Goal: Contribute content: Contribute content

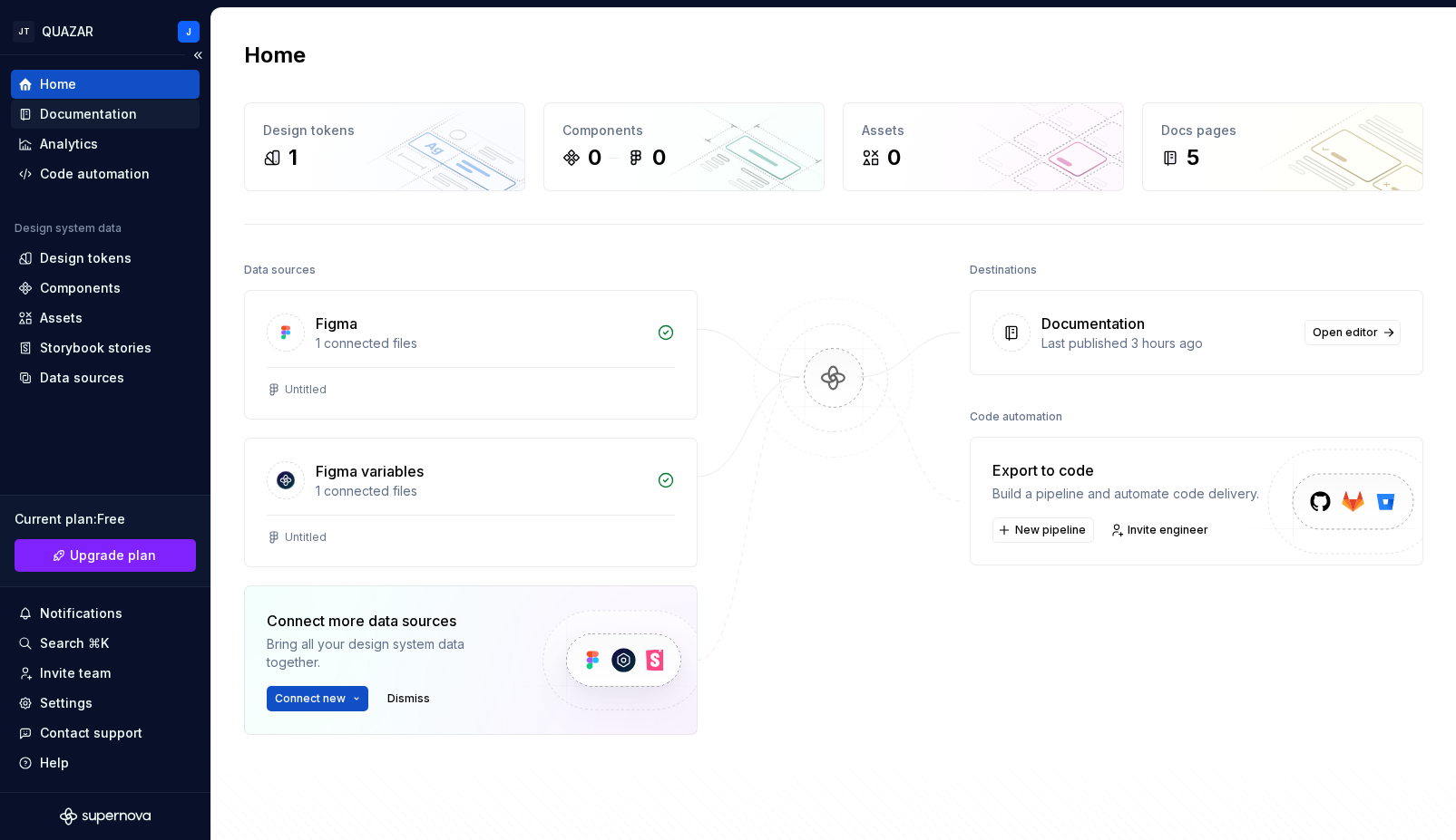
click at [86, 115] on div "Documentation" at bounding box center [88, 114] width 97 height 19
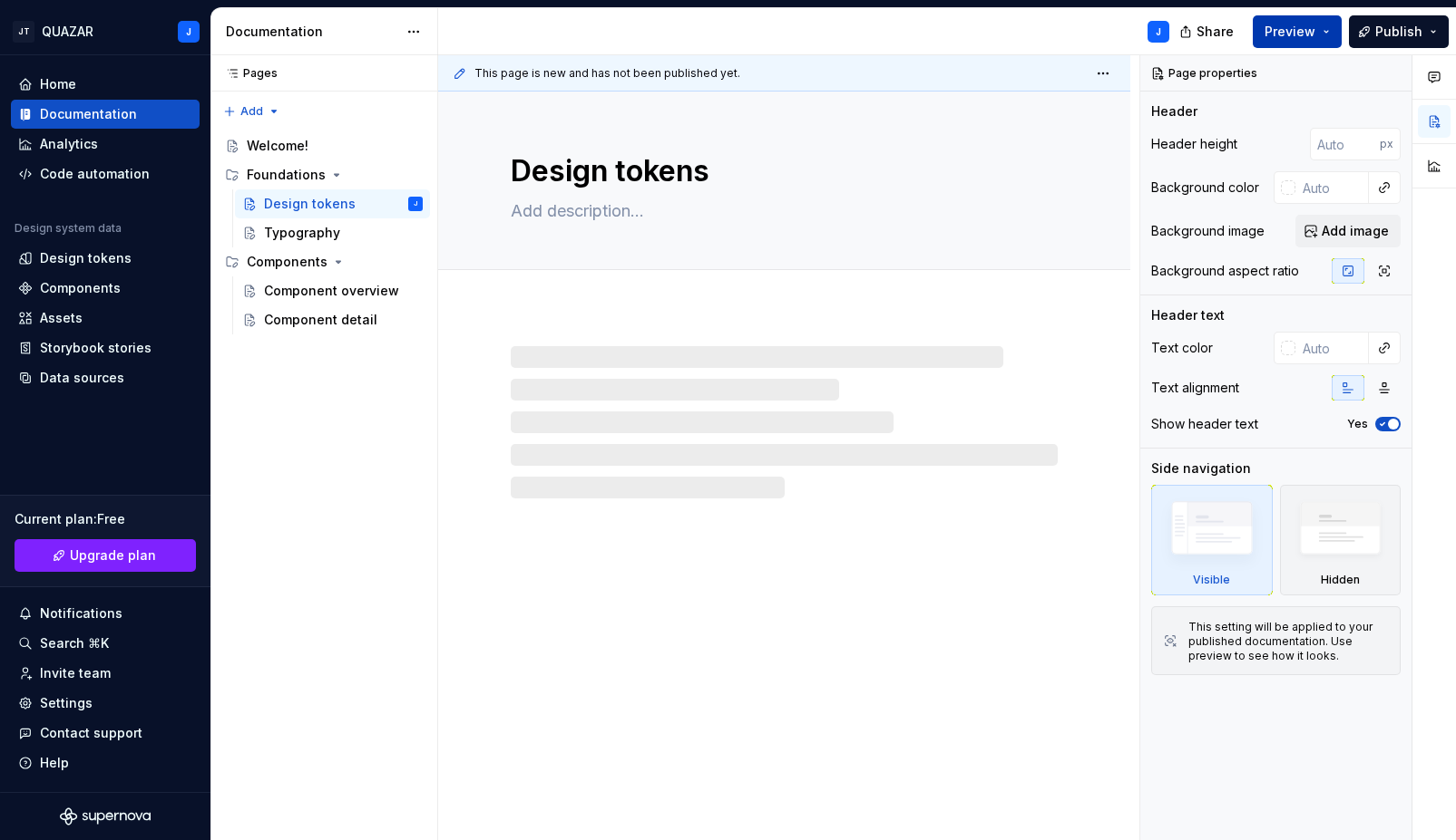
click at [1312, 32] on span "Preview" at bounding box center [1289, 31] width 51 height 19
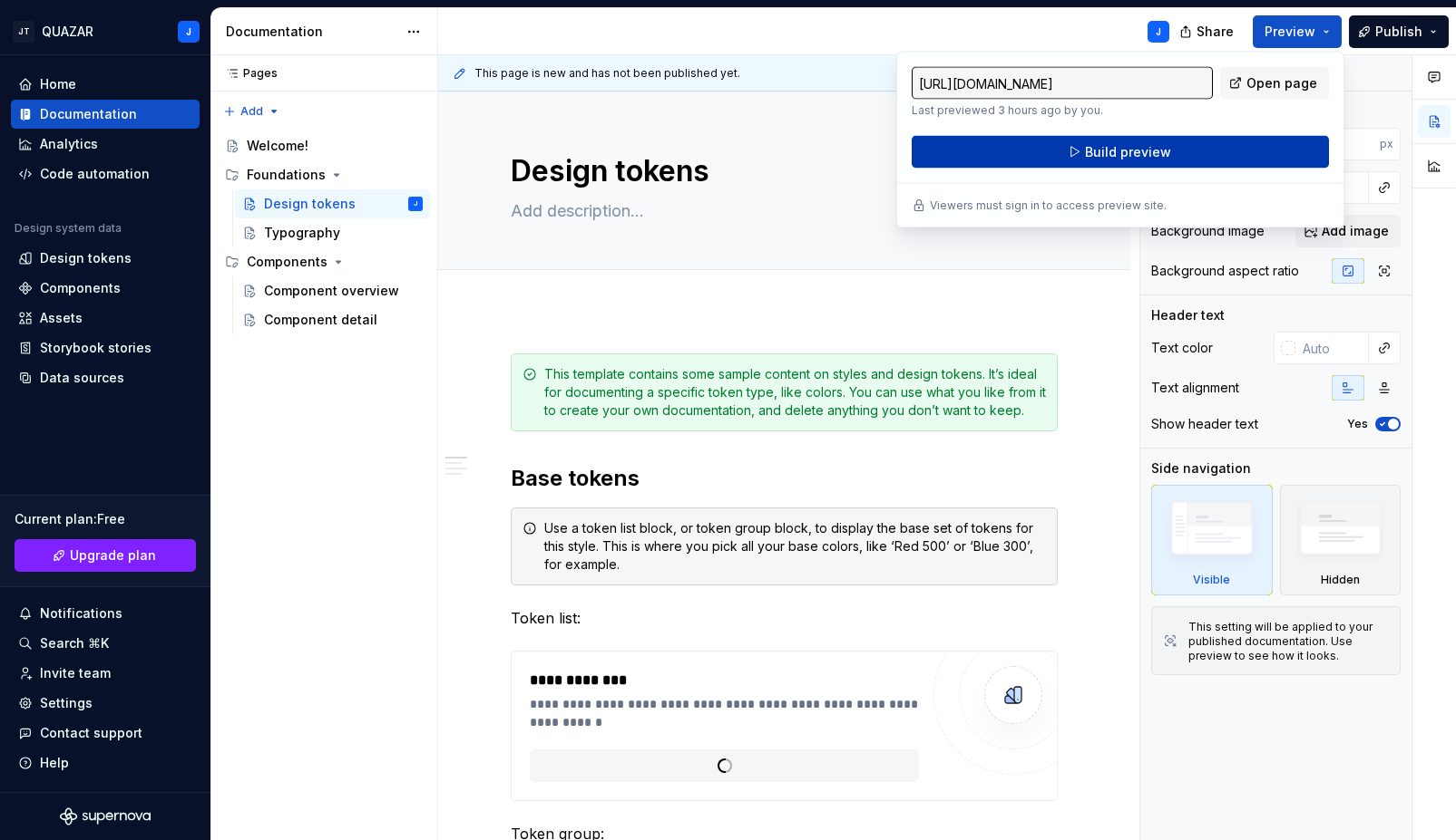
click at [1187, 140] on button "Build preview" at bounding box center [1119, 151] width 417 height 32
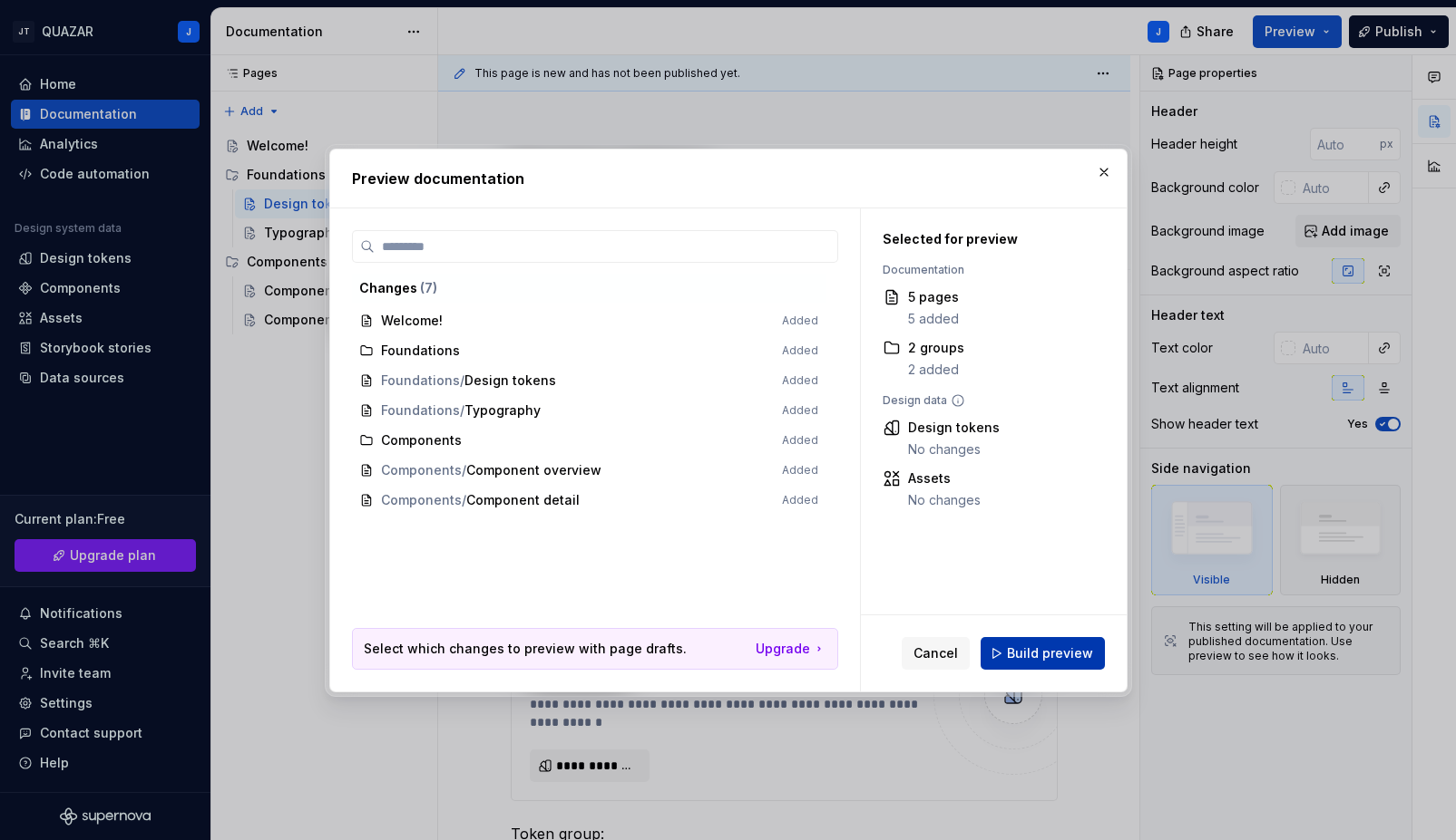
click at [1076, 645] on span "Build preview" at bounding box center [1050, 654] width 86 height 19
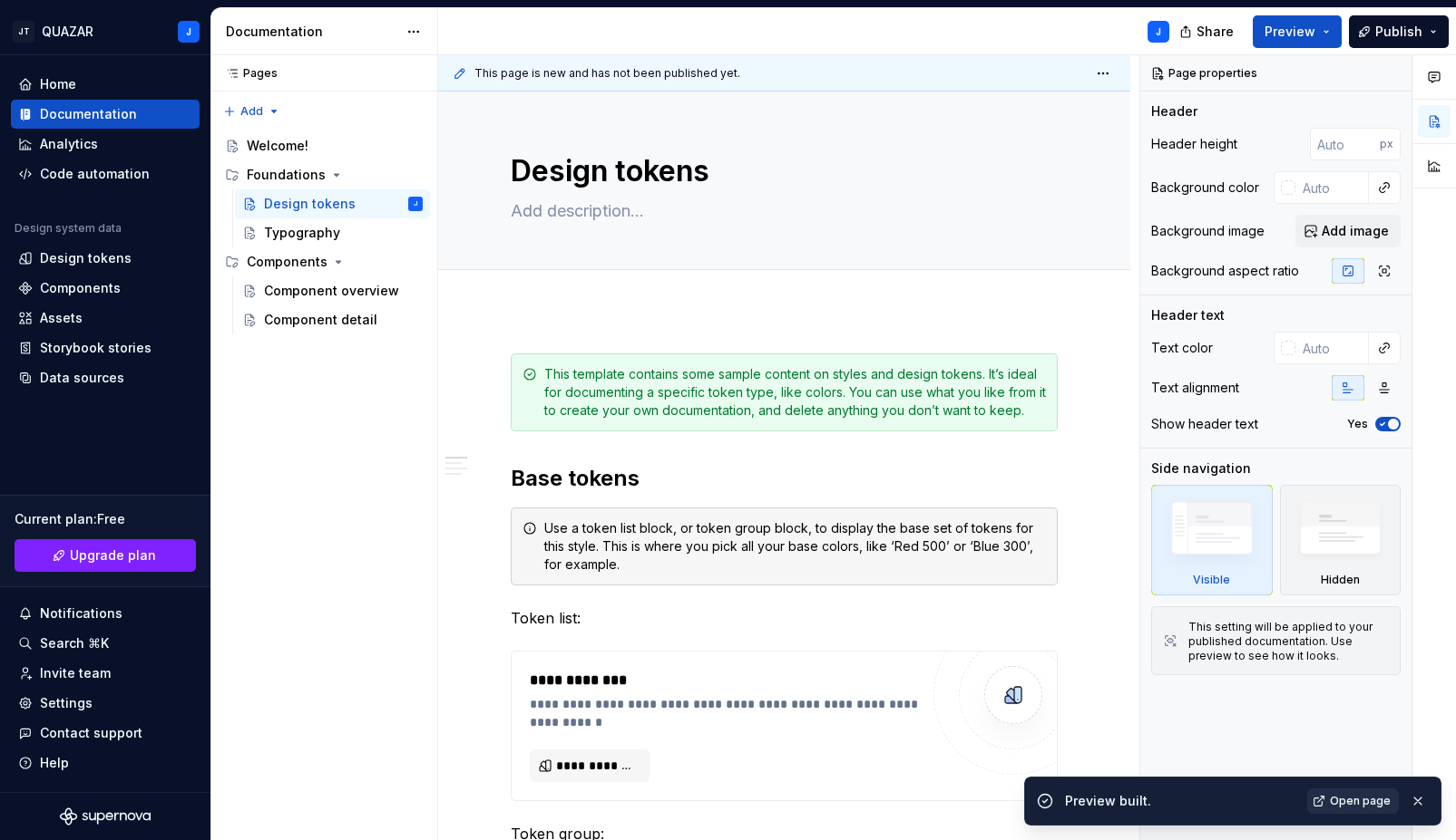
click at [1354, 812] on link "Open page" at bounding box center [1353, 802] width 92 height 25
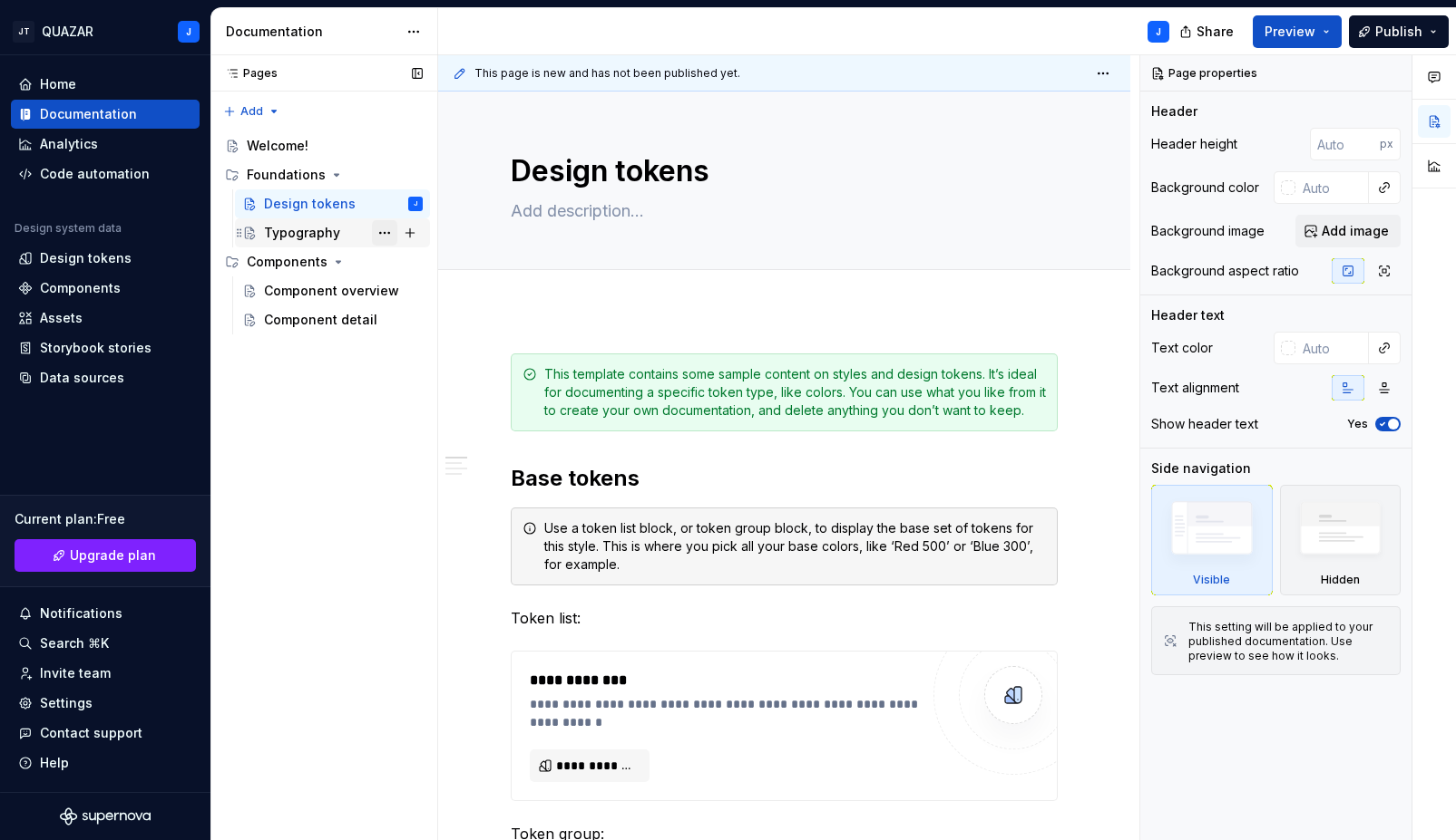
click at [384, 231] on button "Page tree" at bounding box center [384, 233] width 25 height 25
click at [342, 414] on div "Pages Pages Add Accessibility guide for tree Page tree. Navigate the tree with …" at bounding box center [324, 449] width 226 height 786
click at [108, 322] on div "Assets" at bounding box center [105, 318] width 174 height 19
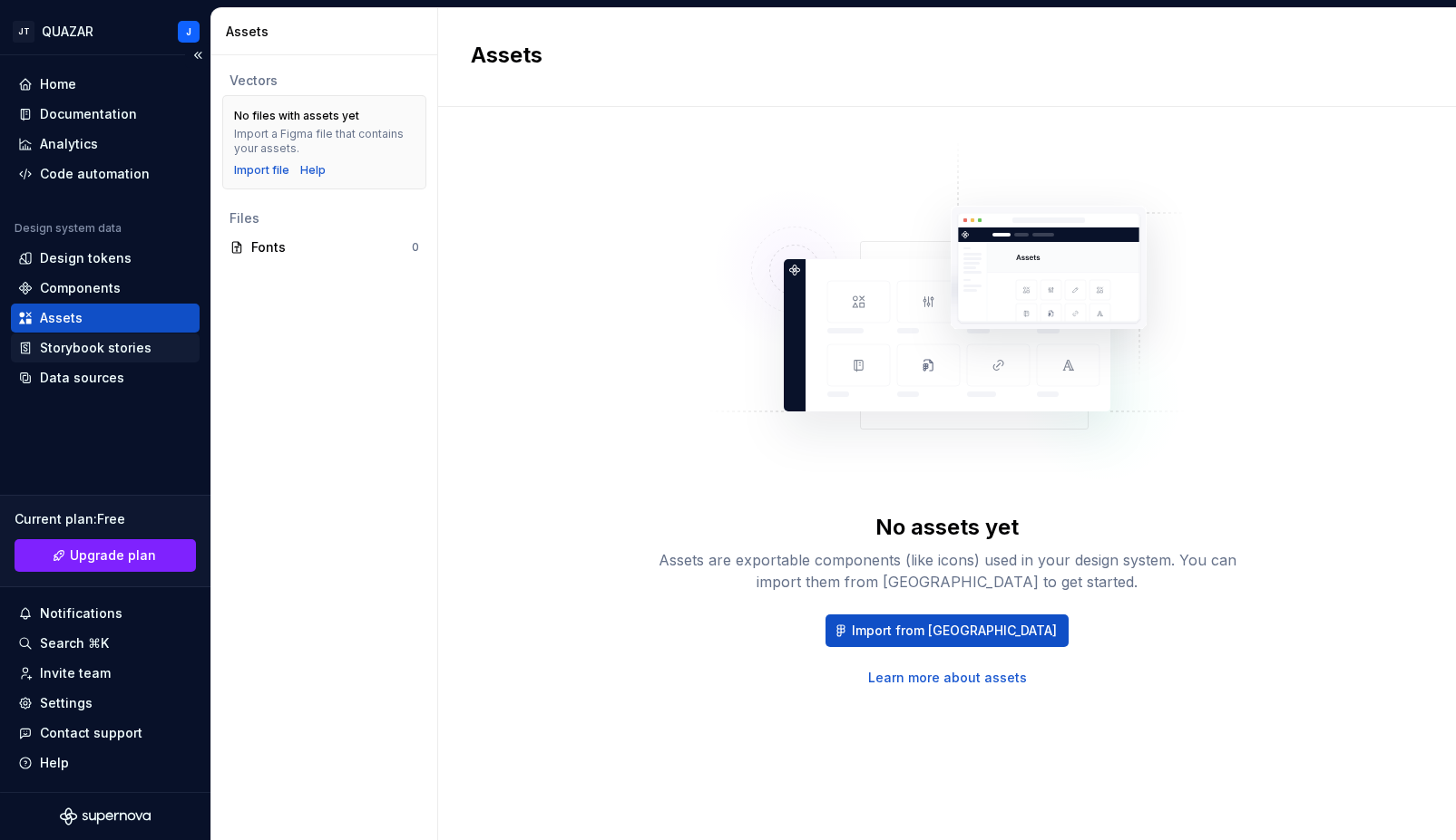
click at [57, 343] on div "Storybook stories" at bounding box center [96, 348] width 111 height 19
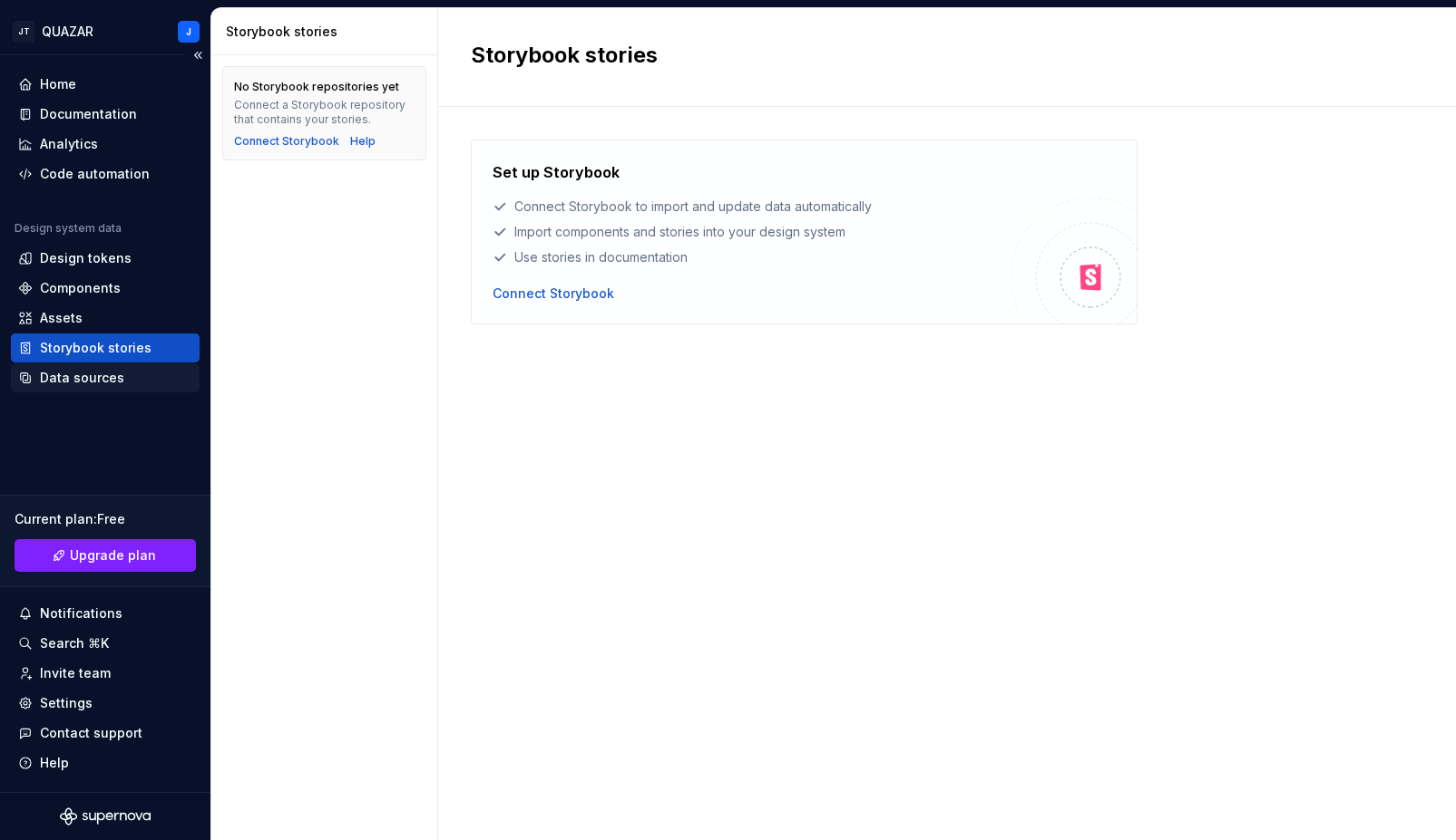
click at [53, 379] on div "Data sources" at bounding box center [82, 378] width 84 height 19
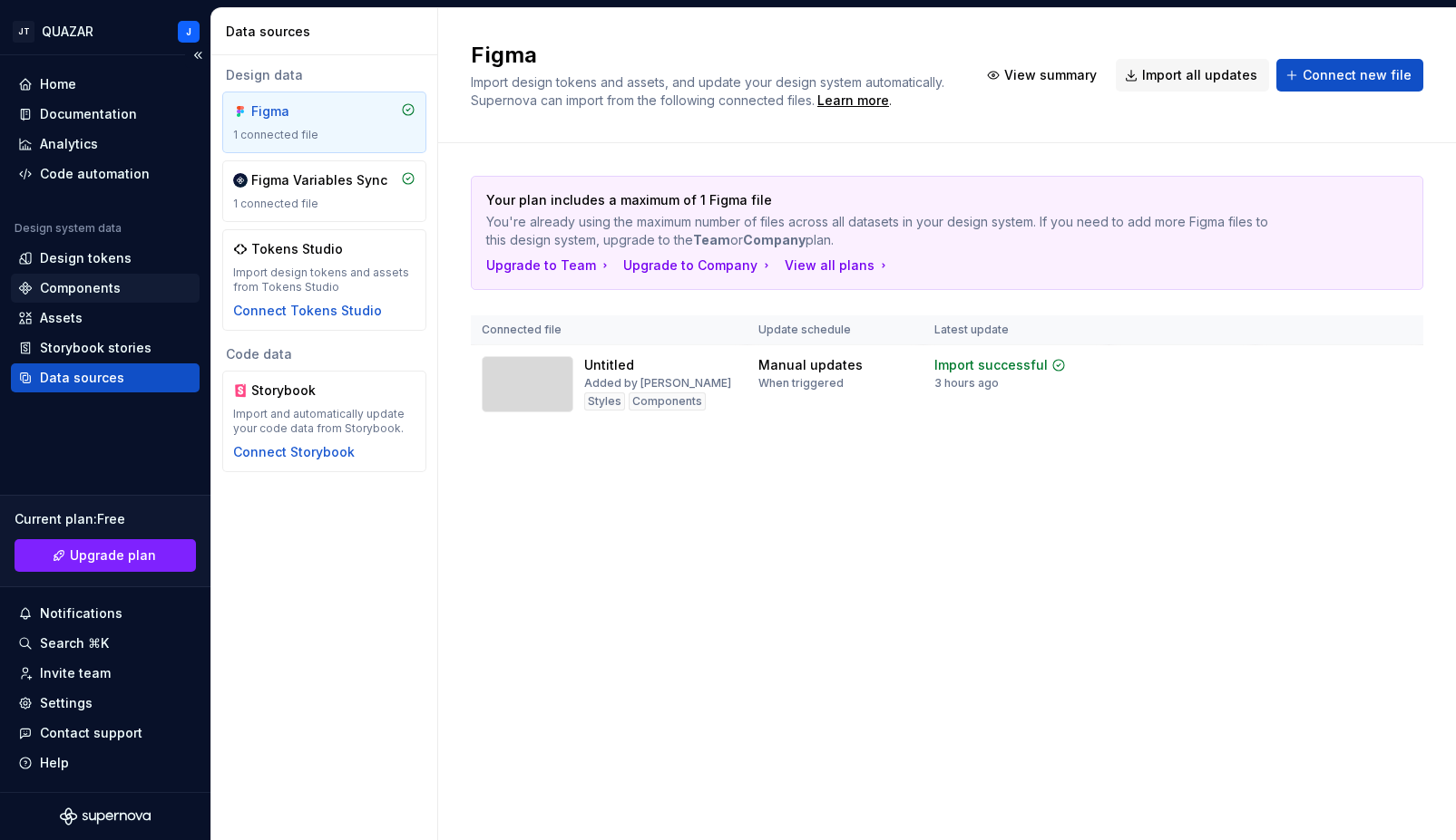
click at [73, 285] on div "Components" at bounding box center [80, 288] width 81 height 19
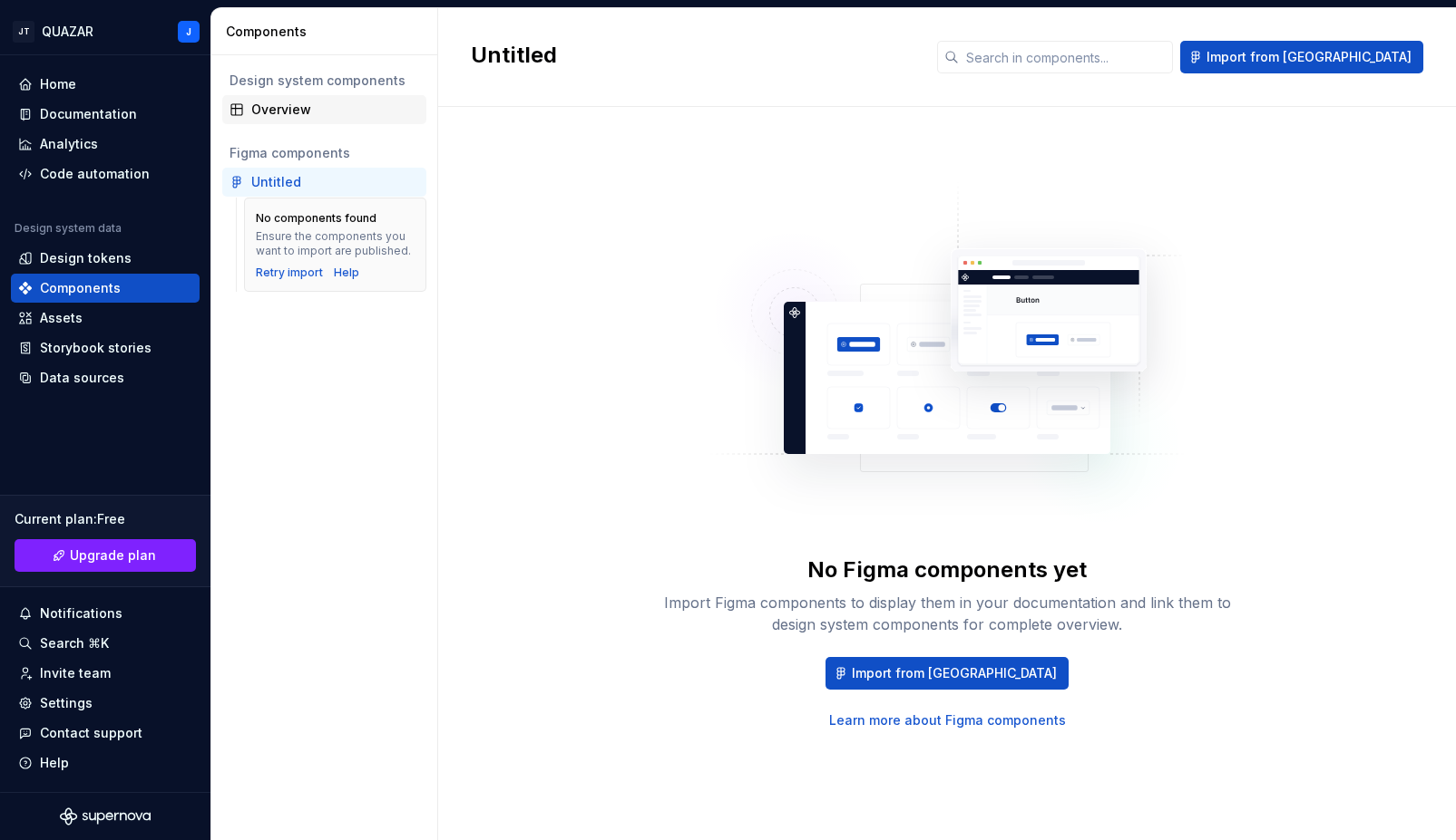
click at [281, 107] on div "Overview" at bounding box center [335, 109] width 168 height 19
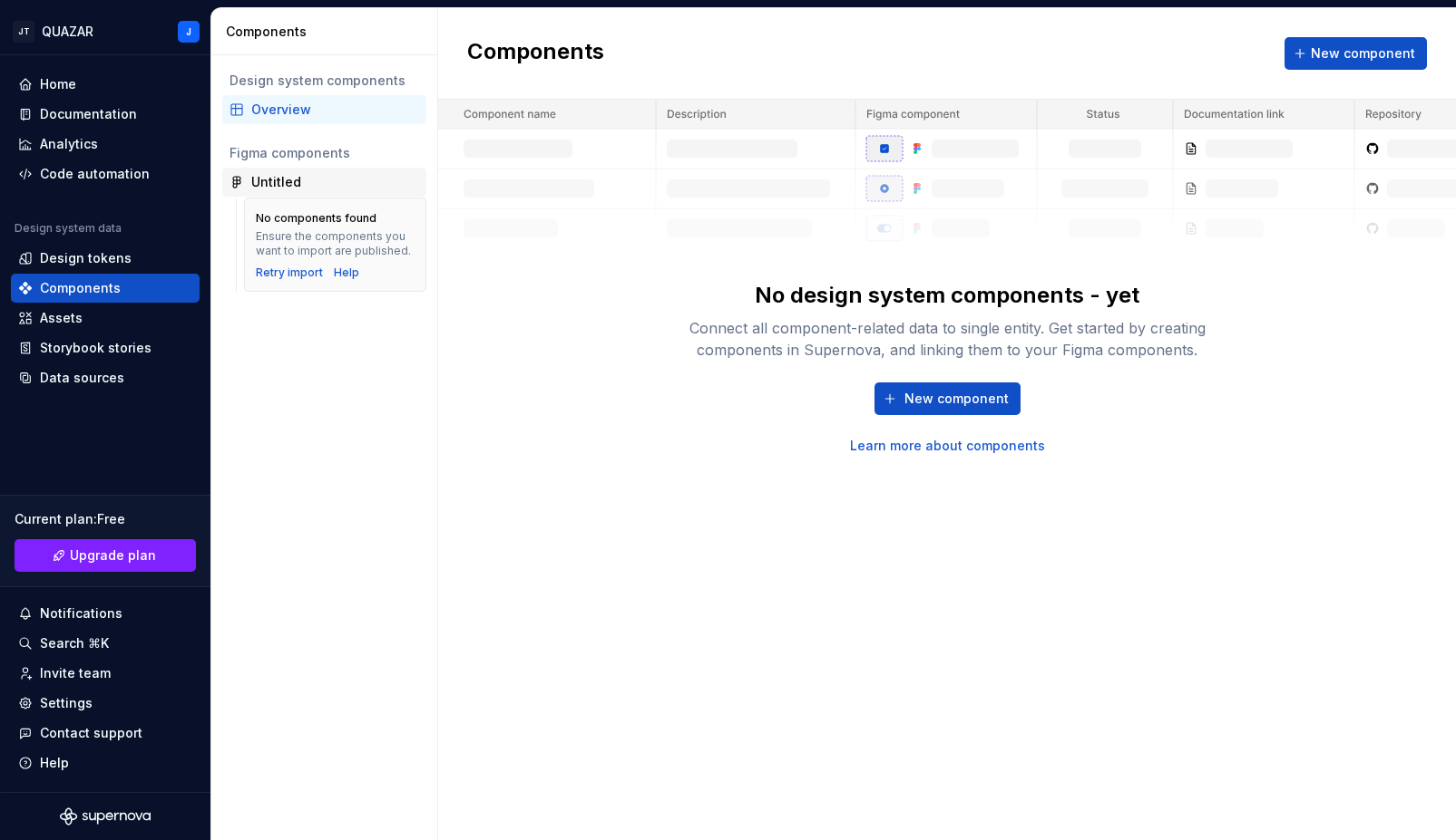
click at [275, 181] on div "Untitled" at bounding box center [275, 182] width 50 height 19
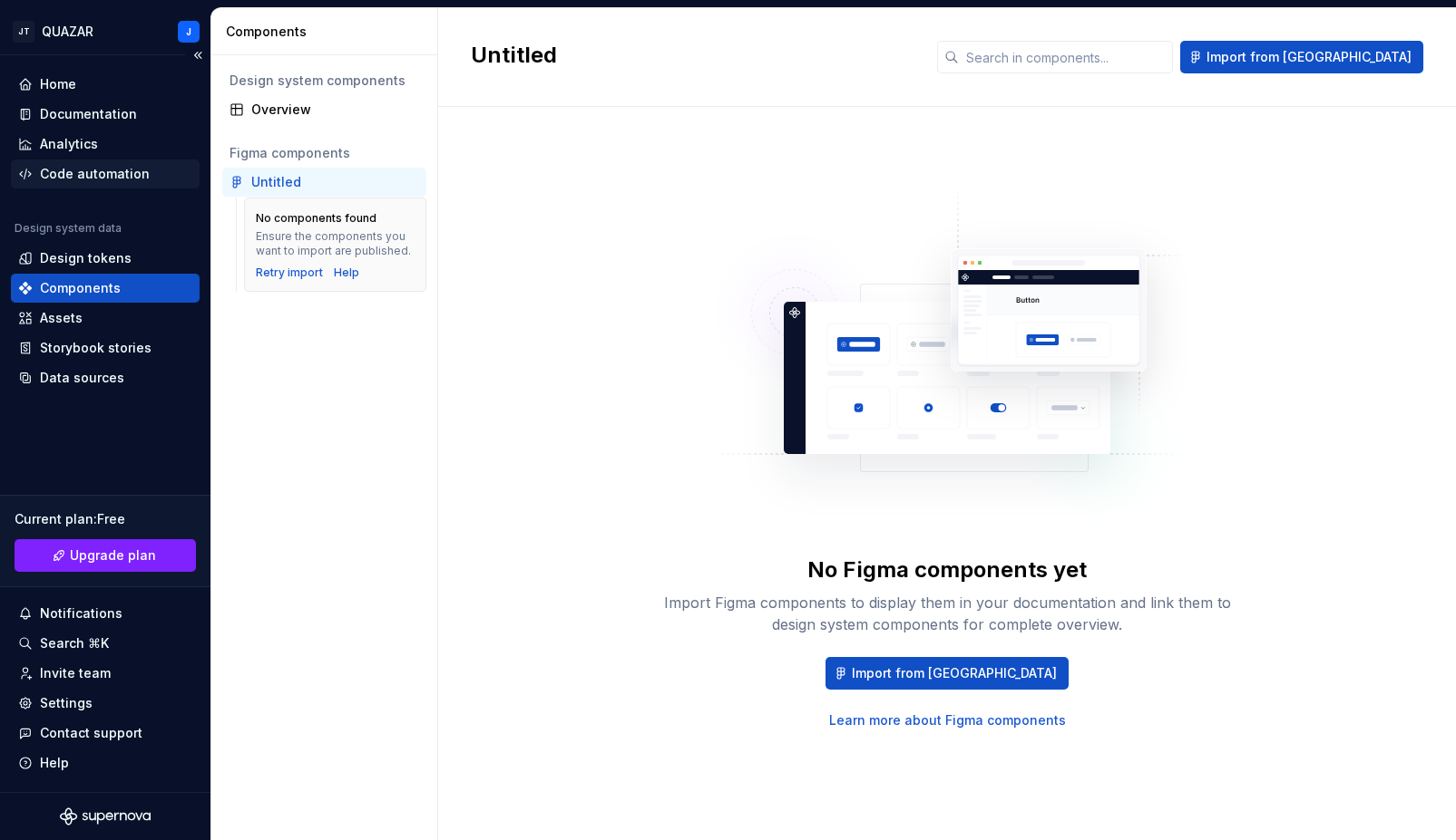
click at [79, 178] on div "Code automation" at bounding box center [95, 174] width 109 height 19
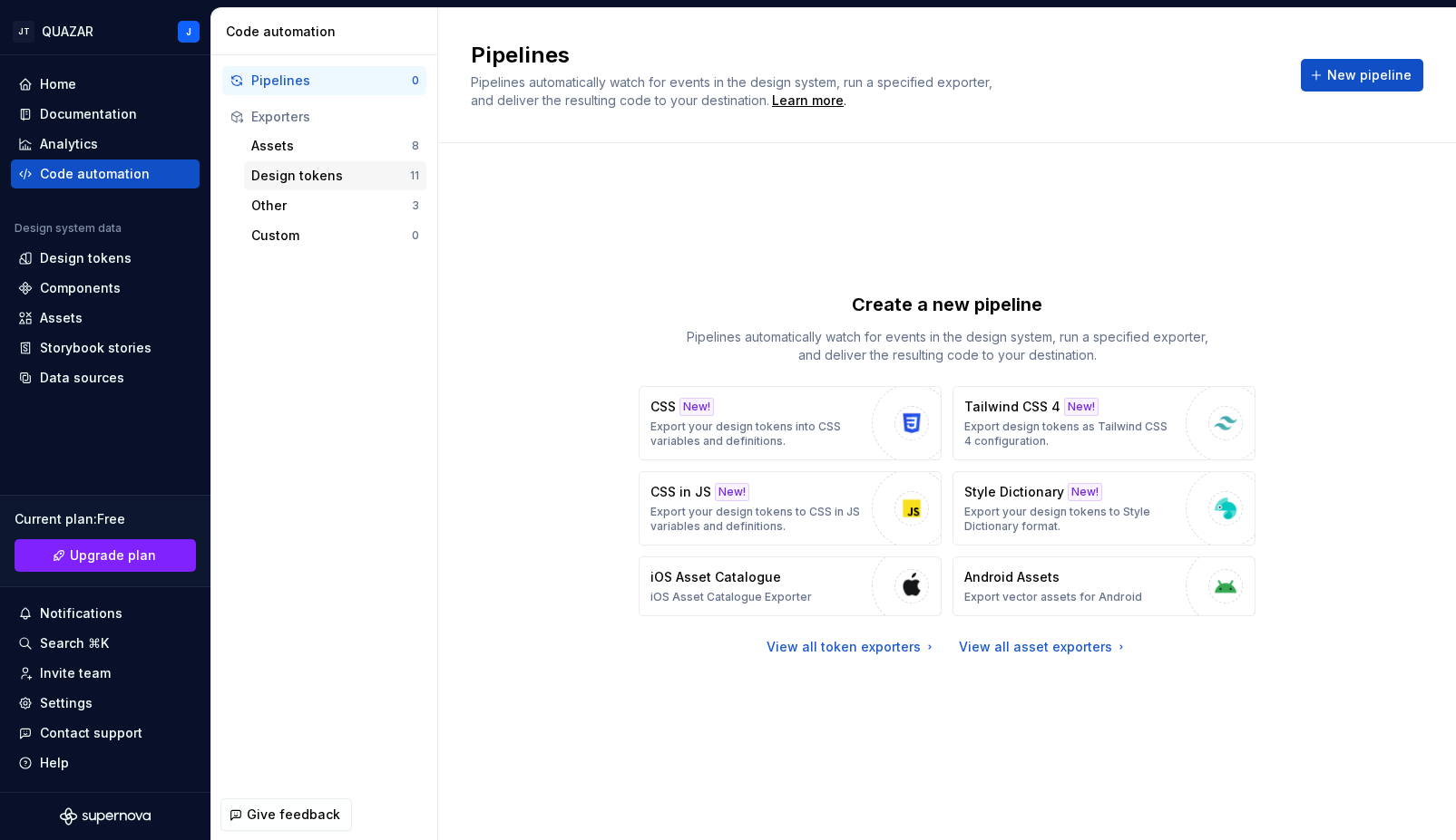
click at [292, 180] on div "Design tokens" at bounding box center [330, 176] width 159 height 19
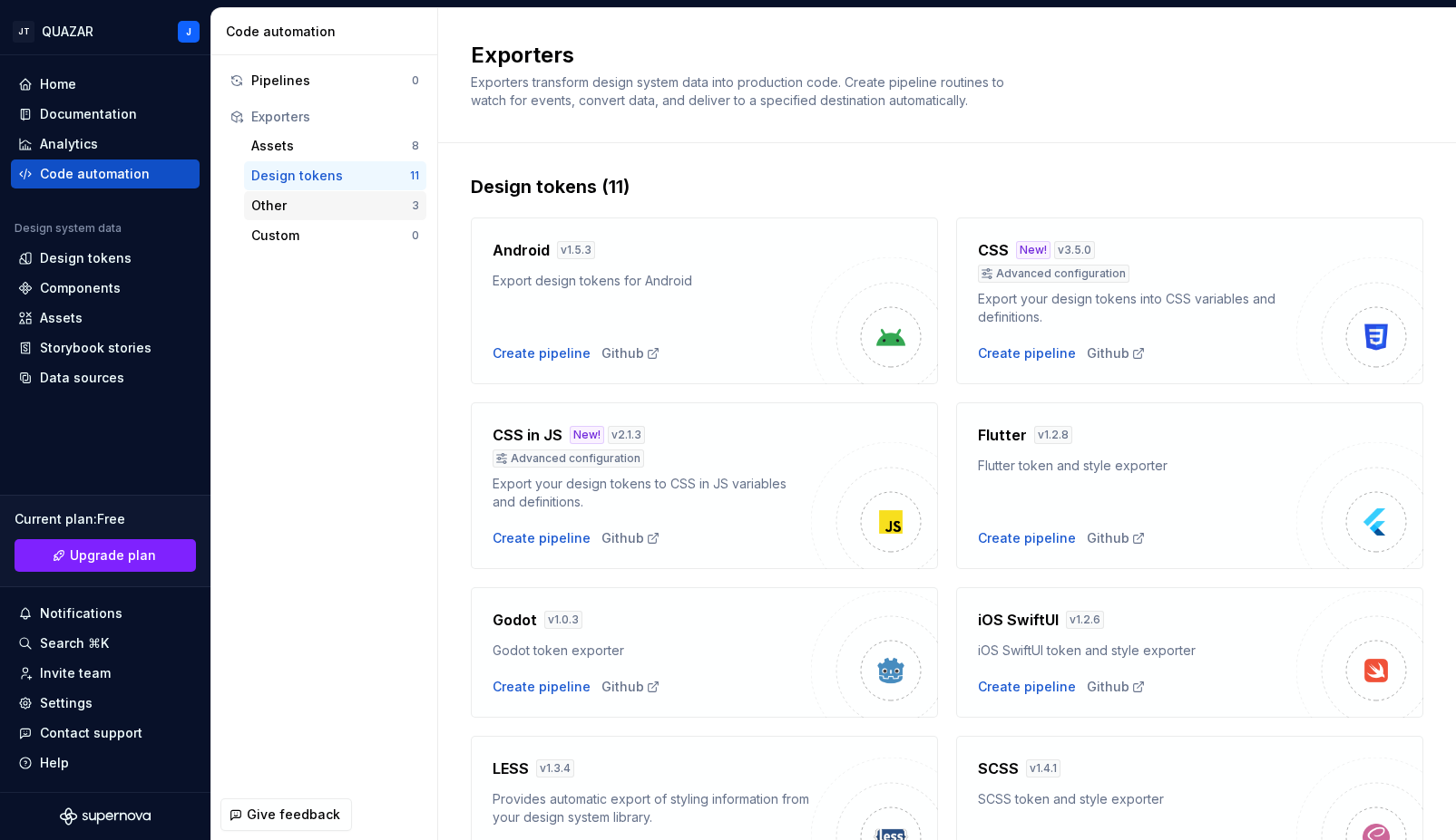
scroll to position [4, 0]
click at [303, 155] on div "Assets 8" at bounding box center [335, 146] width 182 height 29
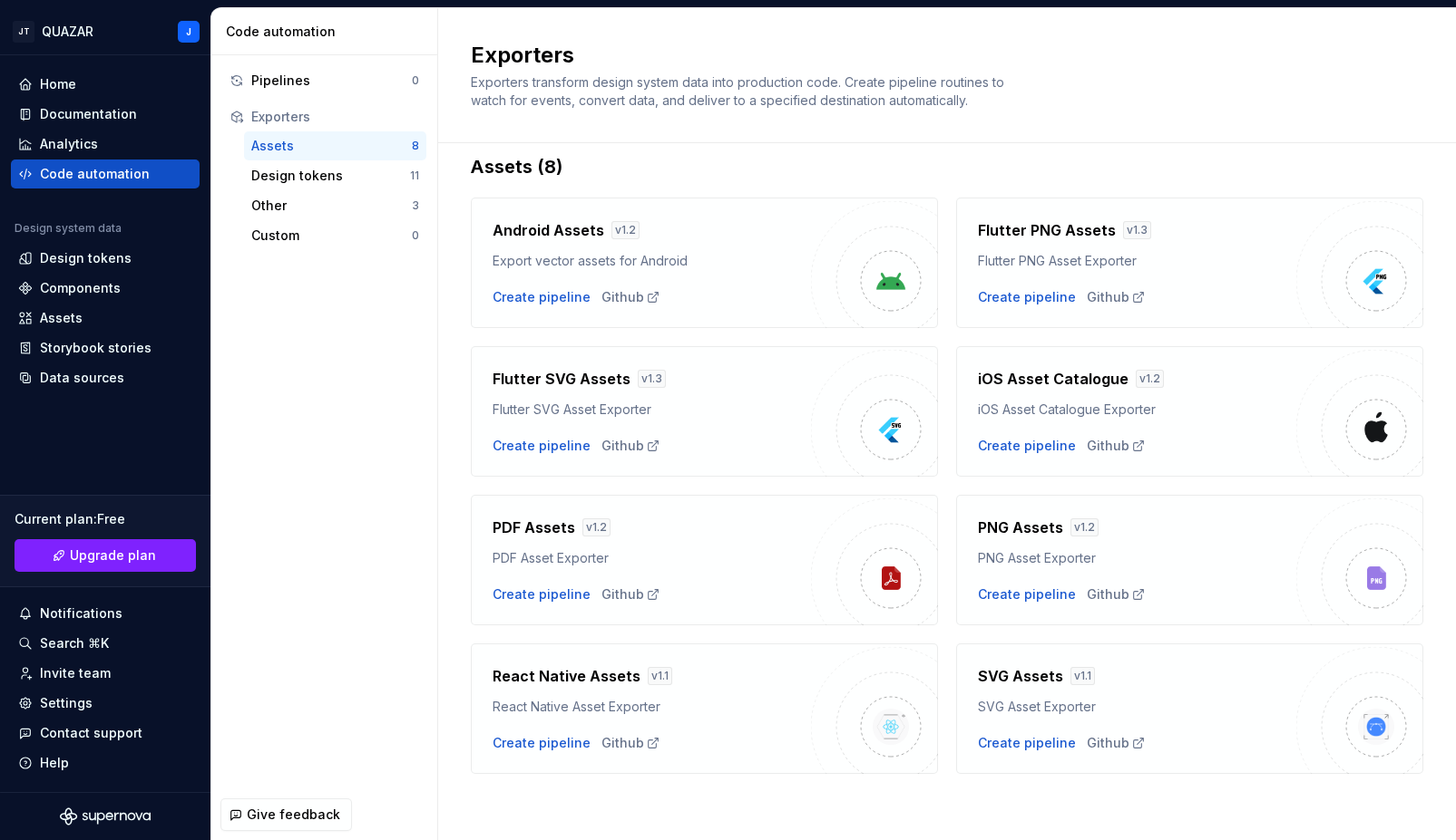
scroll to position [24, 0]
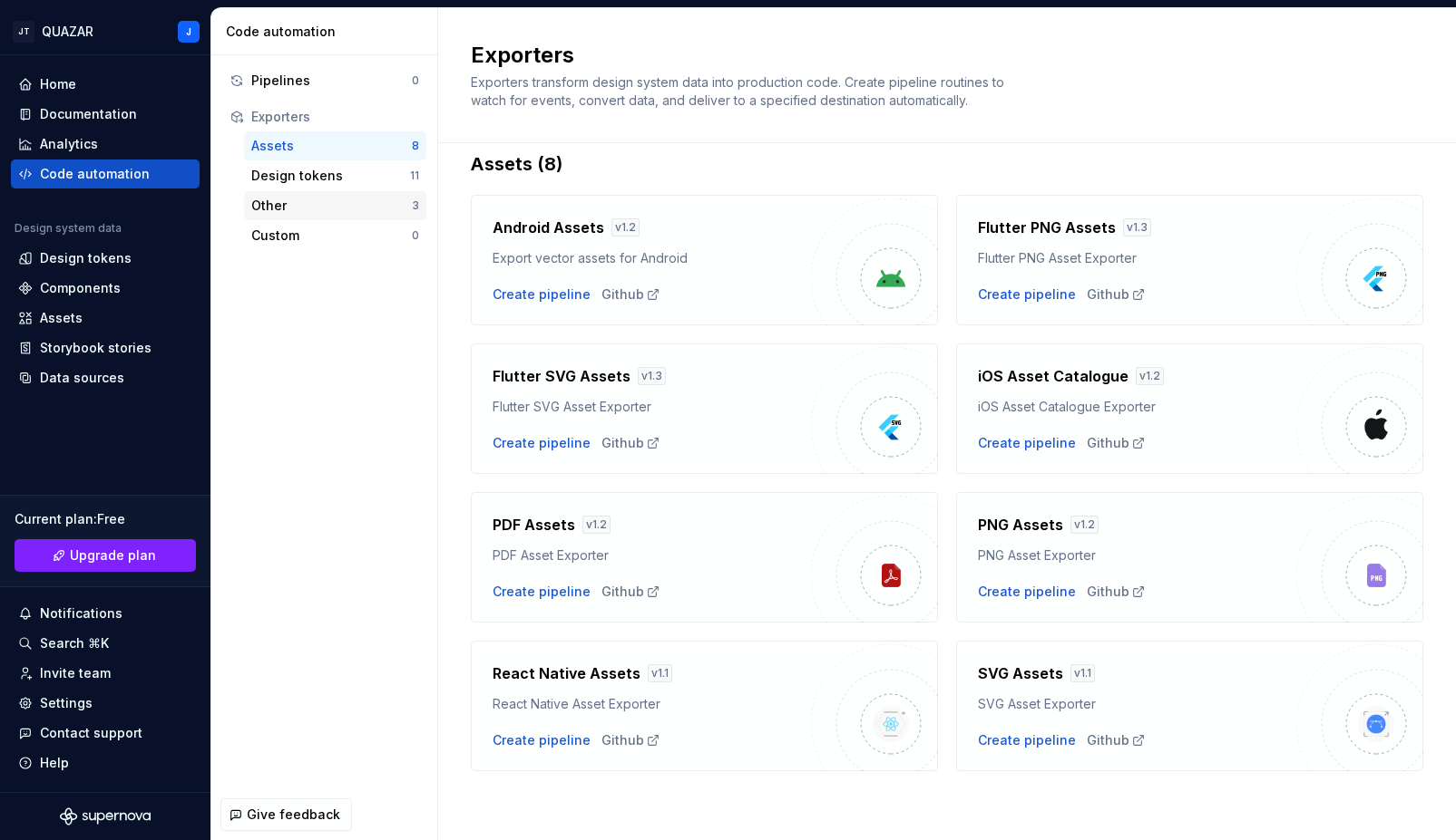
click at [298, 192] on div "Other 3" at bounding box center [335, 206] width 182 height 29
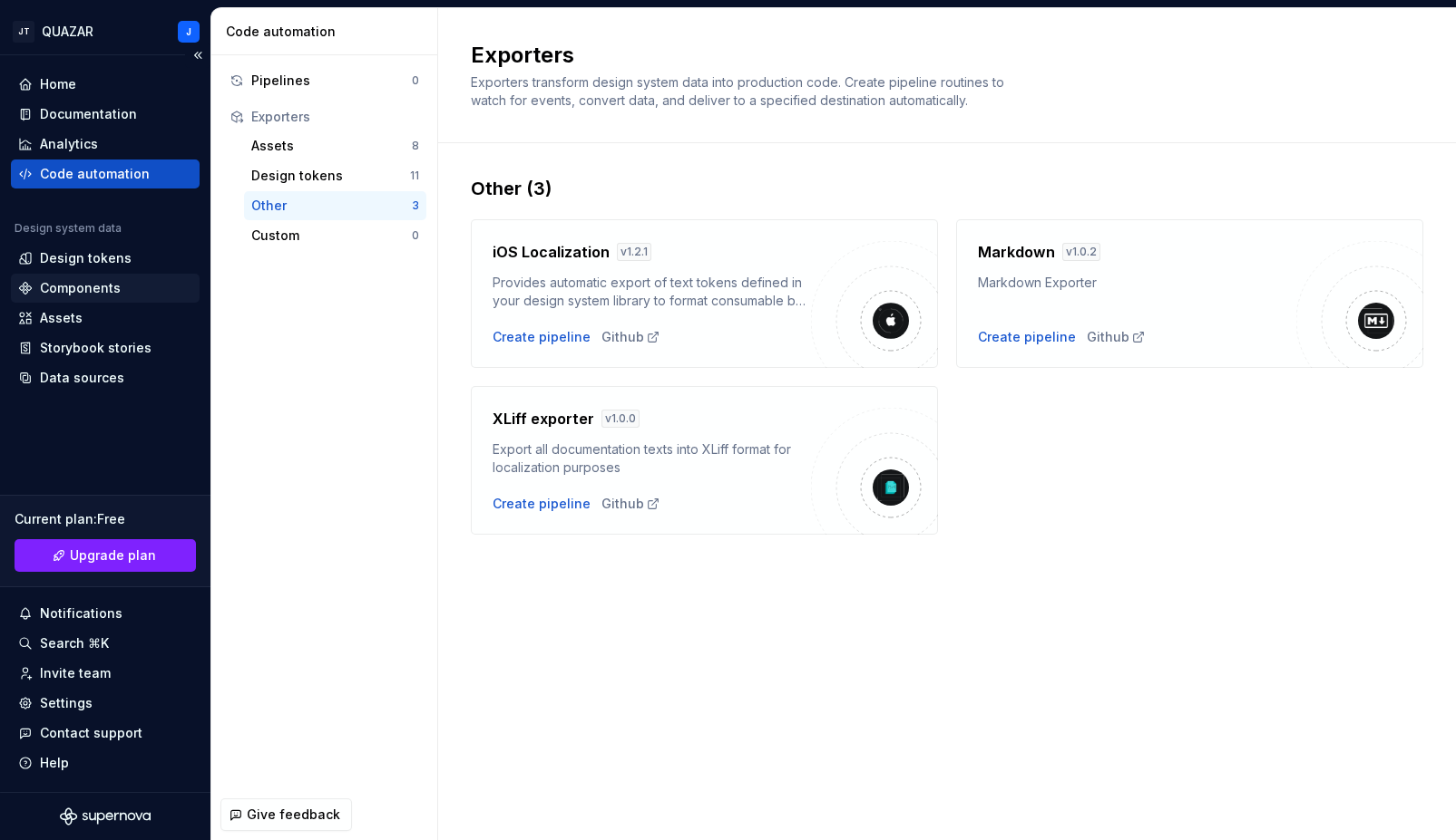
click at [73, 289] on div "Components" at bounding box center [80, 288] width 81 height 19
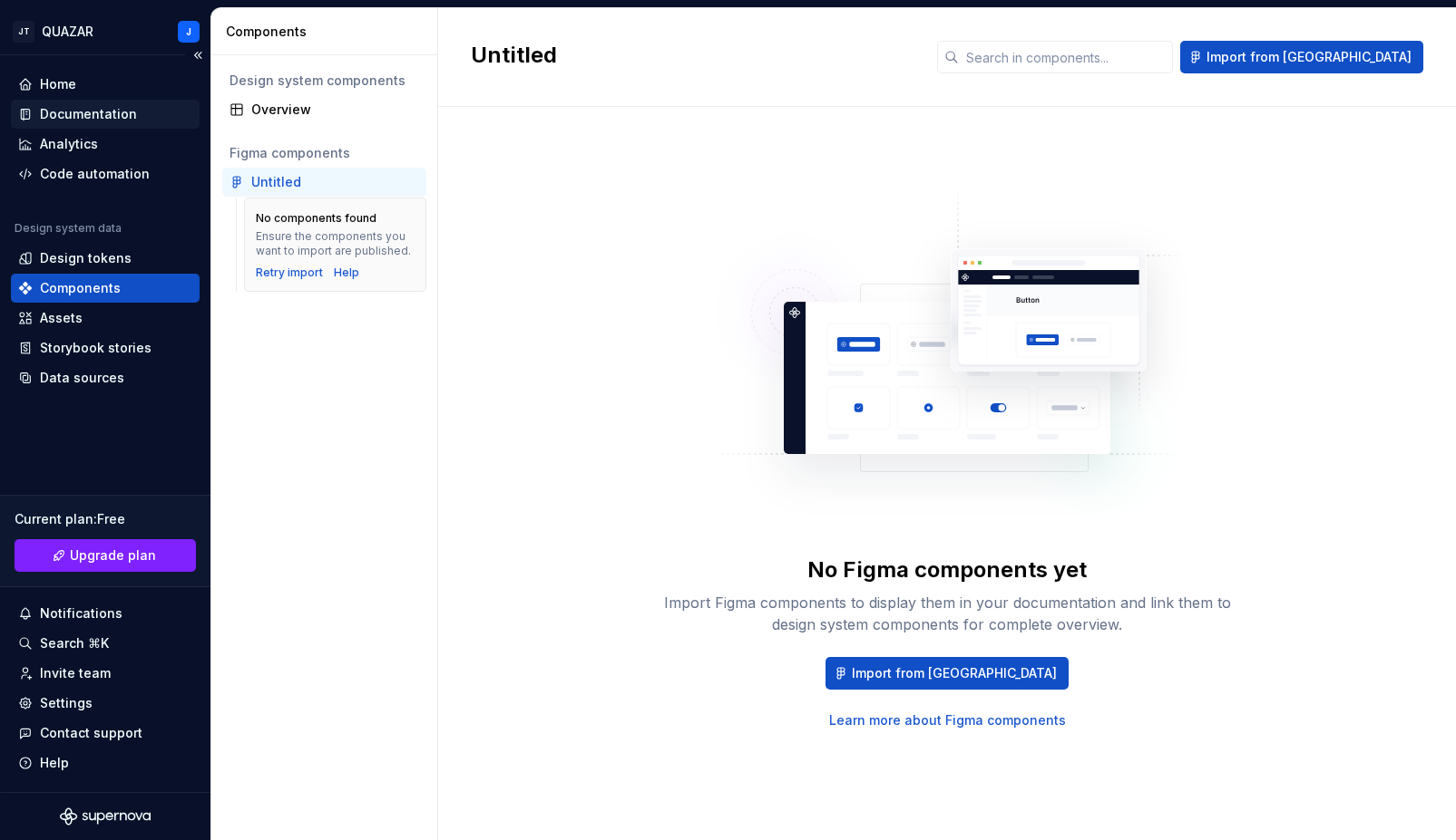
click at [119, 109] on div "Documentation" at bounding box center [88, 114] width 97 height 19
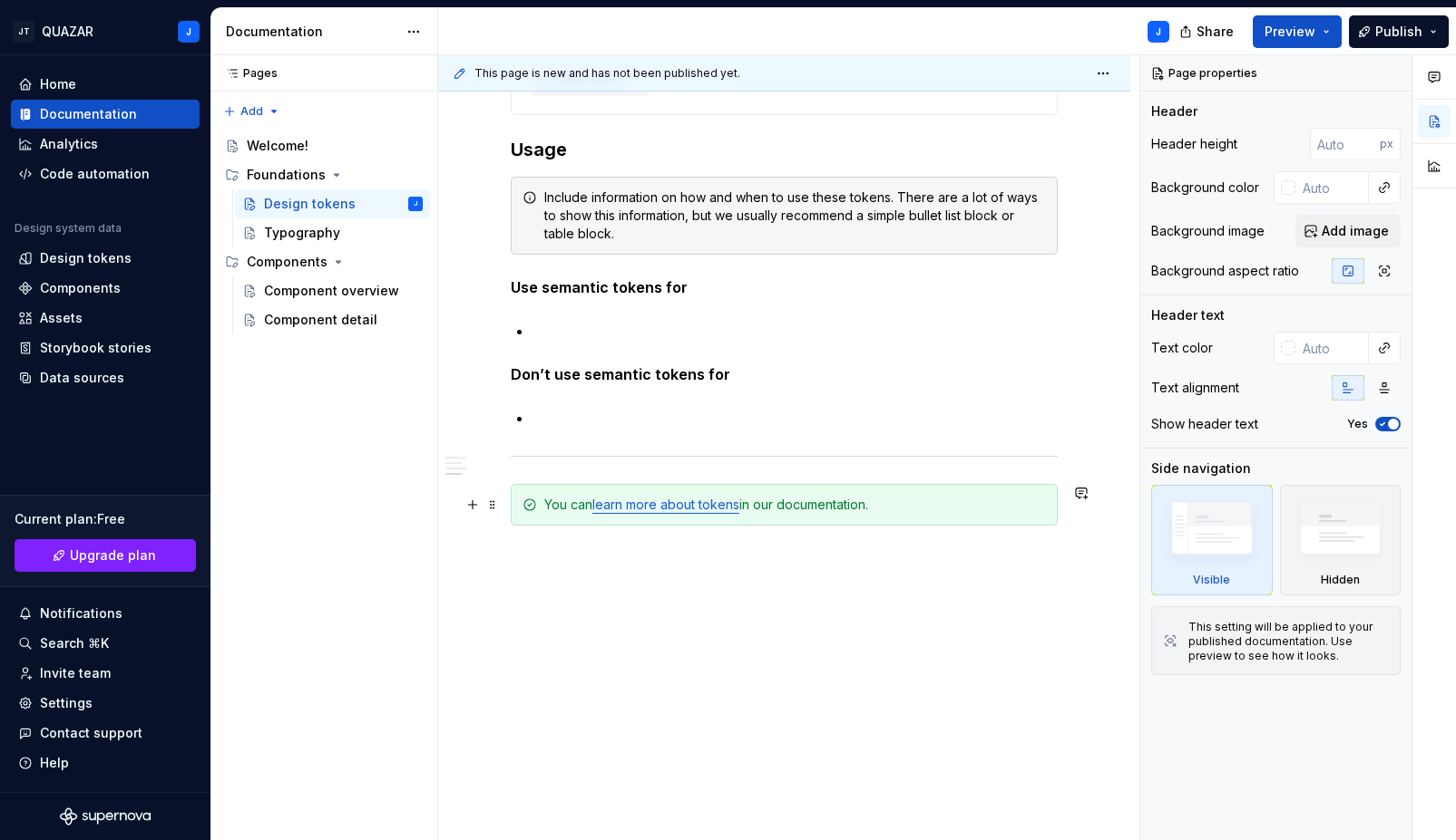
scroll to position [1544, 0]
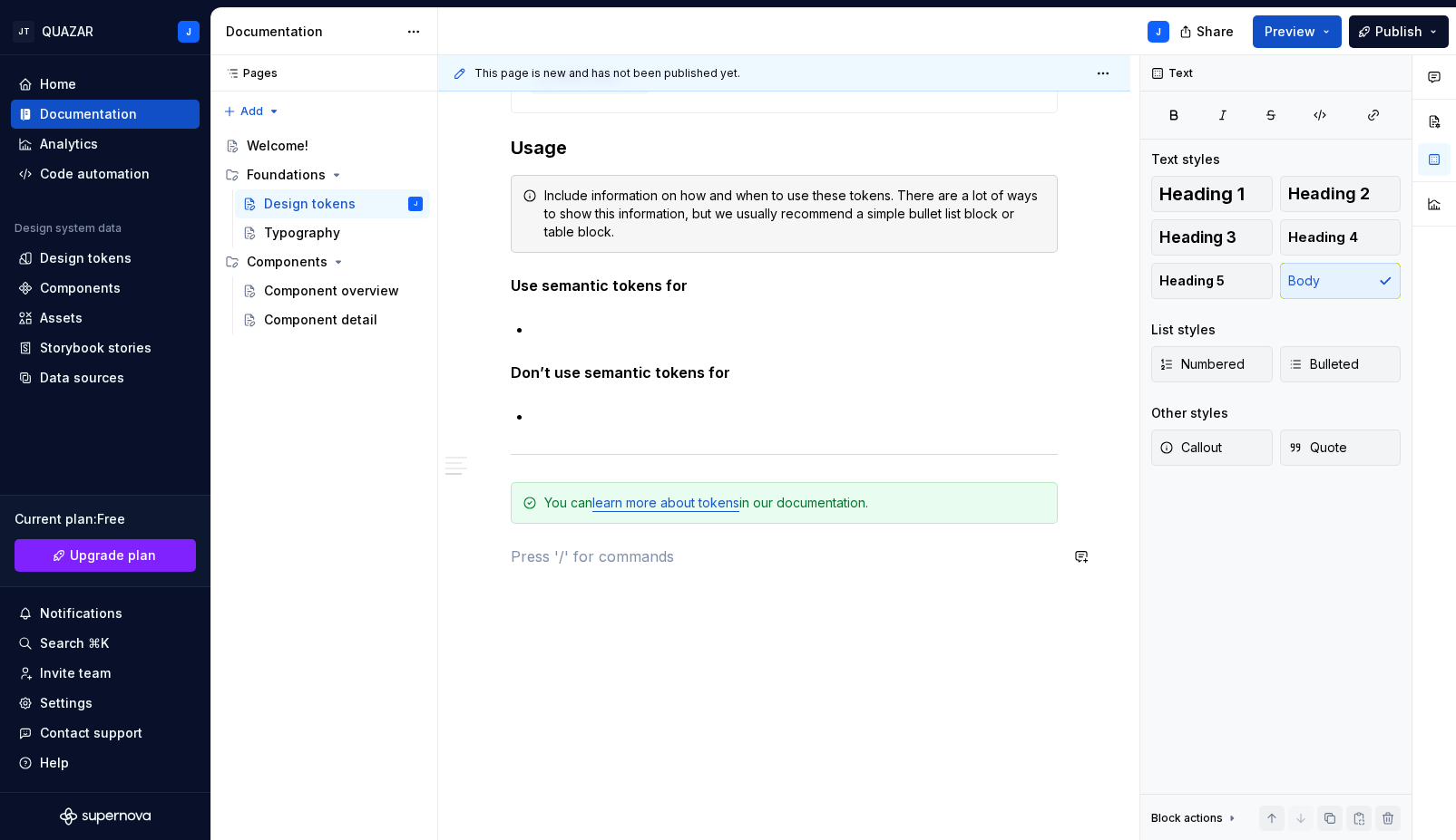
click at [1438, 119] on button "button" at bounding box center [1434, 121] width 32 height 32
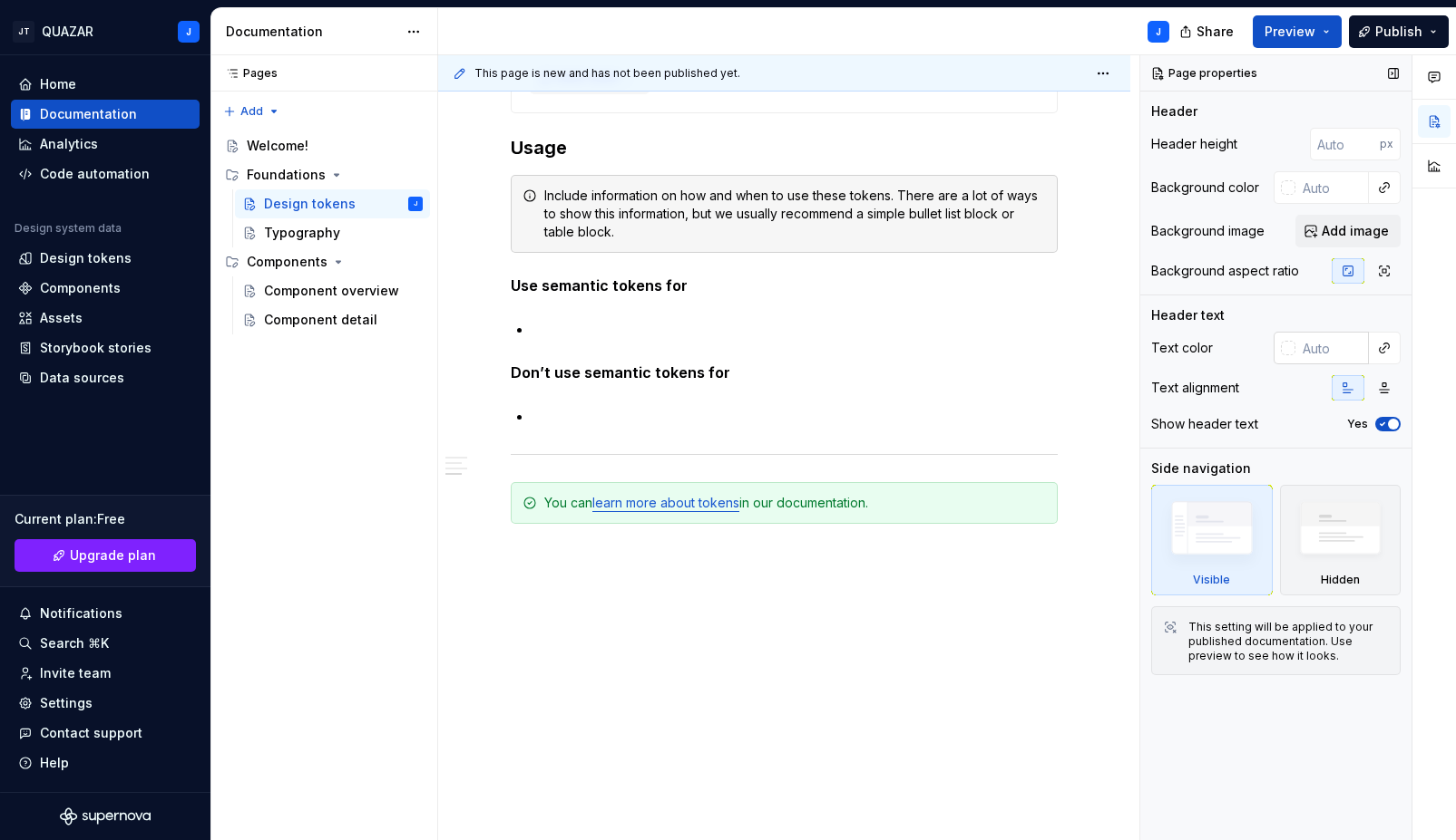
click at [1342, 351] on input "text" at bounding box center [1331, 347] width 73 height 32
click at [1431, 120] on button "button" at bounding box center [1434, 121] width 32 height 32
click at [1436, 156] on button "button" at bounding box center [1434, 165] width 32 height 32
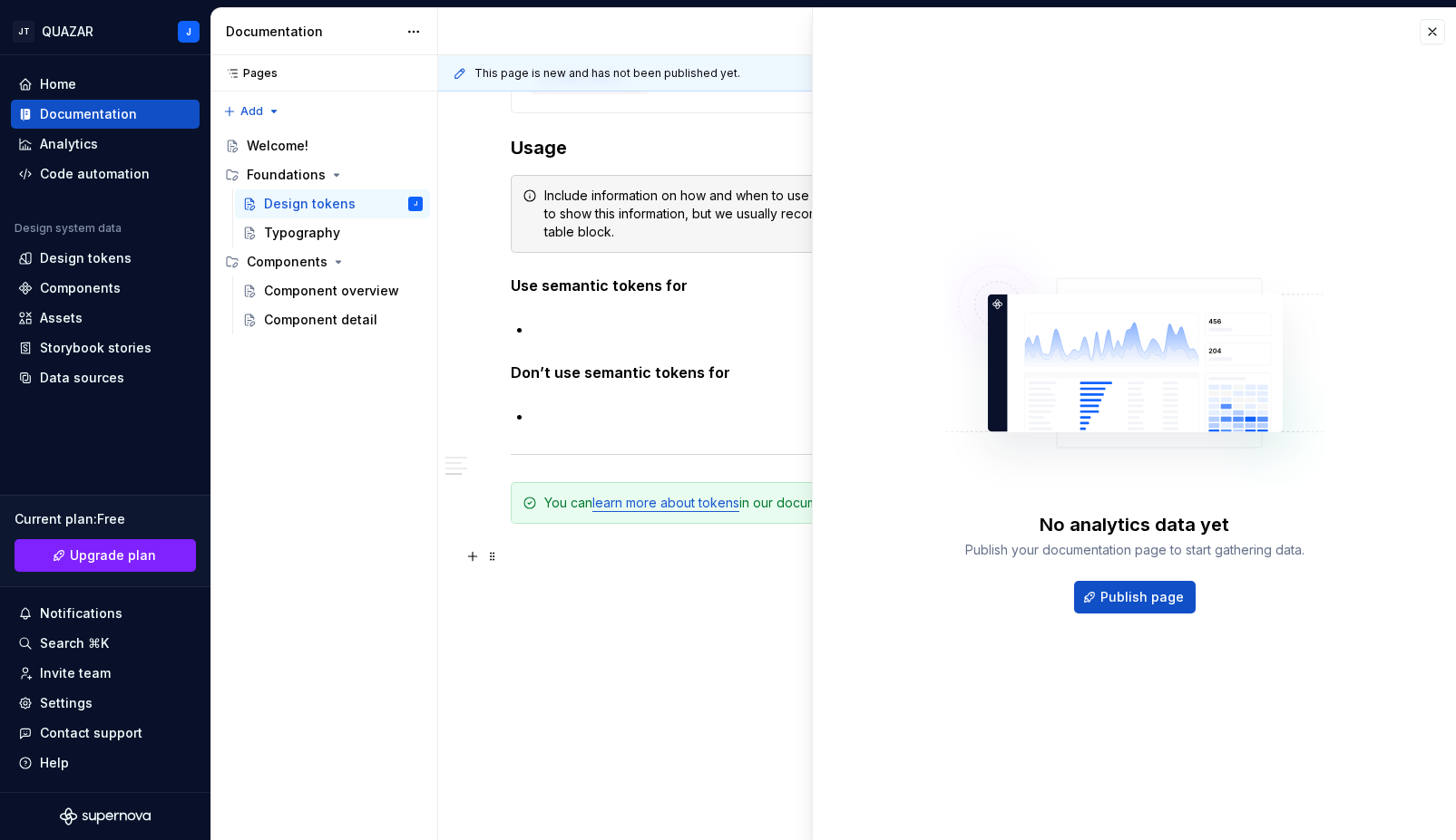
click at [648, 552] on p at bounding box center [784, 556] width 546 height 21
click at [481, 559] on button "button" at bounding box center [472, 557] width 25 height 25
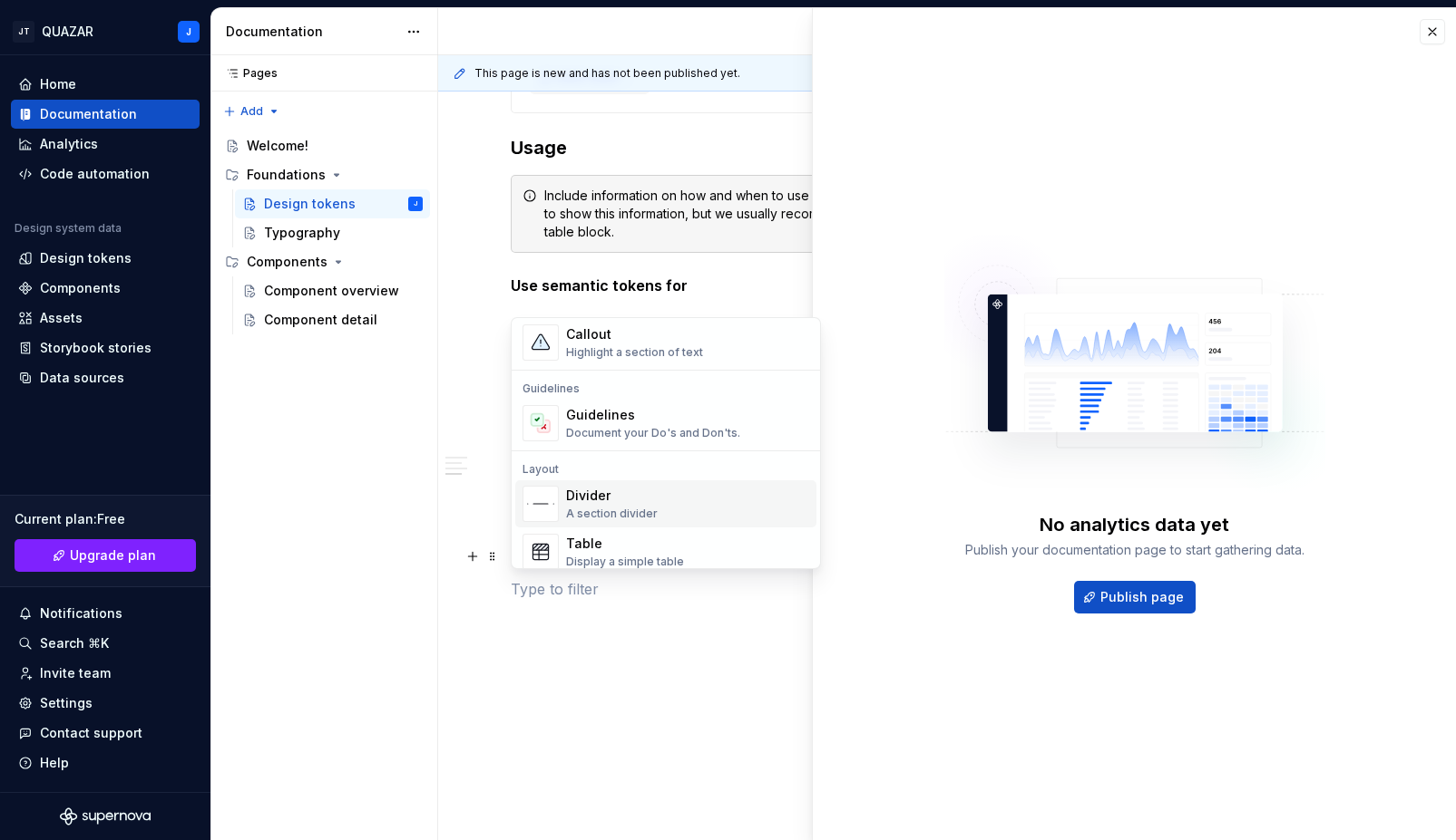
scroll to position [502, 0]
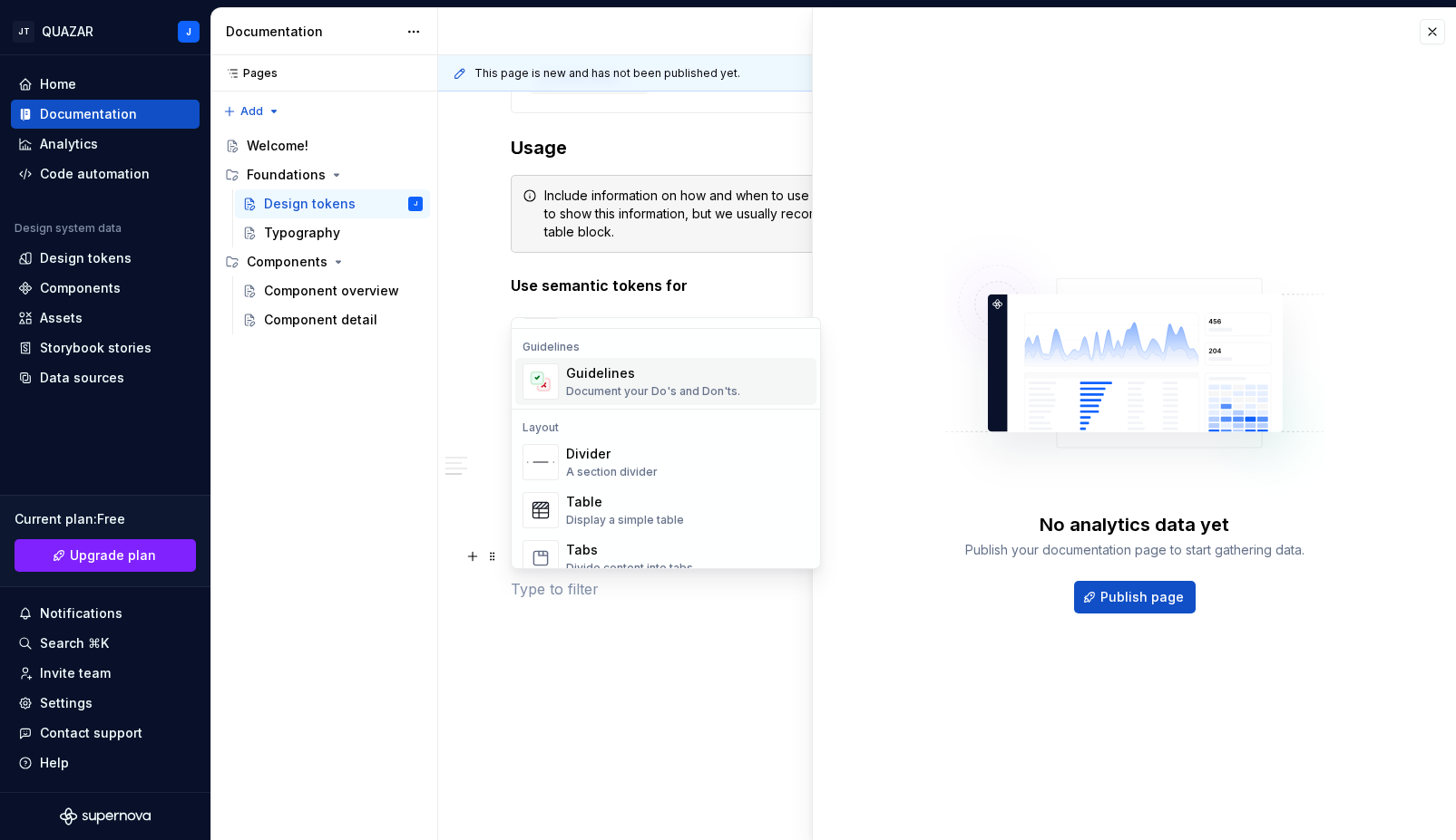
click at [709, 384] on div "Document your Do's and Don'ts." at bounding box center [653, 391] width 174 height 15
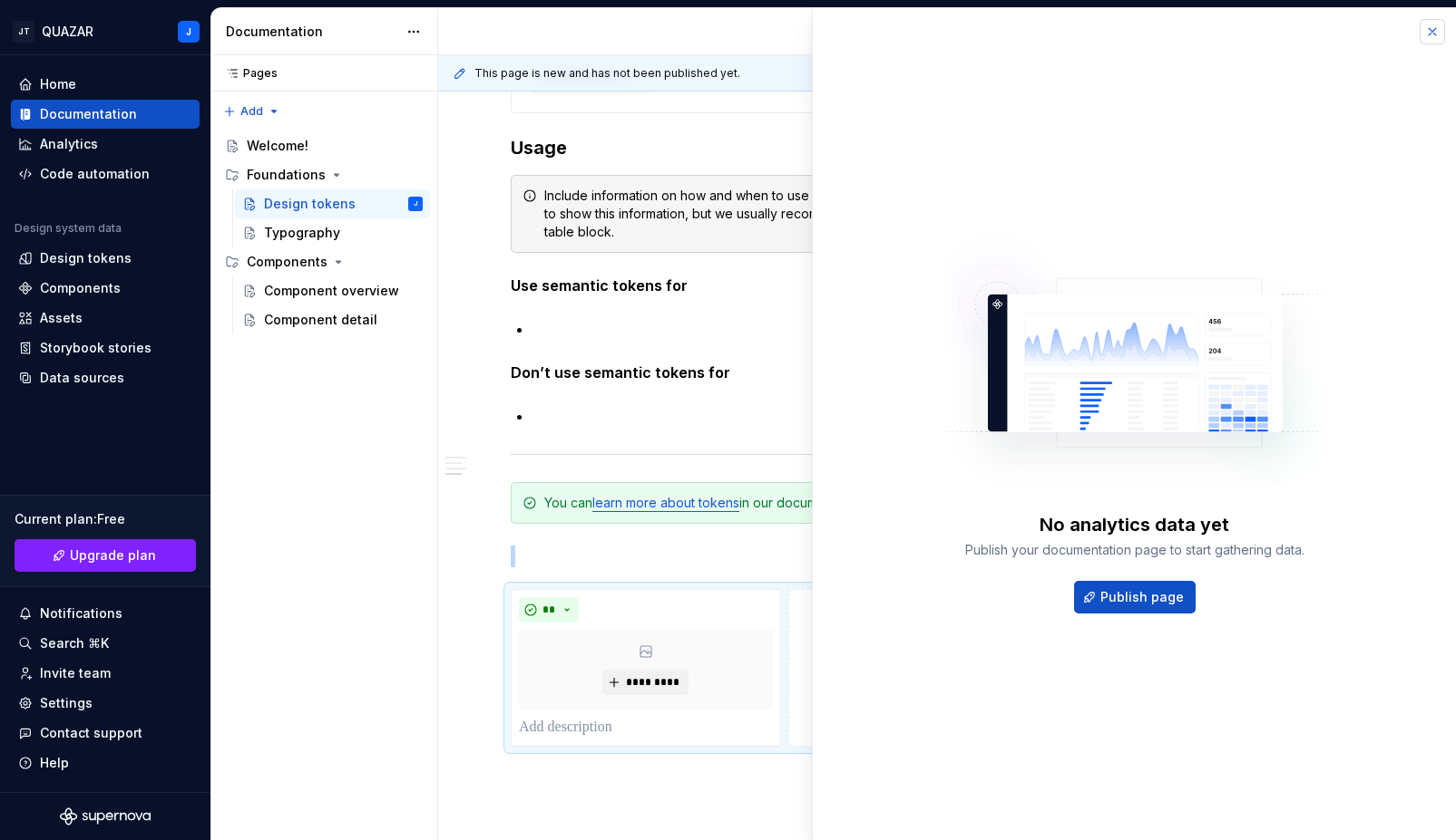
click at [1427, 36] on button "button" at bounding box center [1432, 32] width 25 height 25
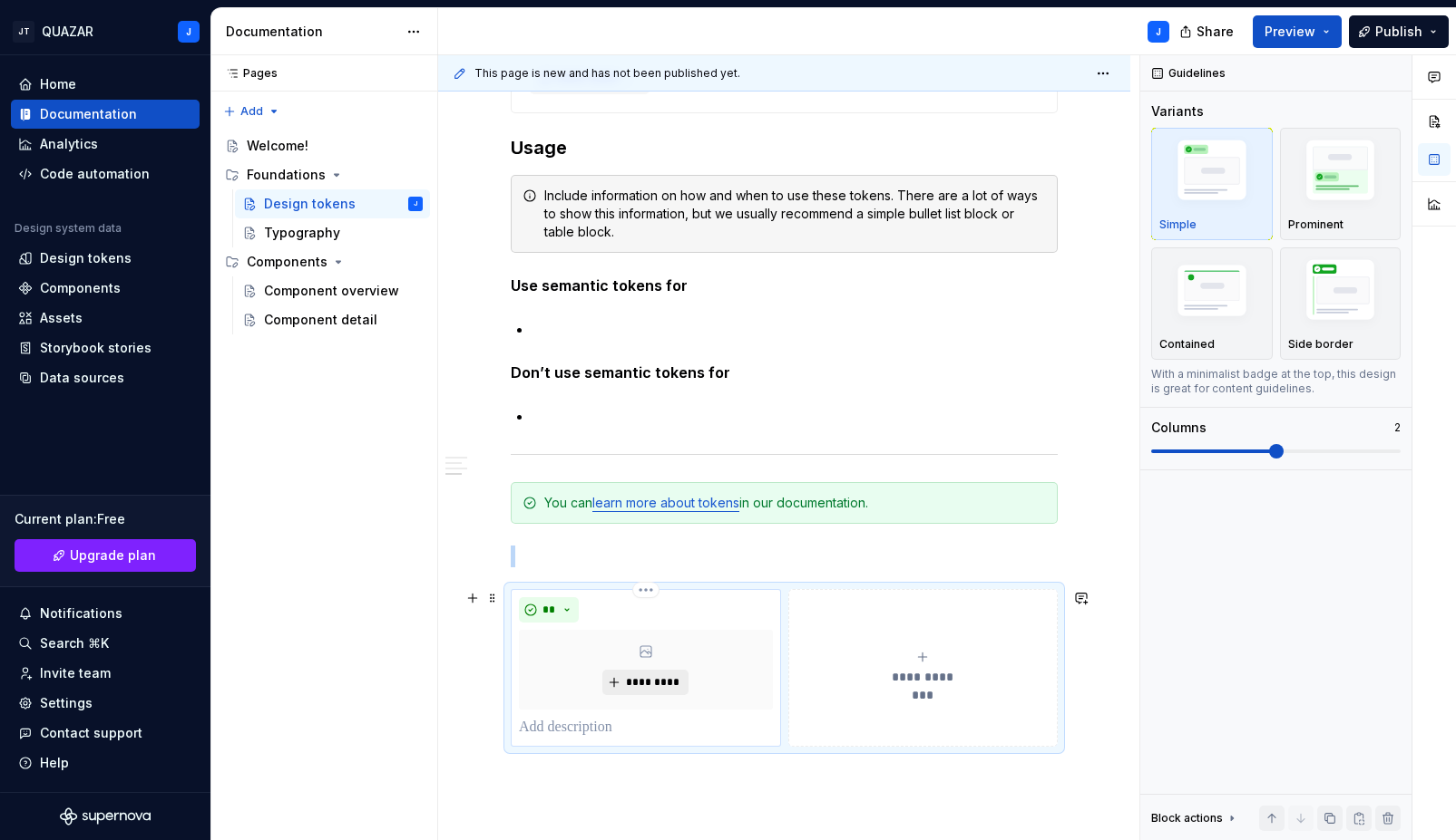
click at [617, 682] on button "*********" at bounding box center [645, 683] width 86 height 25
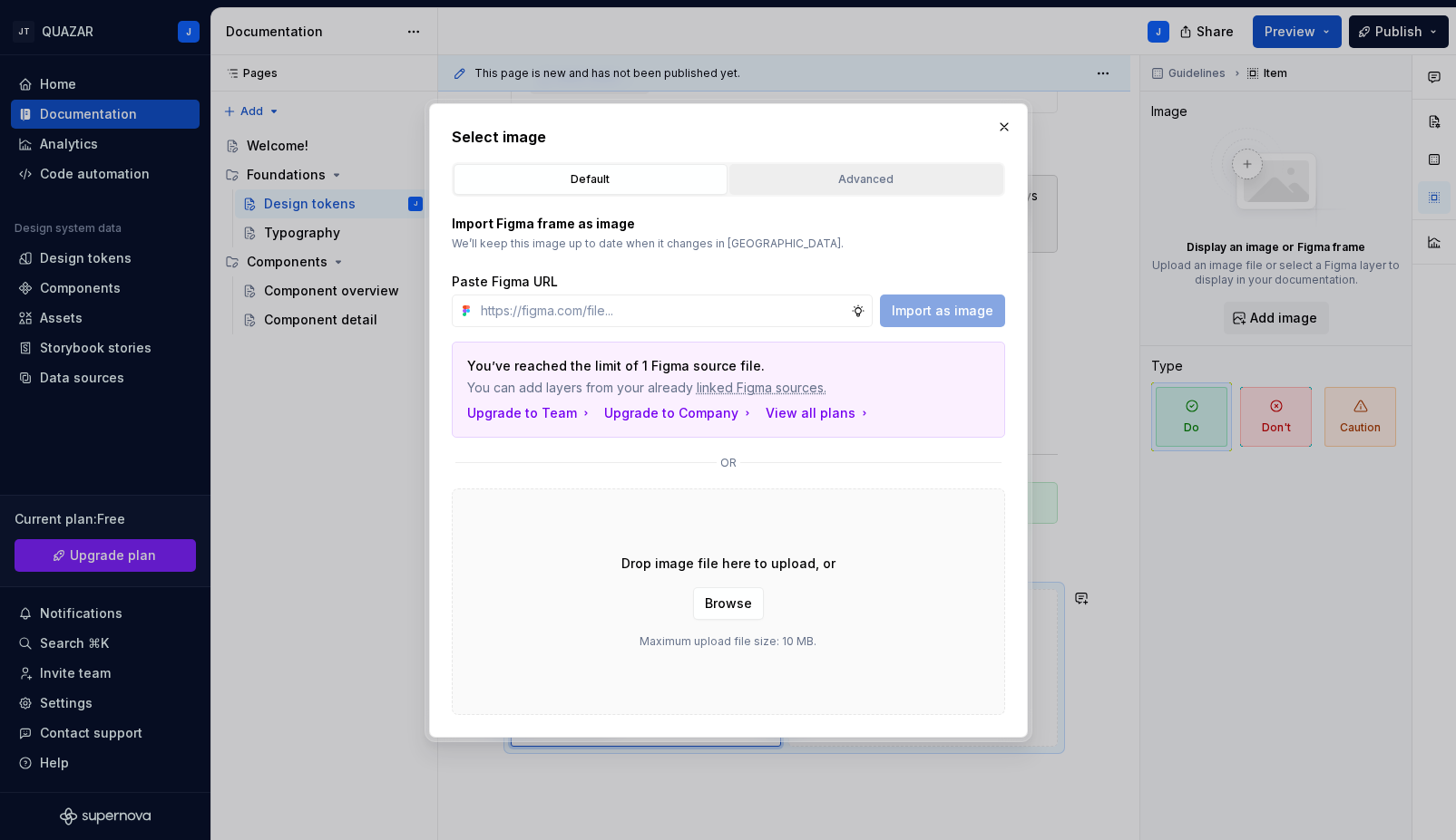
click at [879, 169] on button "Advanced" at bounding box center [866, 180] width 274 height 31
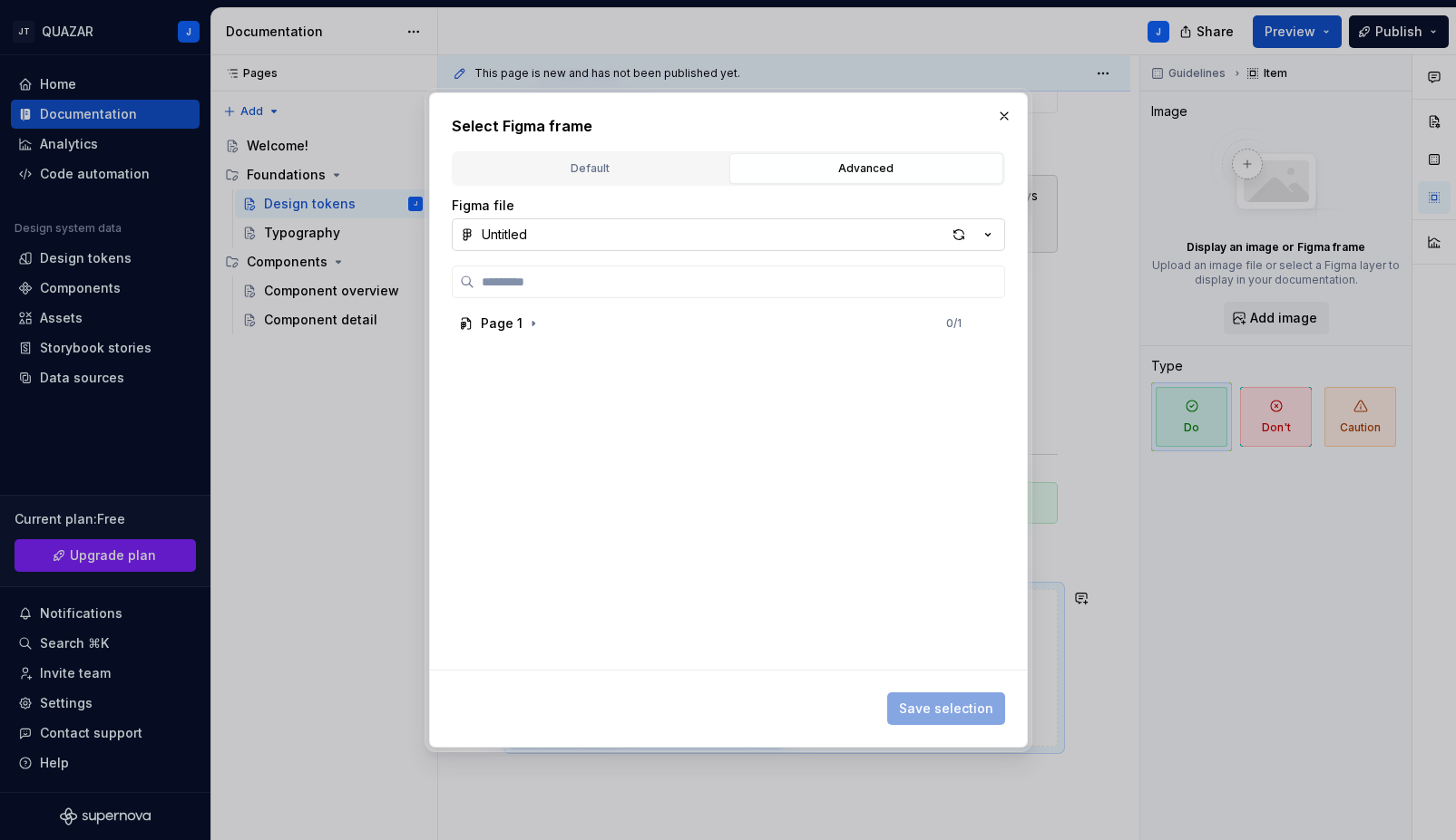
click at [989, 230] on icon "button" at bounding box center [988, 234] width 19 height 19
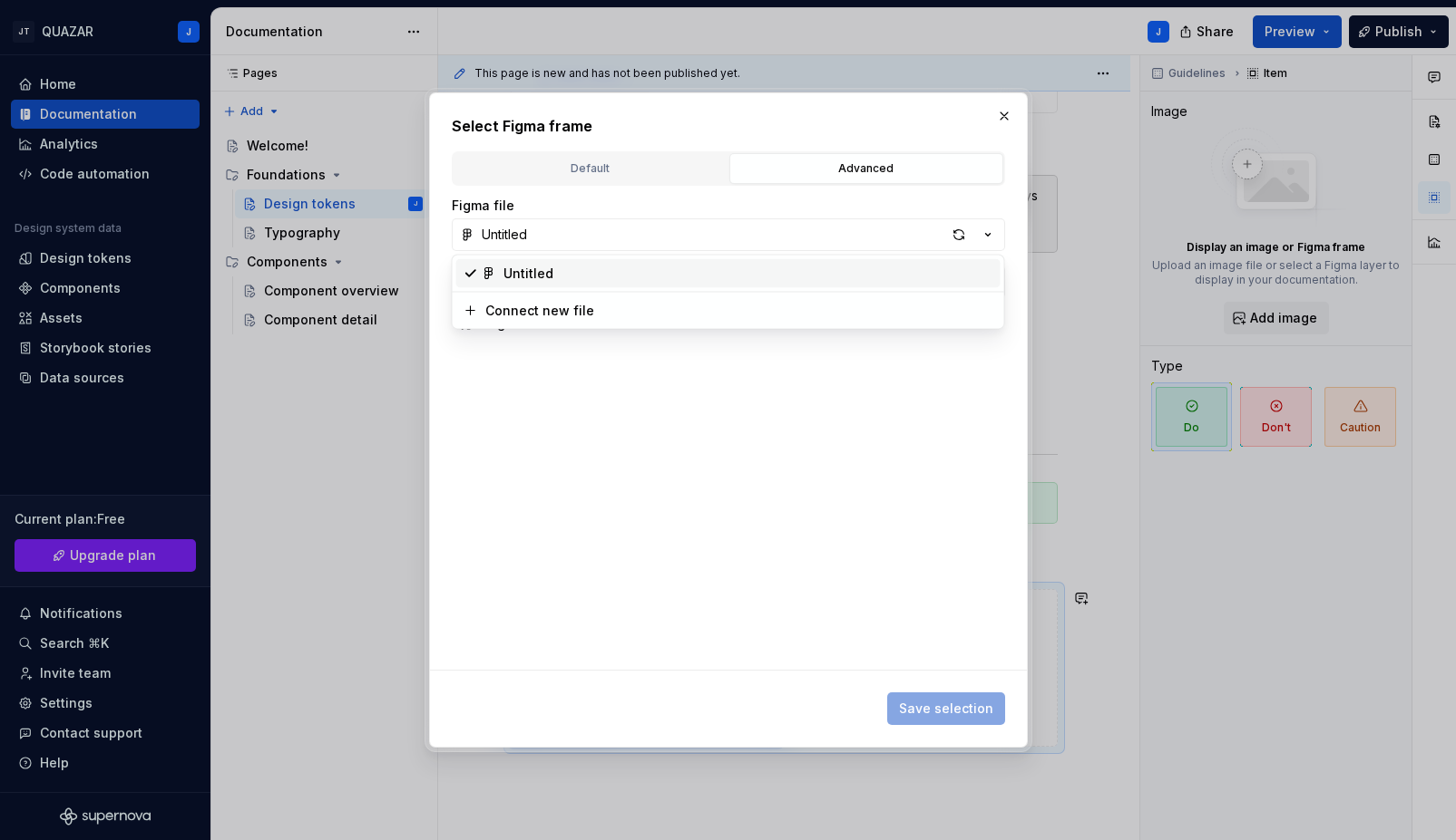
click at [554, 275] on div "Untitled" at bounding box center [748, 273] width 490 height 19
click at [526, 319] on icon "button" at bounding box center [533, 323] width 15 height 15
click at [526, 327] on icon "button" at bounding box center [533, 323] width 15 height 15
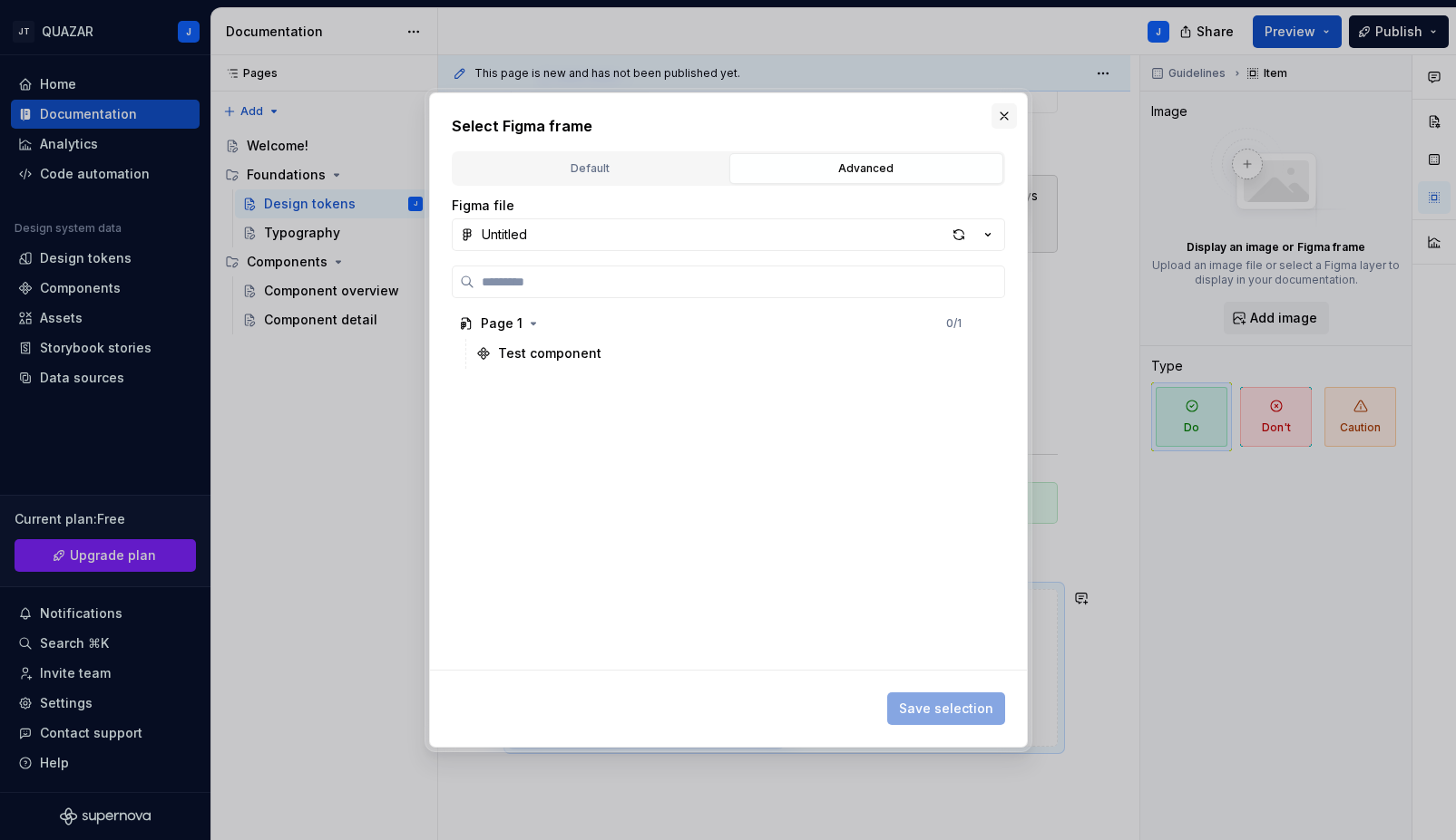
click at [997, 118] on button "button" at bounding box center [1004, 116] width 25 height 25
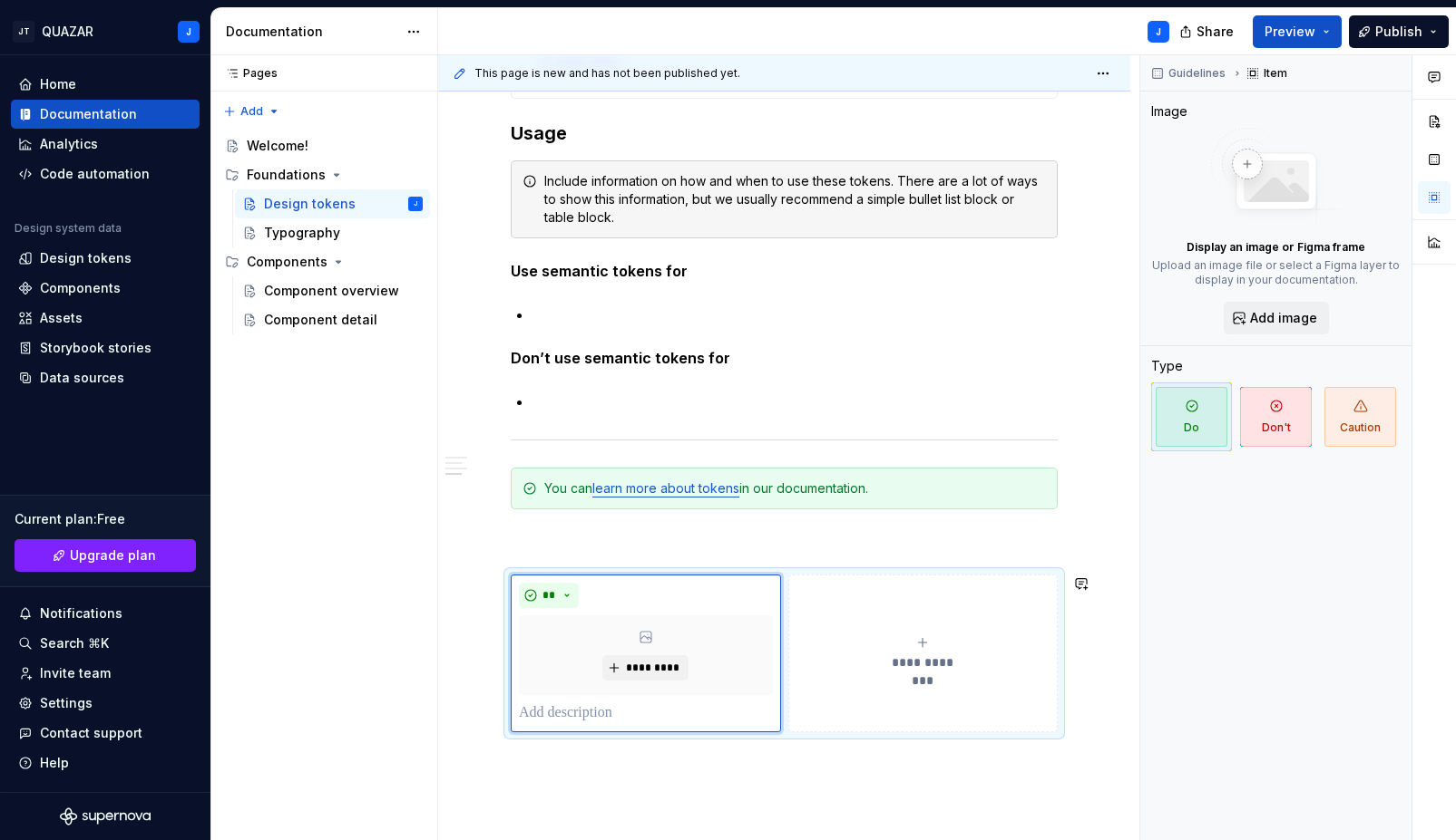
scroll to position [1724, 0]
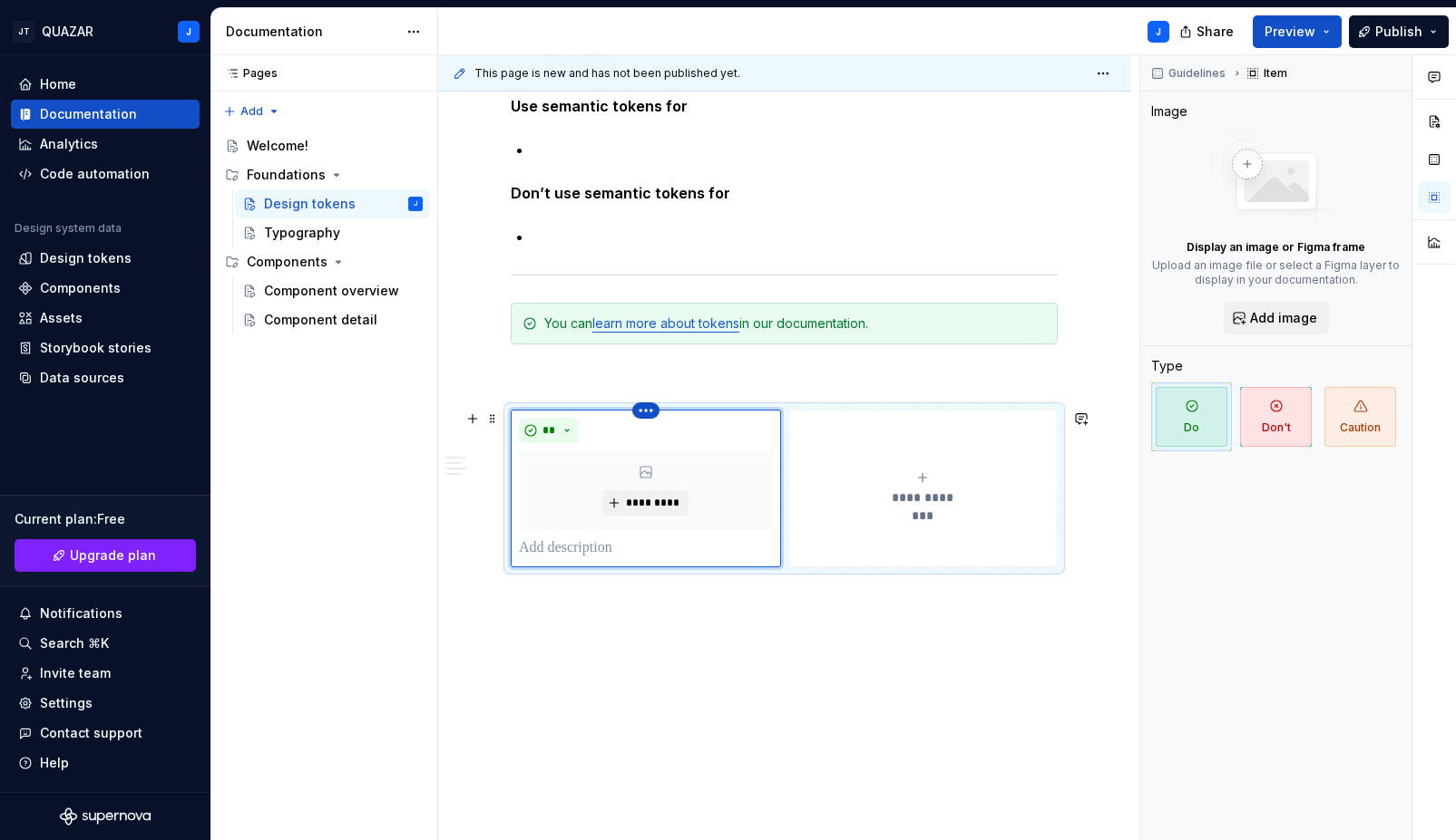
click at [645, 410] on html "JT QUAZAR J Home Documentation Analytics Code automation Design system data Des…" at bounding box center [728, 420] width 1456 height 840
click at [756, 642] on html "JT QUAZAR J Home Documentation Analytics Code automation Design system data Des…" at bounding box center [728, 420] width 1456 height 840
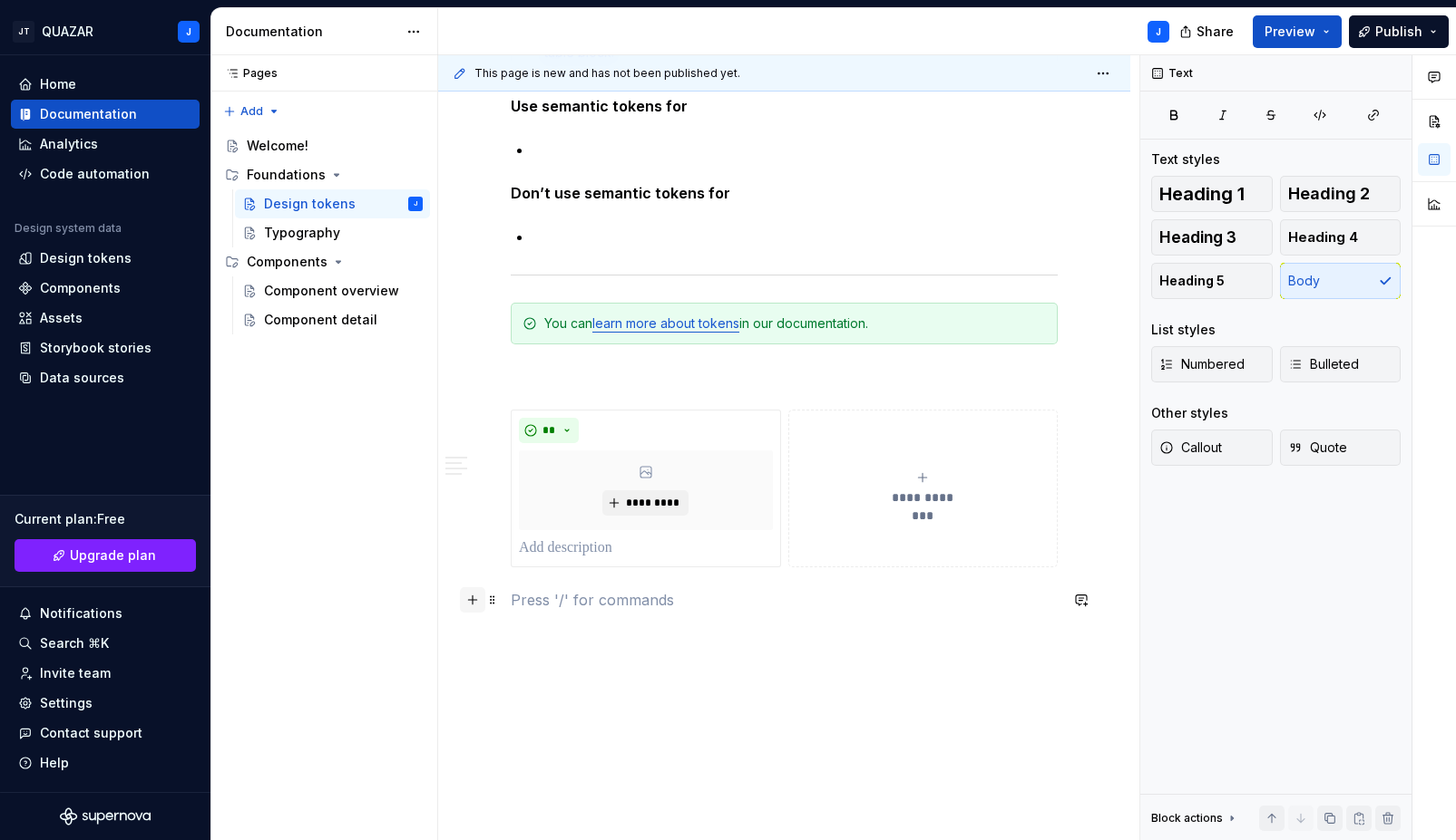
click at [477, 607] on button "button" at bounding box center [472, 600] width 25 height 25
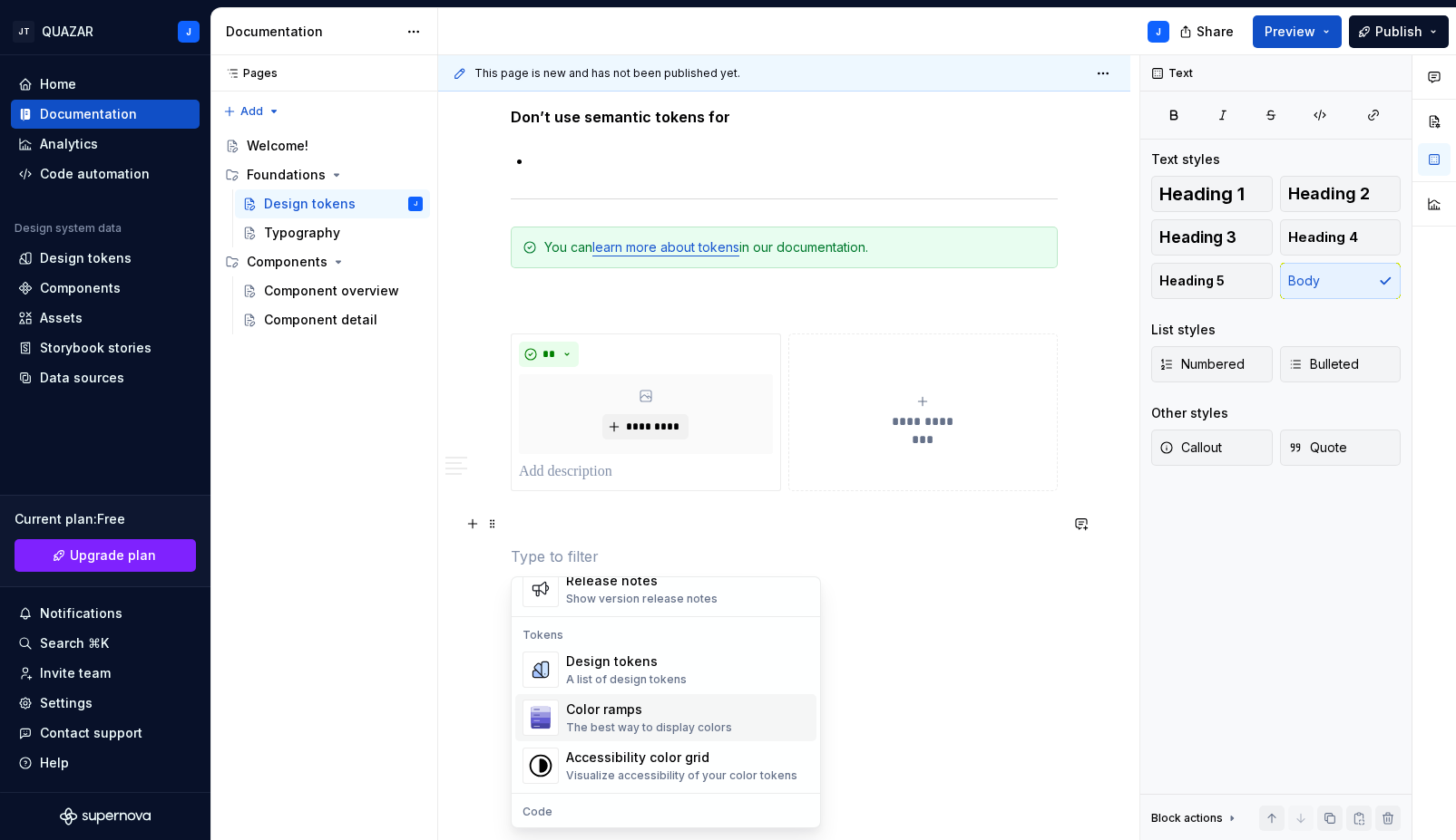
scroll to position [1286, 0]
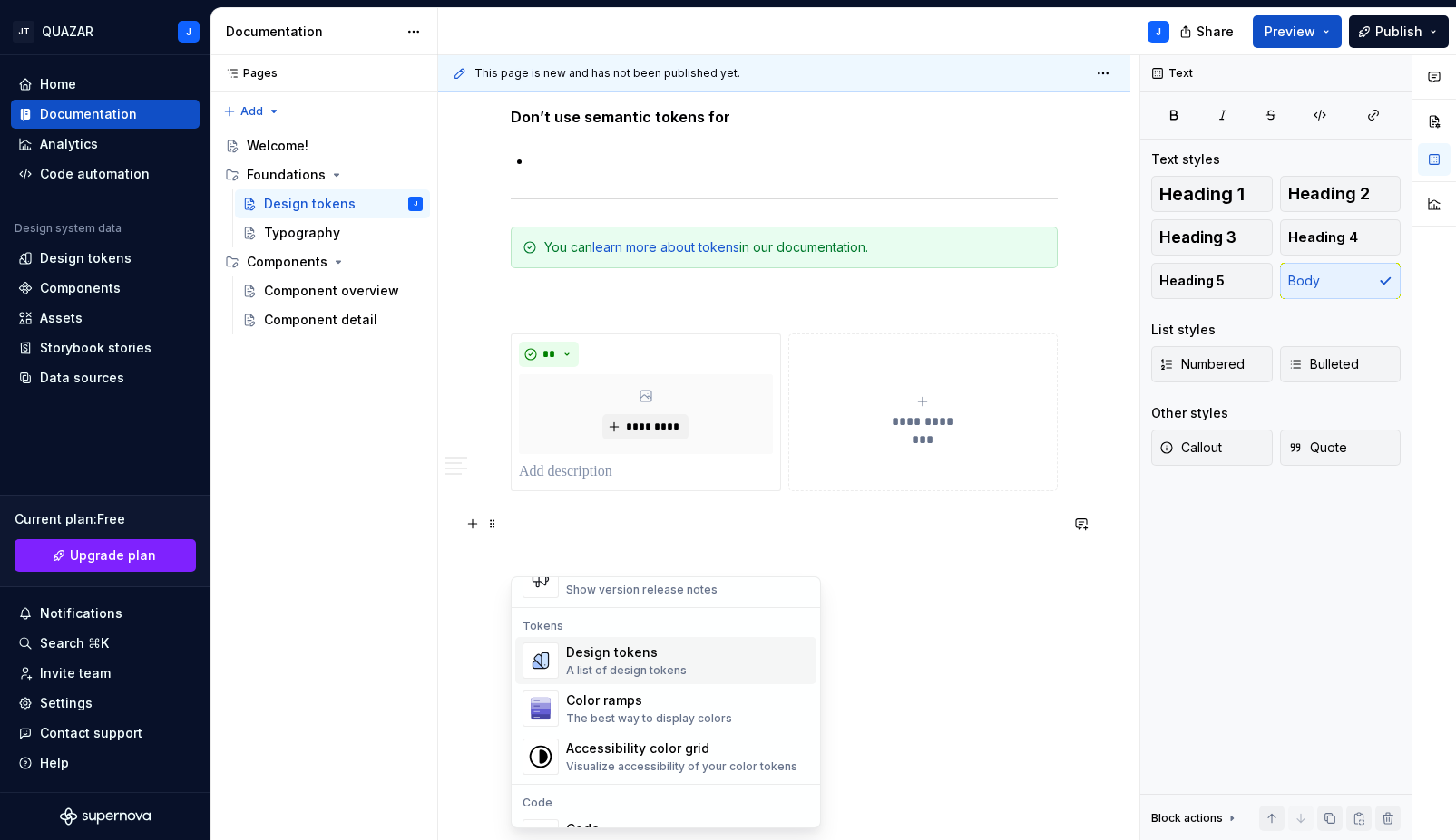
click at [672, 673] on div "A list of design tokens" at bounding box center [627, 670] width 121 height 15
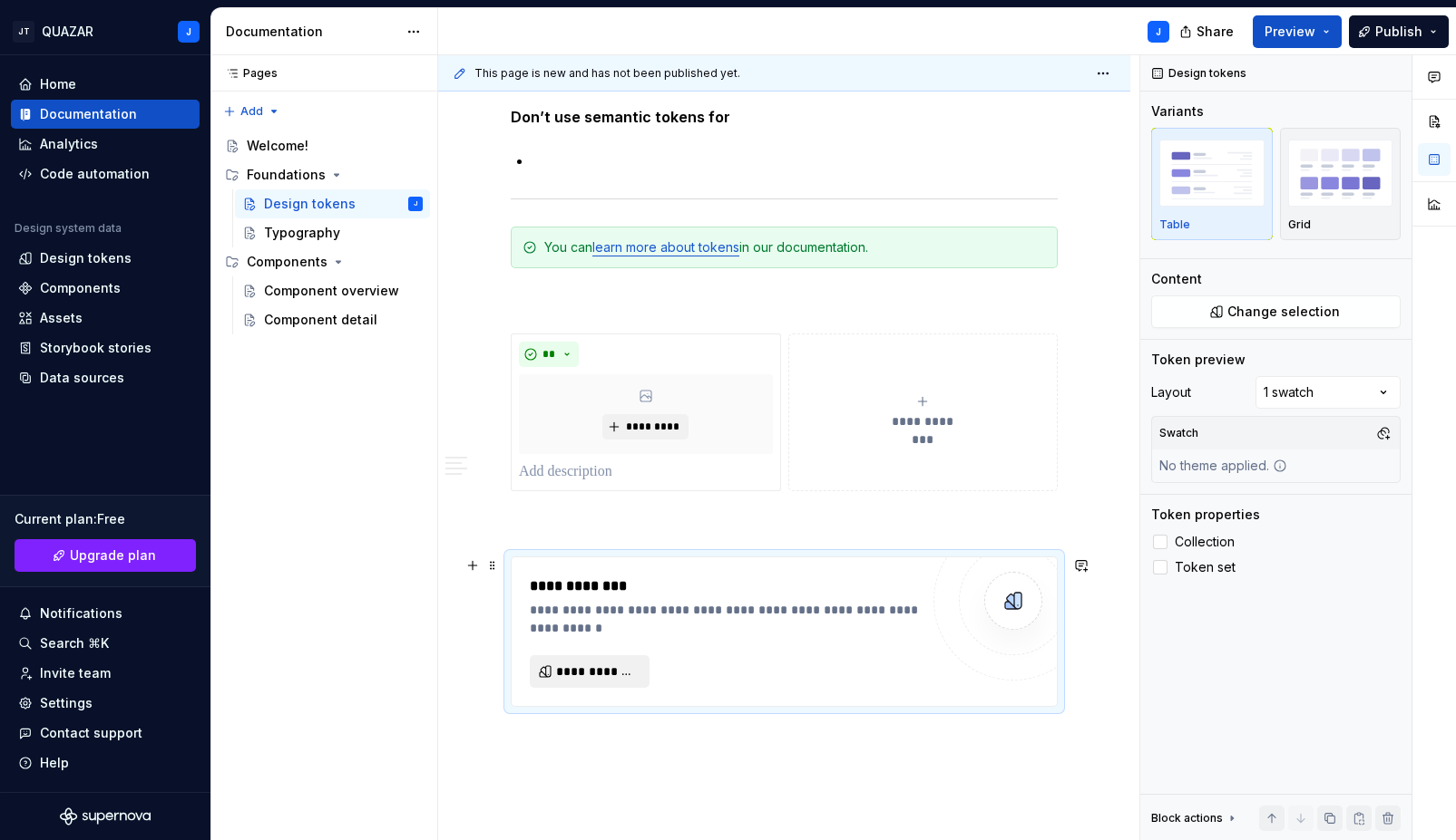
click at [630, 674] on span "**********" at bounding box center [597, 671] width 82 height 19
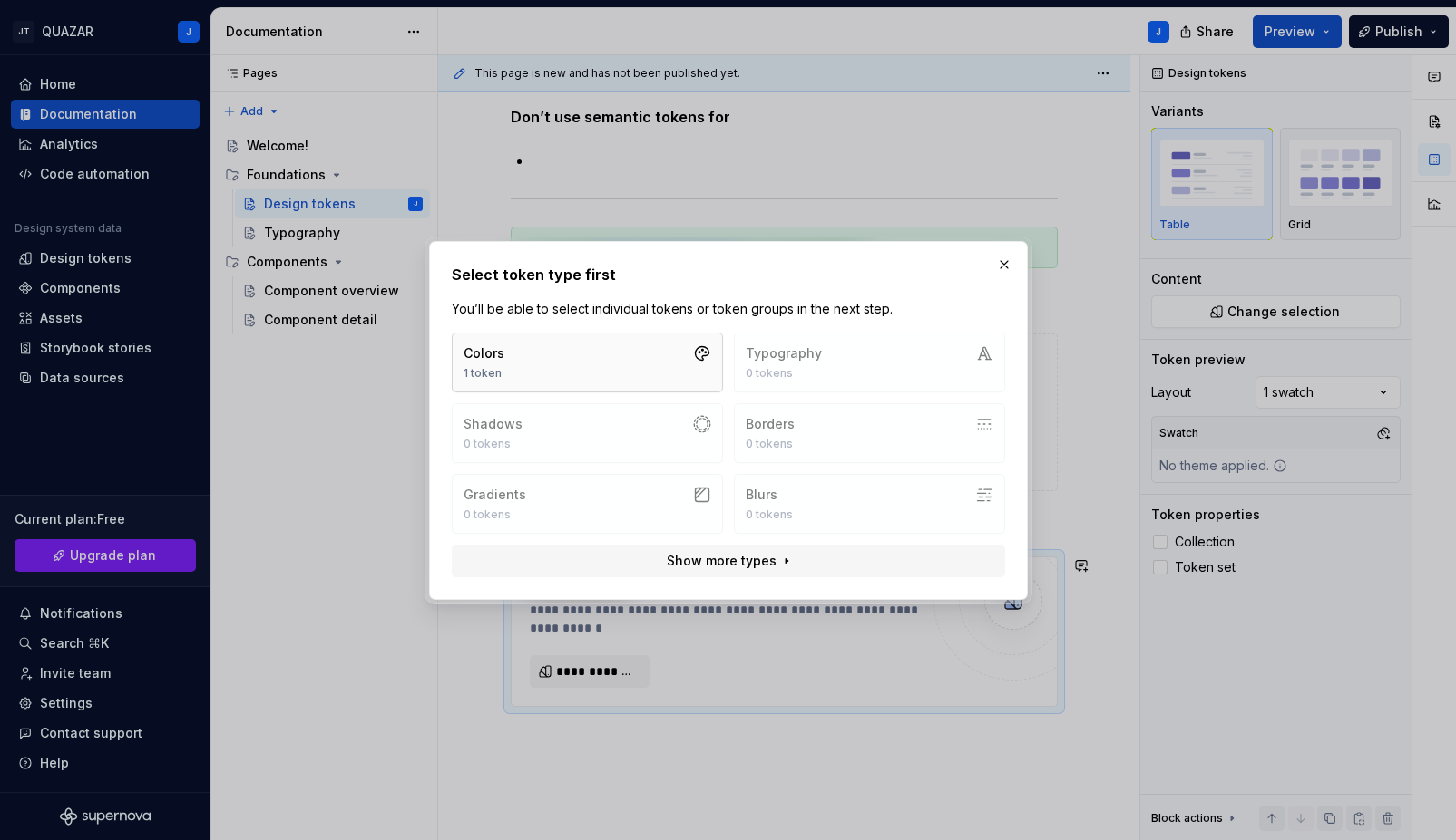
click at [590, 345] on button "Colors 1 token" at bounding box center [587, 362] width 271 height 60
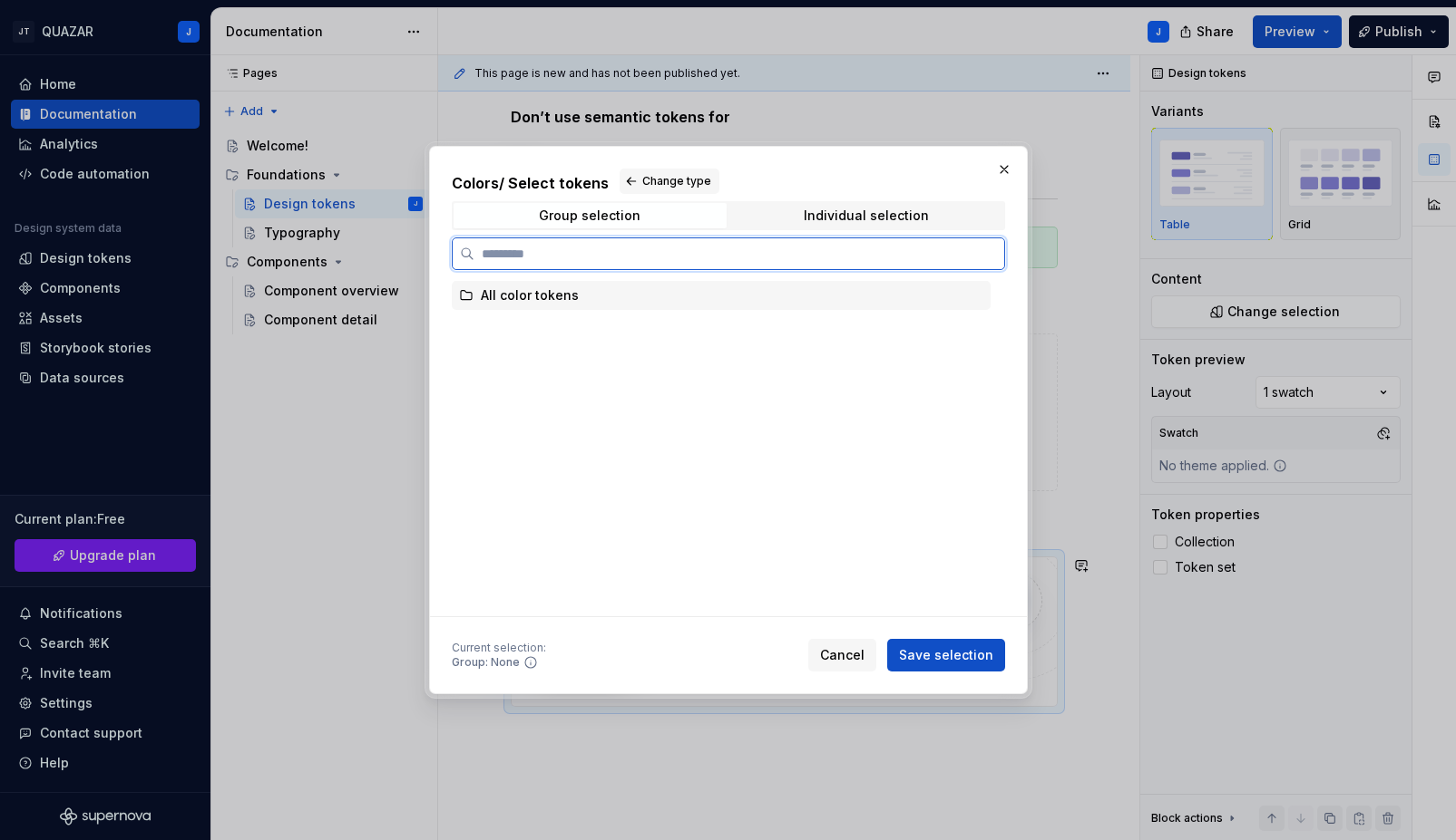
click at [576, 298] on div "All color tokens" at bounding box center [721, 296] width 539 height 29
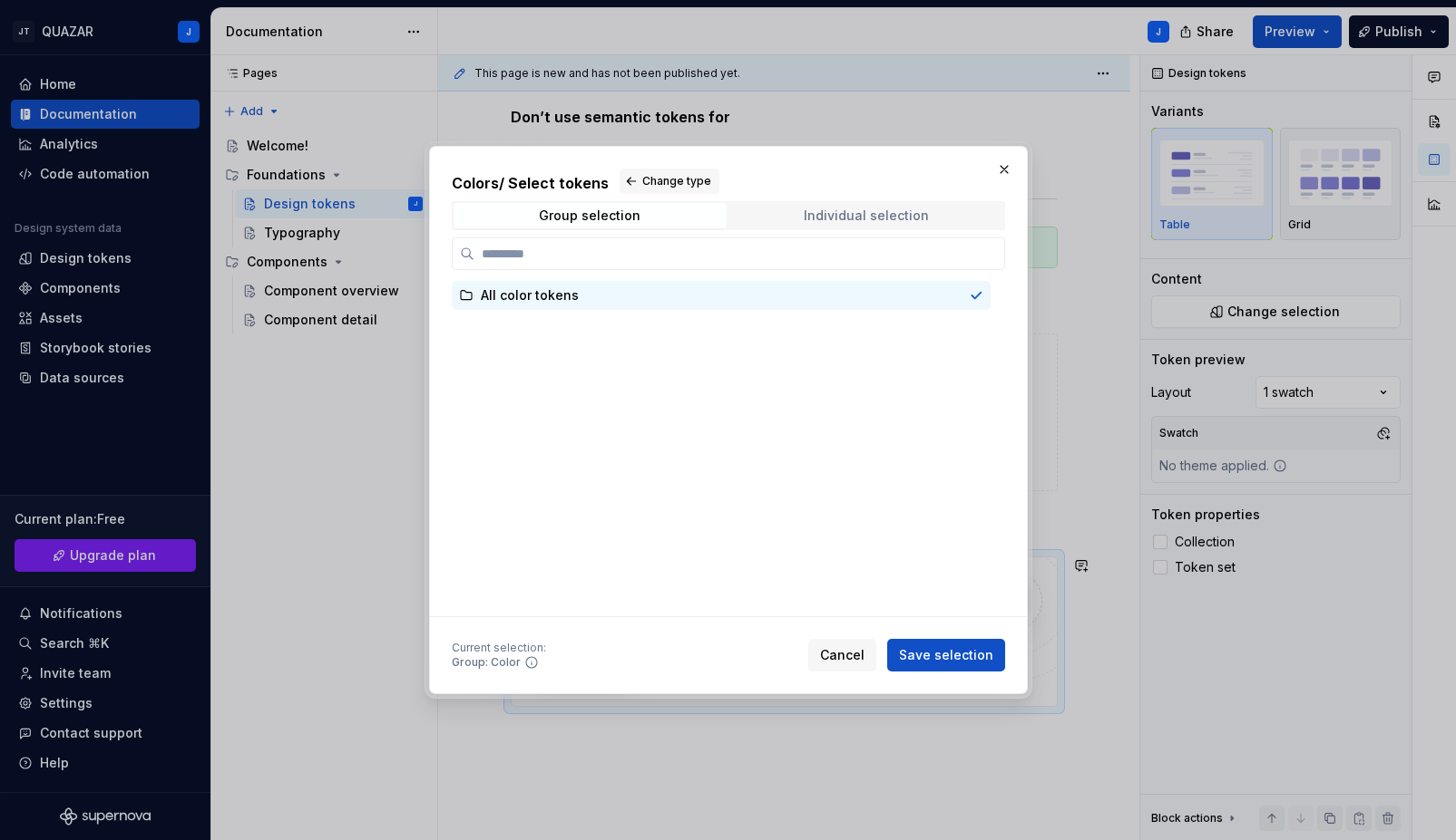
click at [860, 222] on div "Individual selection" at bounding box center [866, 216] width 125 height 15
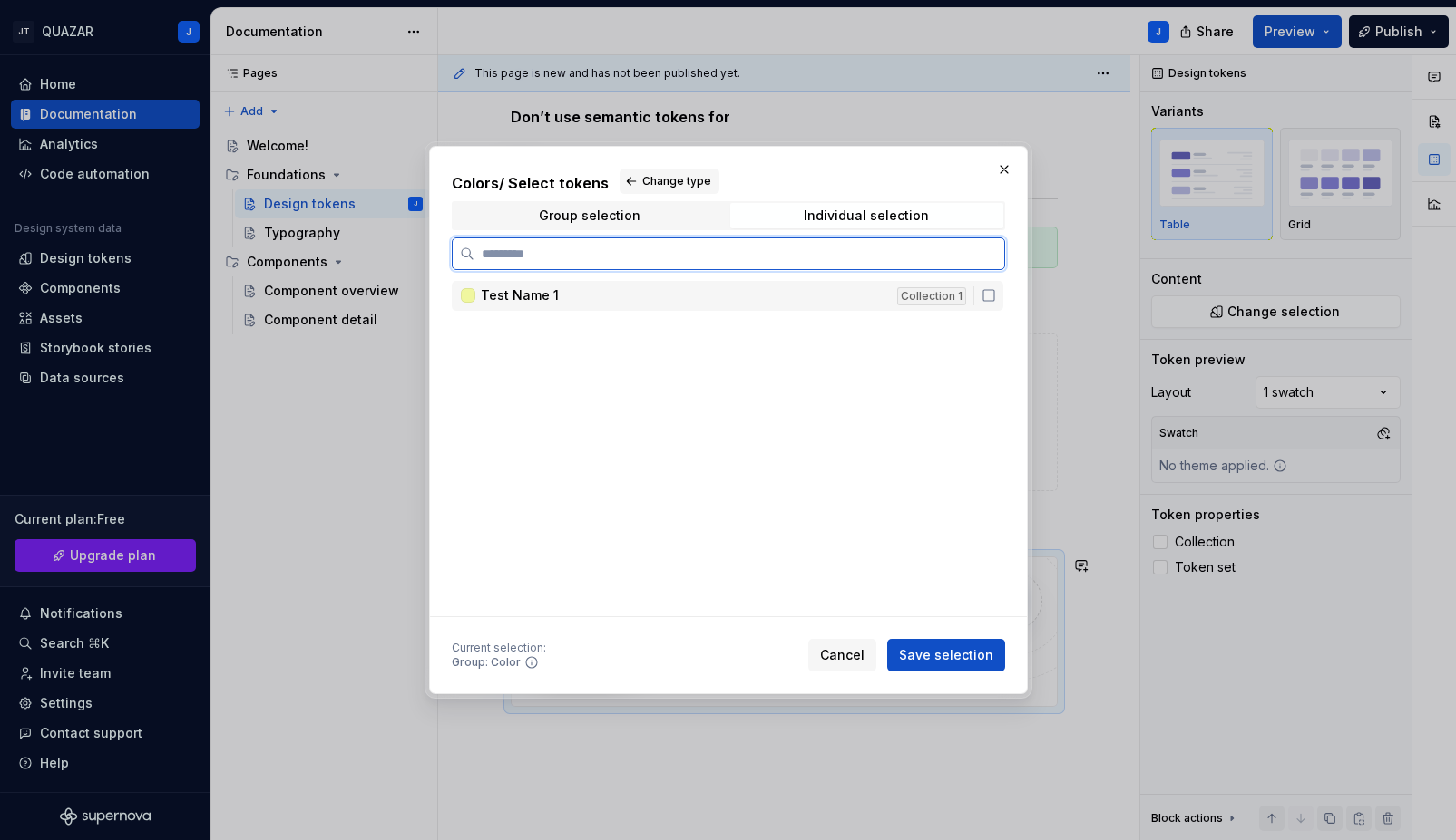
click at [508, 301] on span "Test Name 1" at bounding box center [520, 296] width 78 height 19
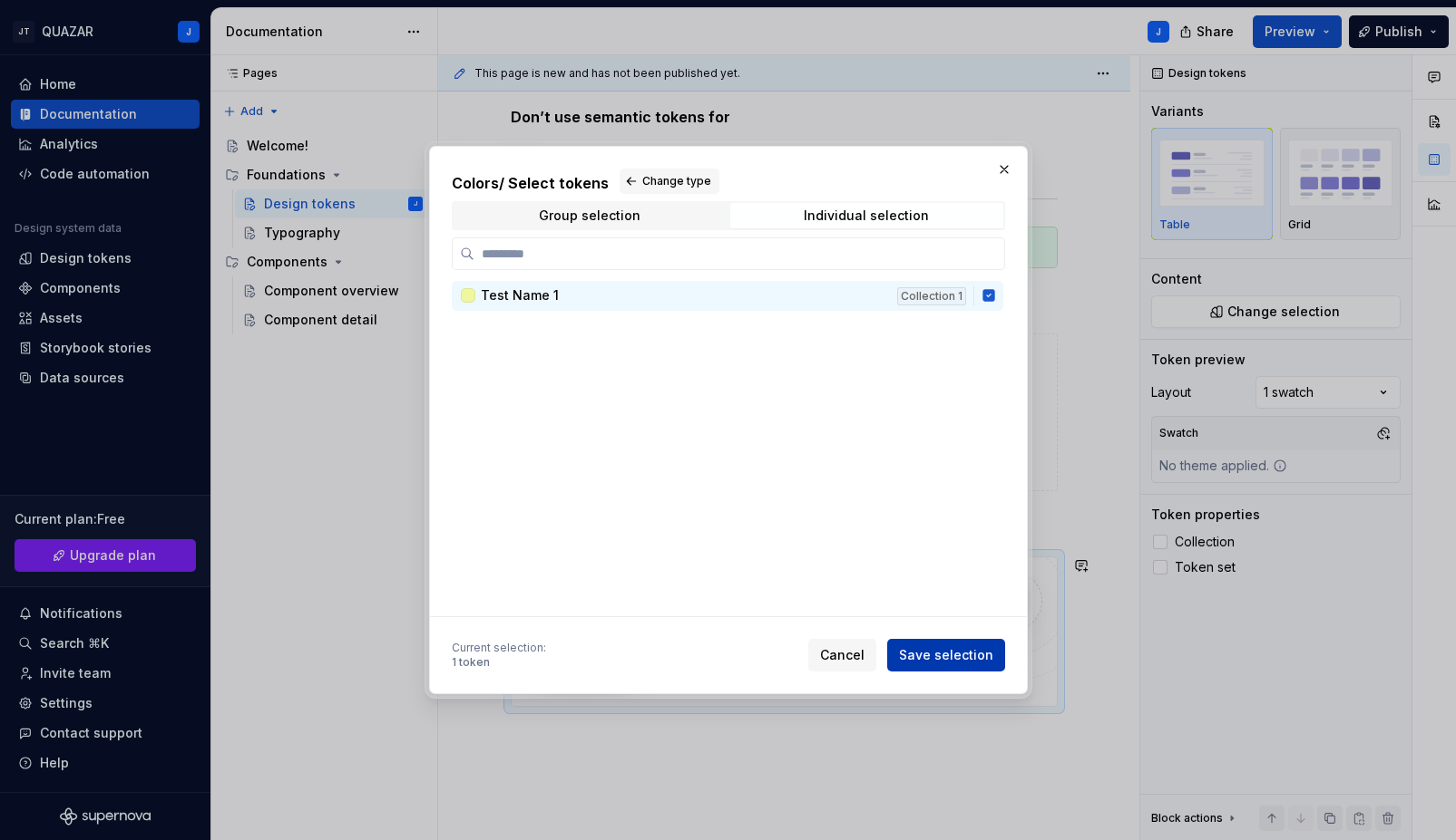
click at [953, 657] on span "Save selection" at bounding box center [946, 656] width 95 height 19
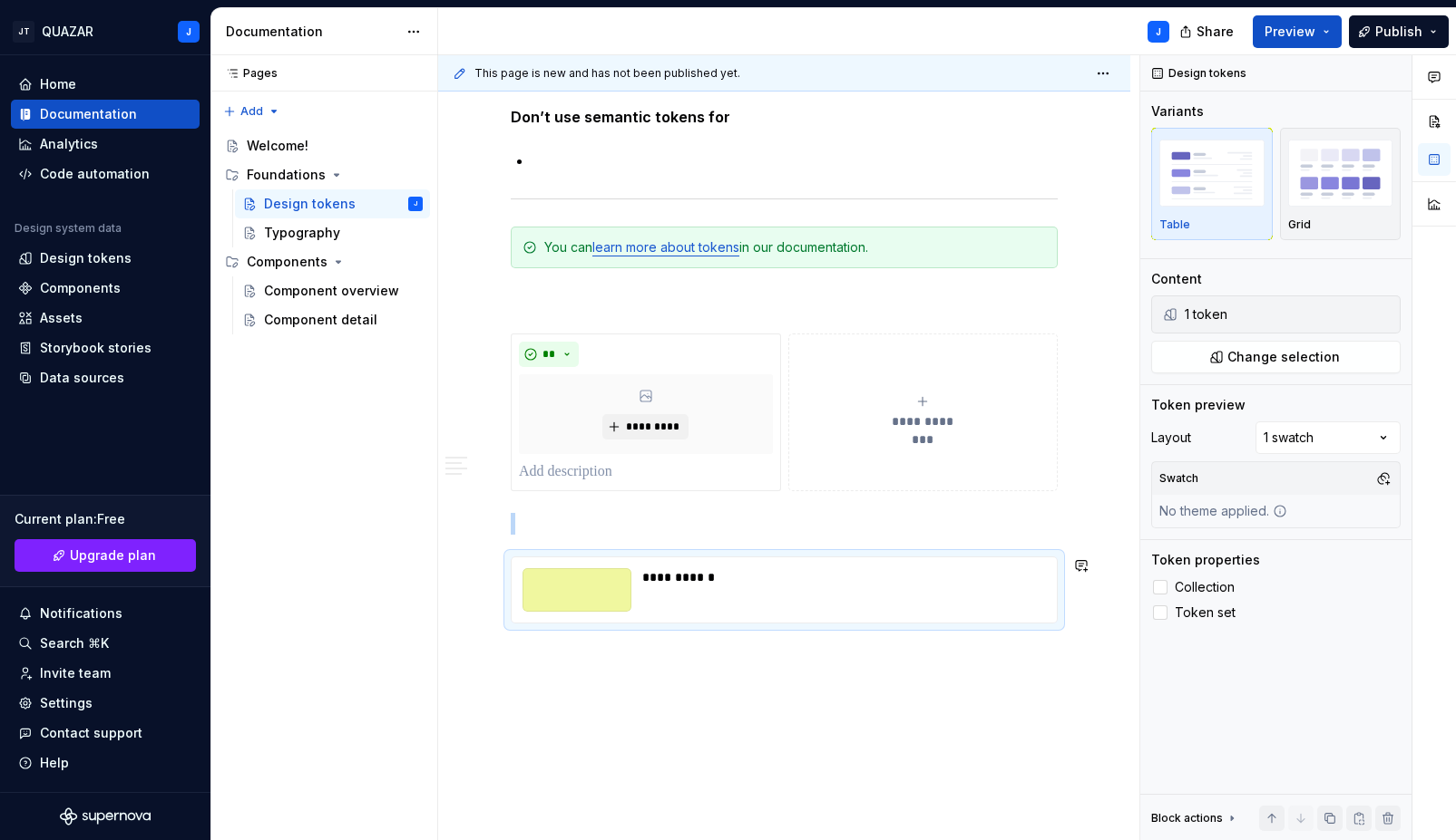
click at [952, 582] on div "**********" at bounding box center [837, 578] width 391 height 19
click at [1308, 177] on img "button" at bounding box center [1341, 173] width 105 height 66
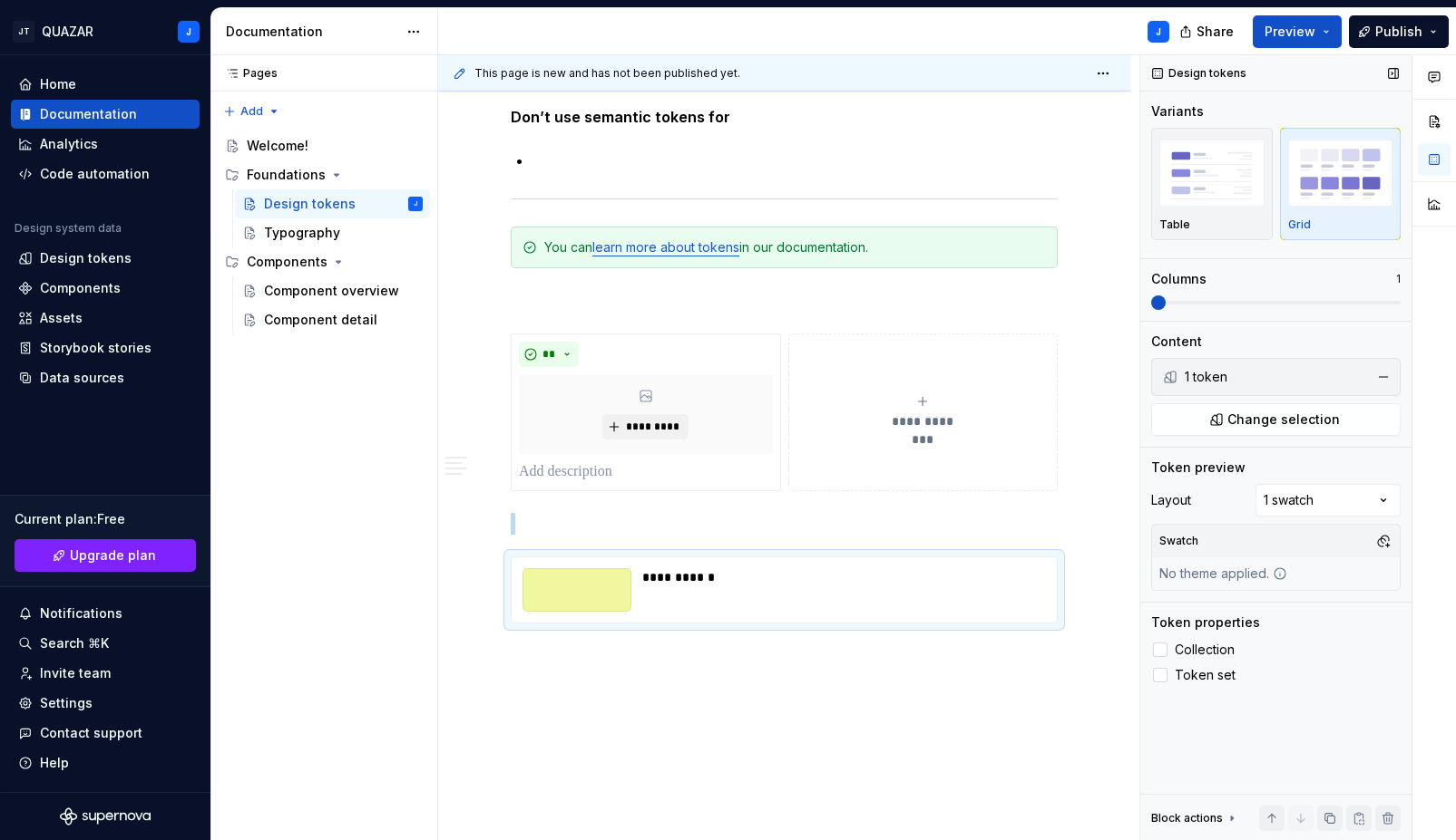
click at [1165, 300] on span at bounding box center [1157, 302] width 15 height 15
click at [1165, 308] on span at bounding box center [1157, 302] width 15 height 15
click at [1340, 157] on img "button" at bounding box center [1341, 173] width 105 height 66
click at [494, 560] on span at bounding box center [492, 566] width 15 height 25
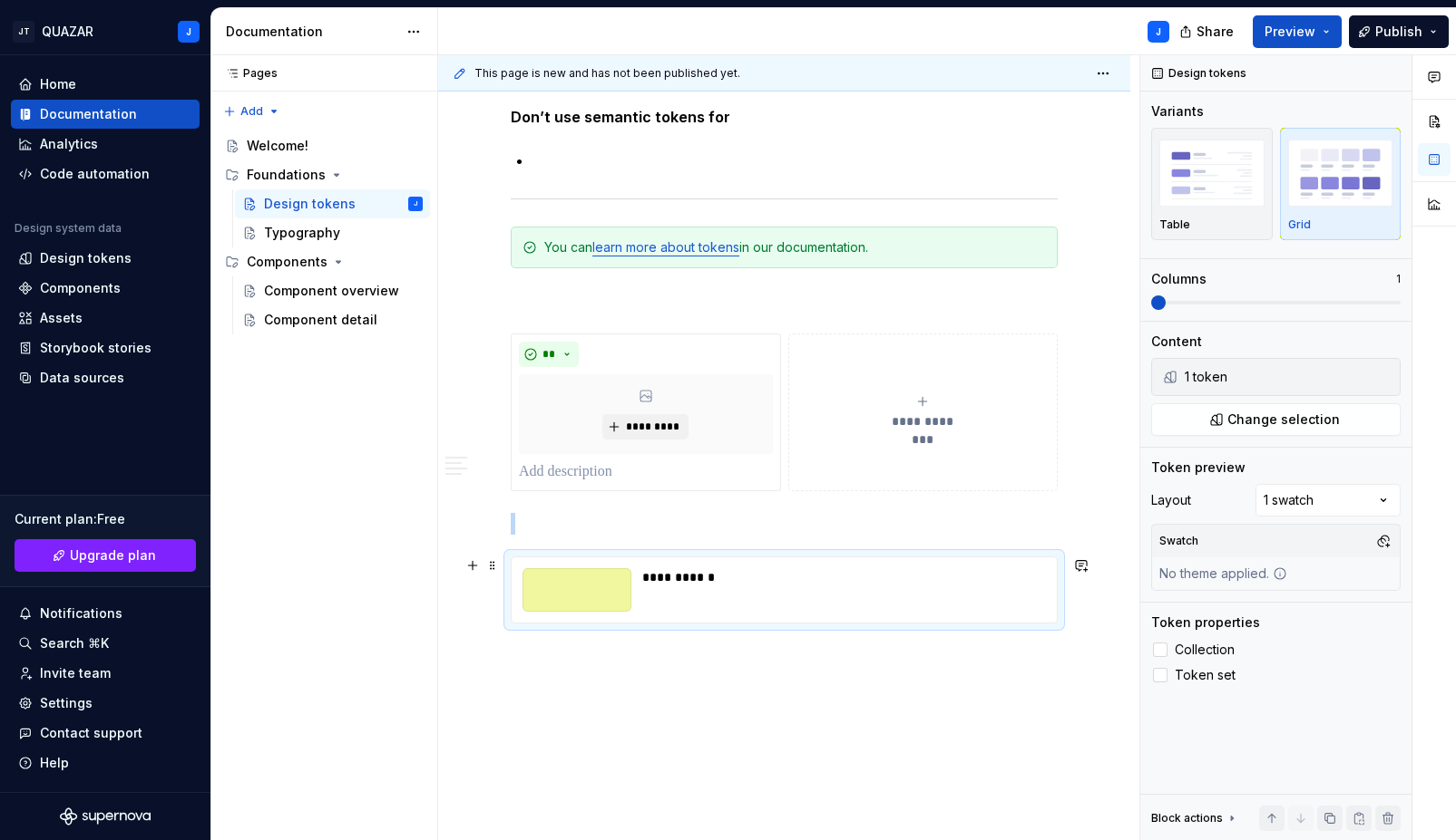
click at [660, 584] on div "**********" at bounding box center [837, 578] width 391 height 19
click at [1213, 182] on img "button" at bounding box center [1212, 173] width 105 height 66
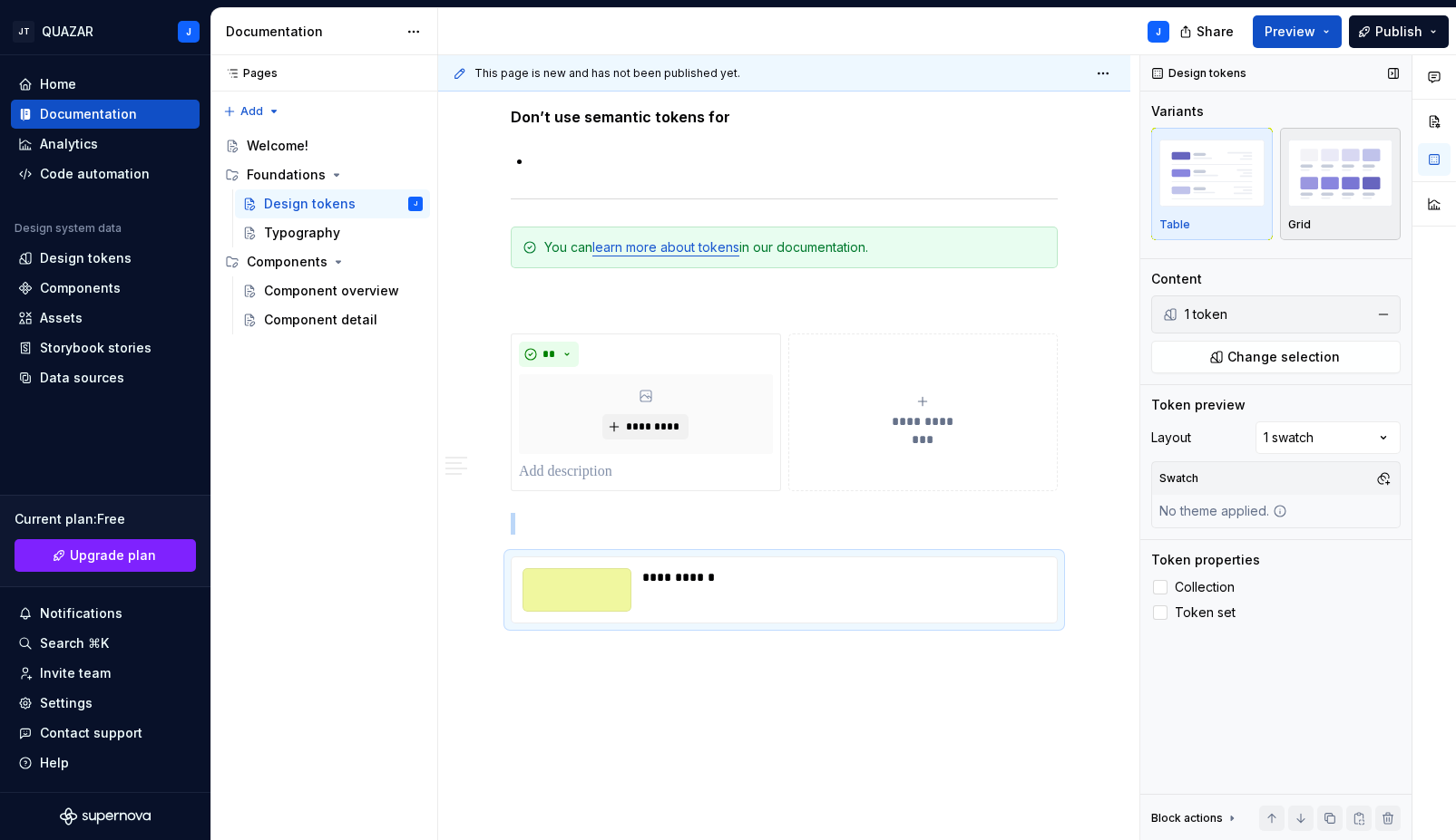
click at [1329, 180] on img "button" at bounding box center [1341, 173] width 105 height 66
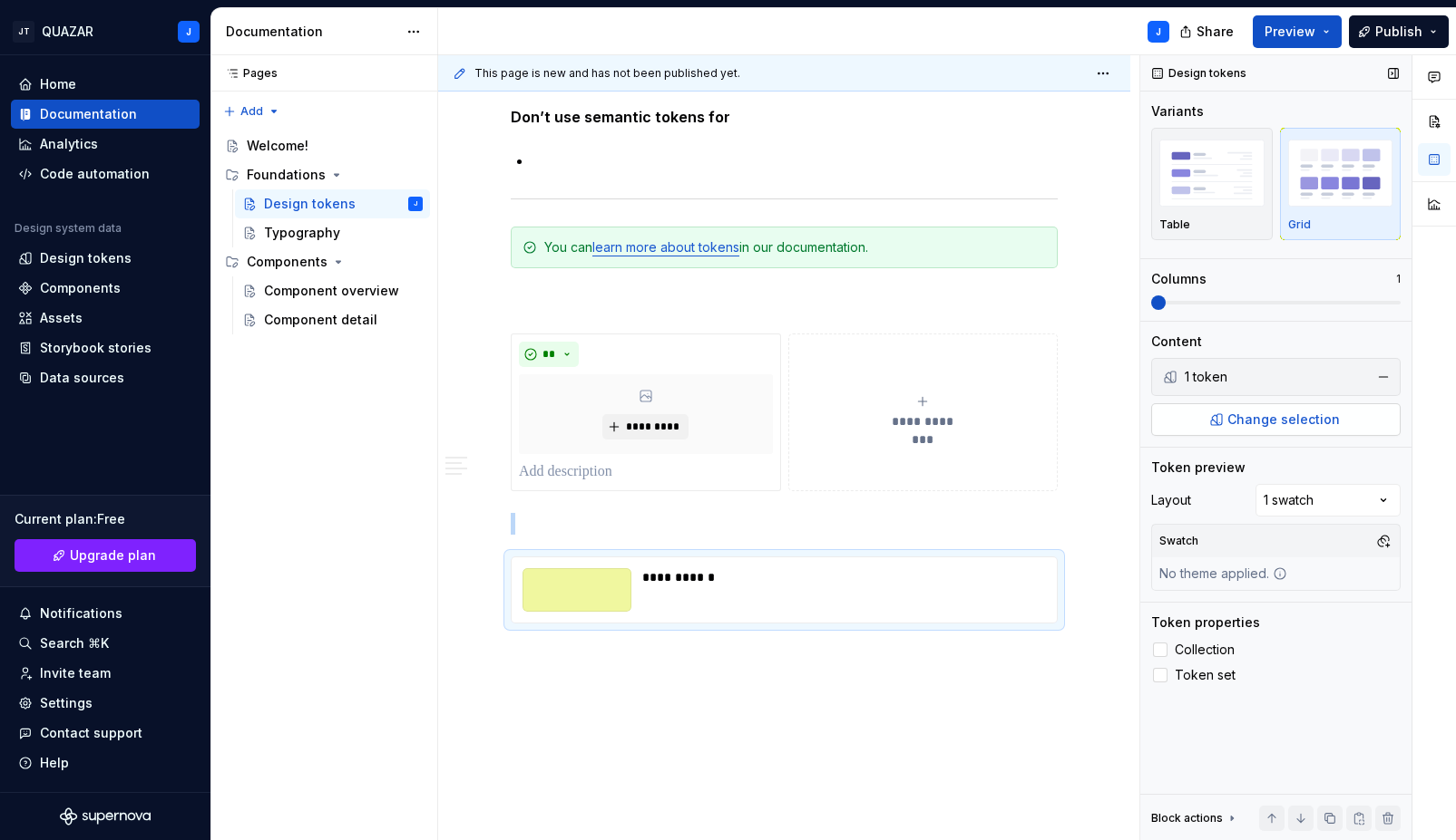
click at [1237, 420] on span "Change selection" at bounding box center [1282, 420] width 112 height 19
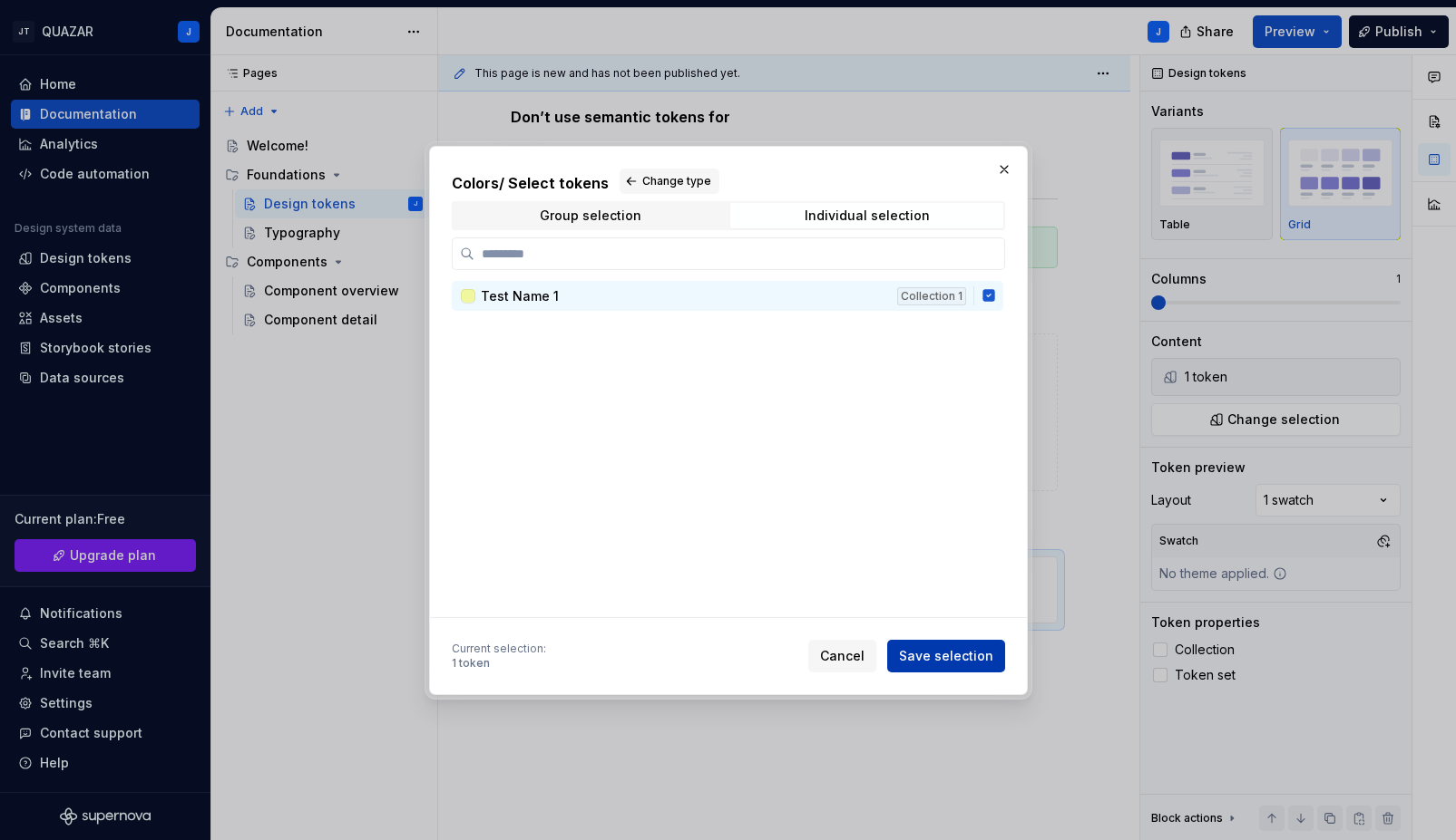
click at [967, 651] on span "Save selection" at bounding box center [946, 656] width 95 height 19
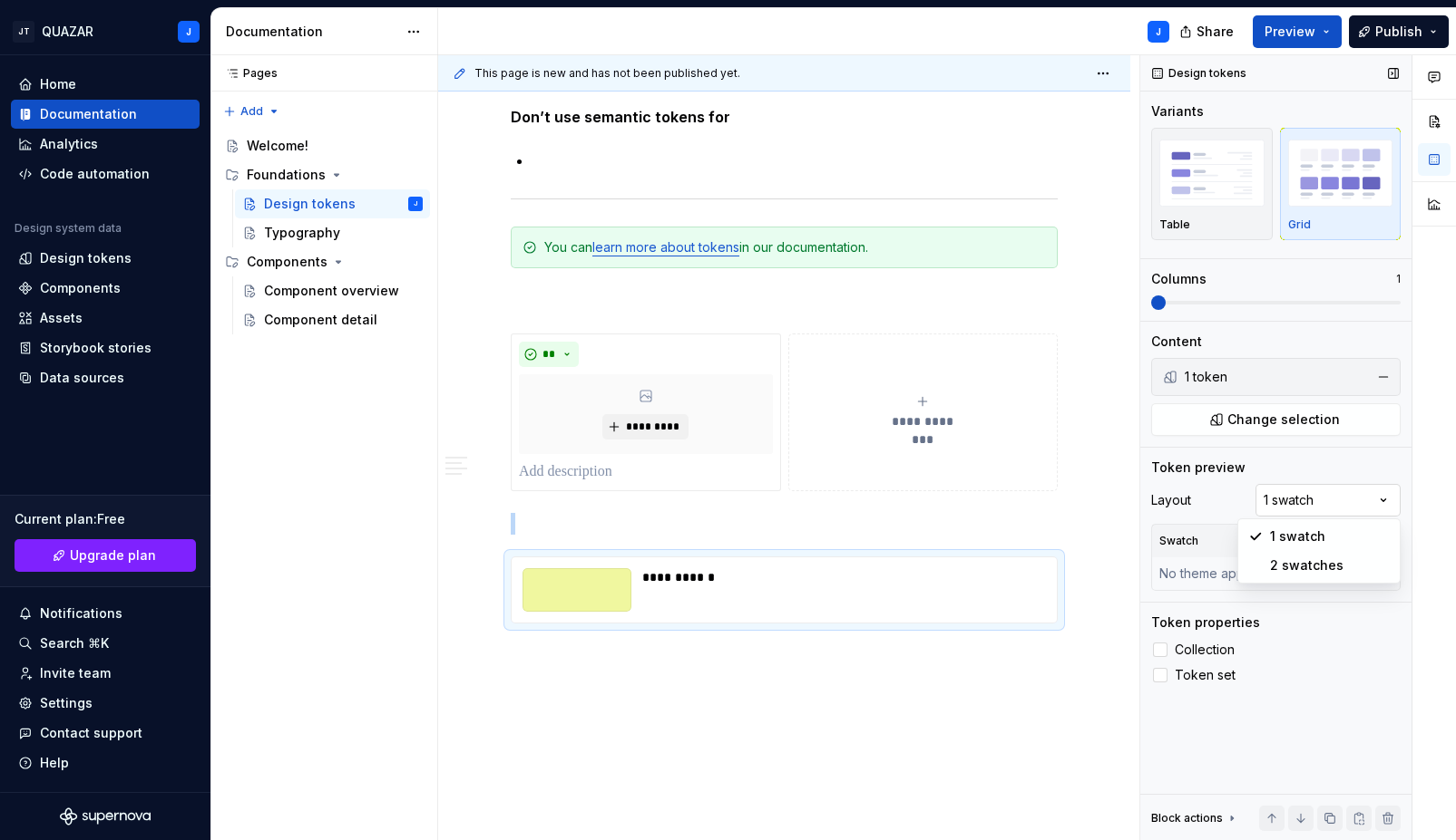
click at [1303, 498] on div "Comments Open comments No comments yet Select ‘Comment’ from the block context …" at bounding box center [1297, 449] width 315 height 786
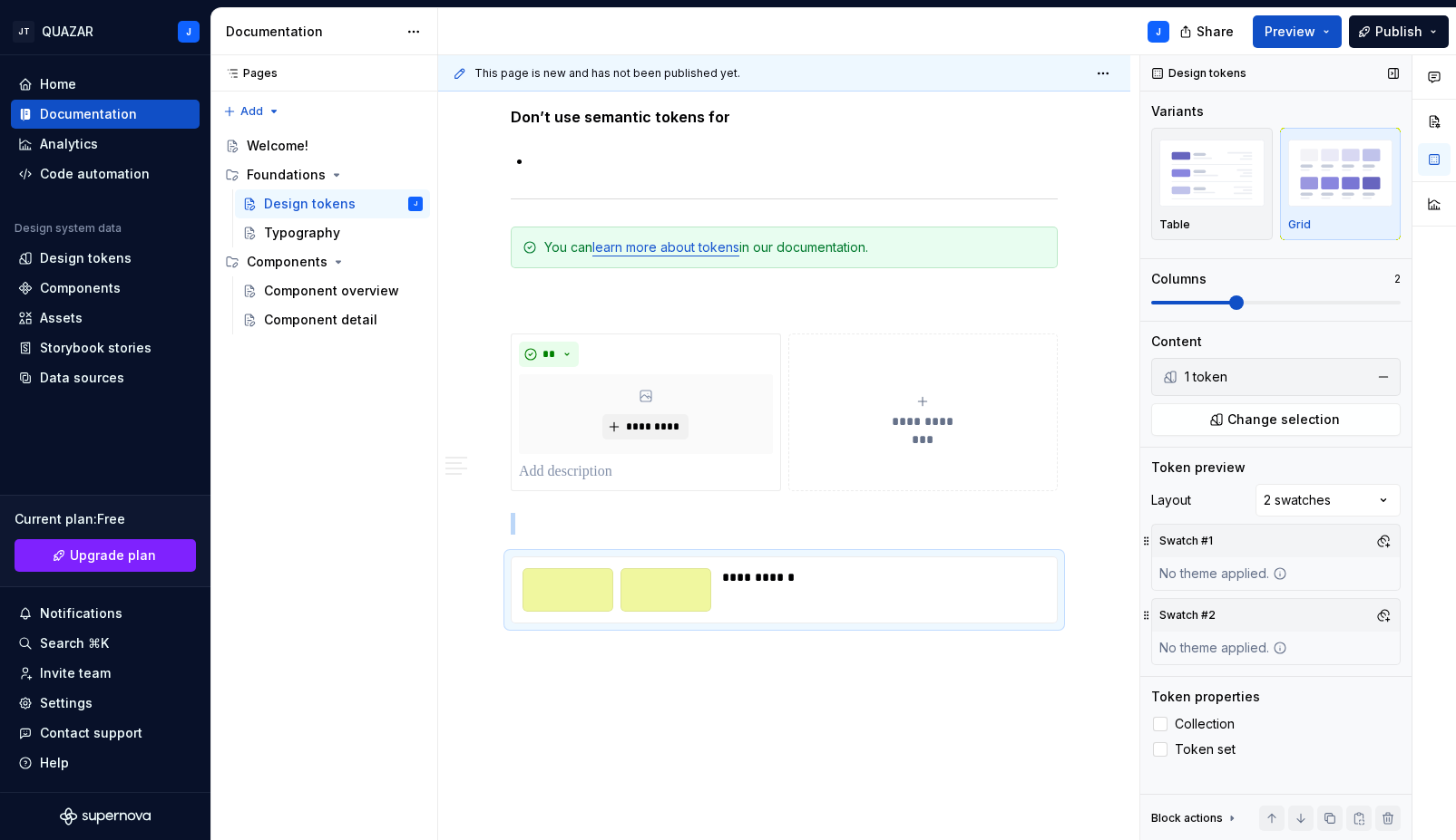
click at [1243, 300] on span at bounding box center [1235, 302] width 15 height 15
click at [1159, 721] on div at bounding box center [1159, 724] width 15 height 15
click at [1160, 725] on icon at bounding box center [1160, 725] width 0 height 0
click at [1161, 750] on div at bounding box center [1159, 749] width 15 height 15
click at [1160, 750] on icon at bounding box center [1160, 750] width 0 height 0
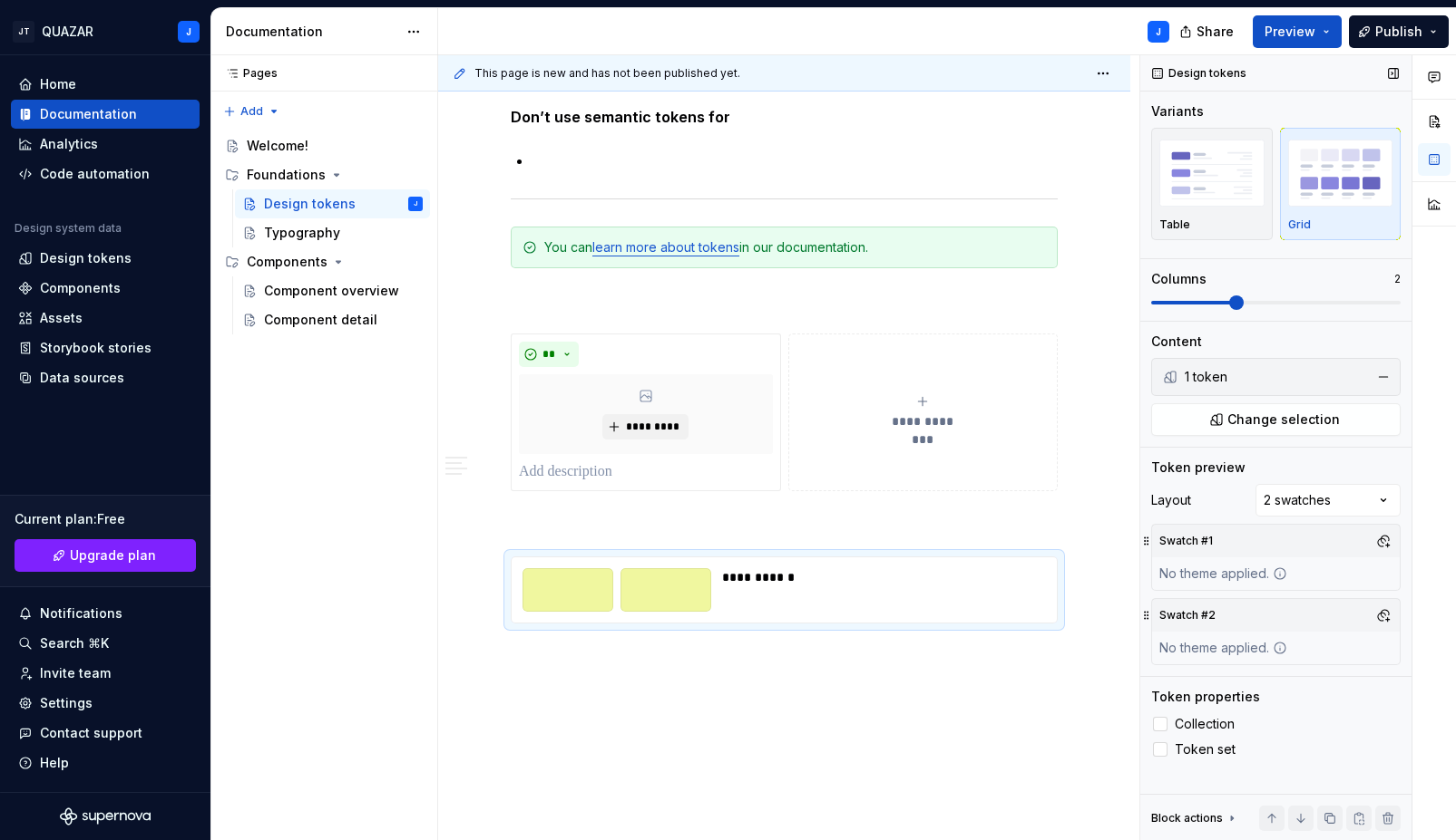
click at [1226, 815] on icon at bounding box center [1232, 819] width 15 height 15
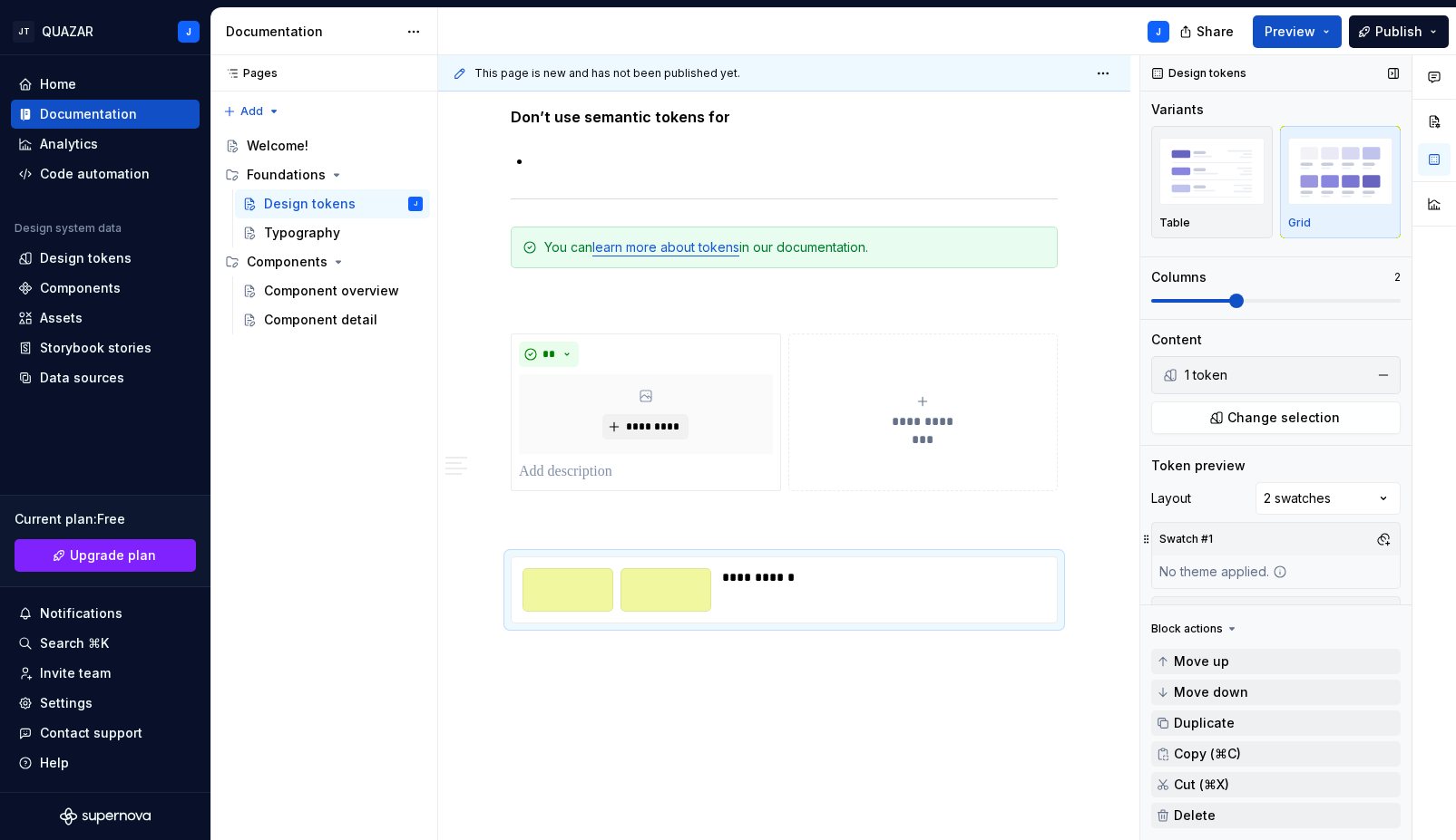
scroll to position [4, 0]
click at [1212, 628] on div "Block actions" at bounding box center [1186, 629] width 71 height 15
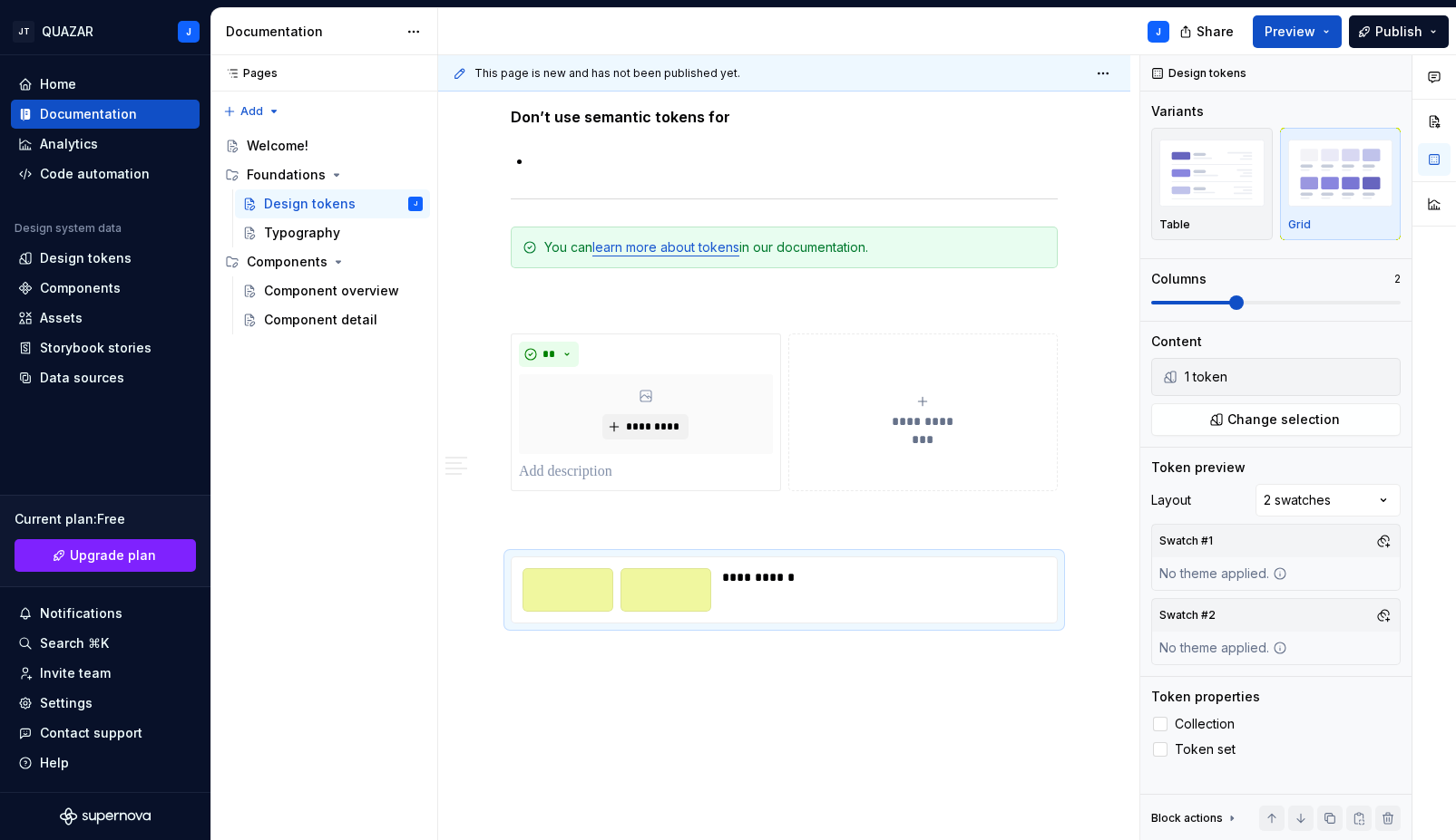
scroll to position [0, 0]
click at [592, 587] on div at bounding box center [567, 590] width 91 height 44
click at [1202, 224] on div "Table" at bounding box center [1212, 224] width 105 height 15
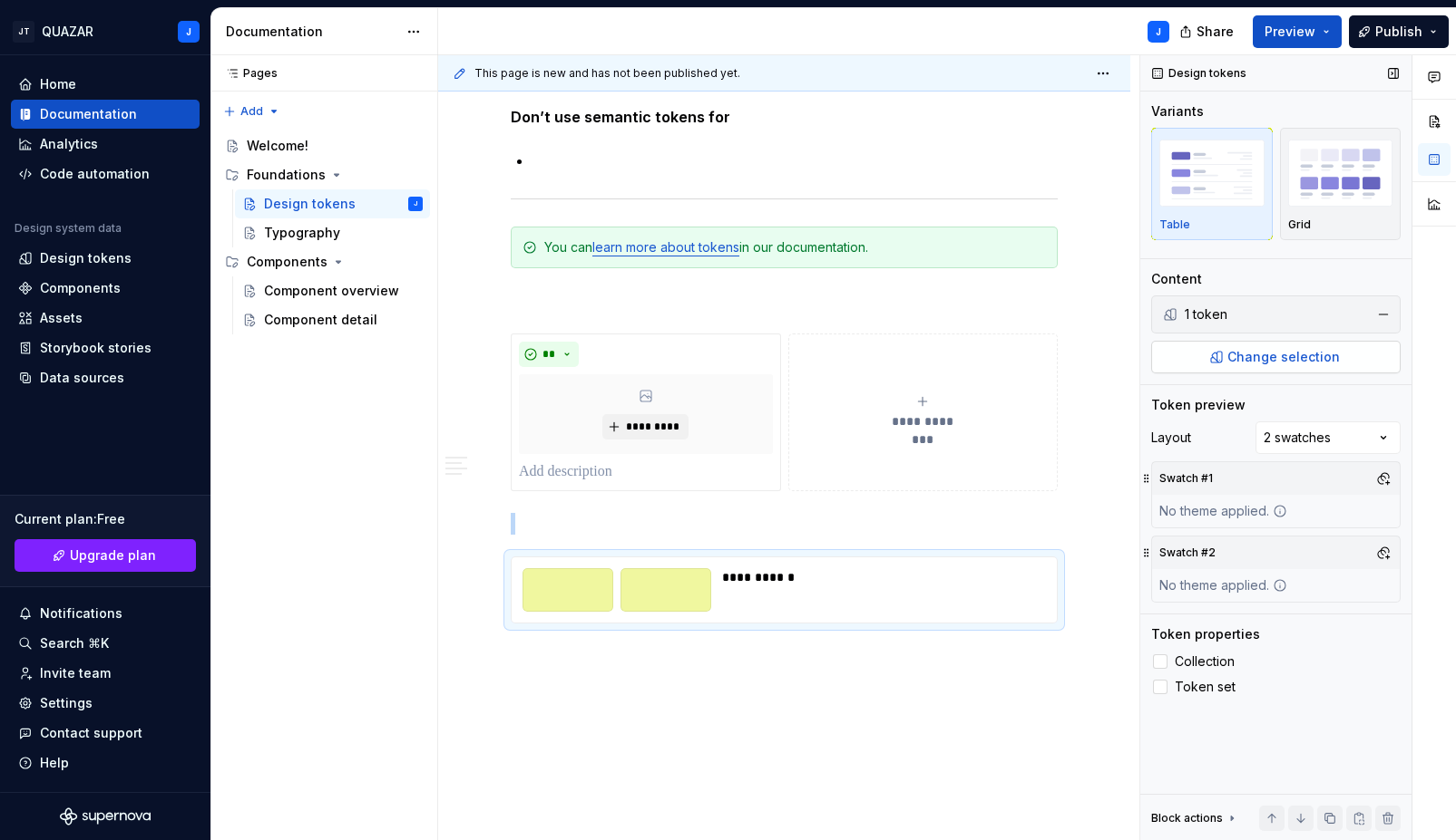
click at [1226, 360] on button "Change selection" at bounding box center [1275, 356] width 250 height 32
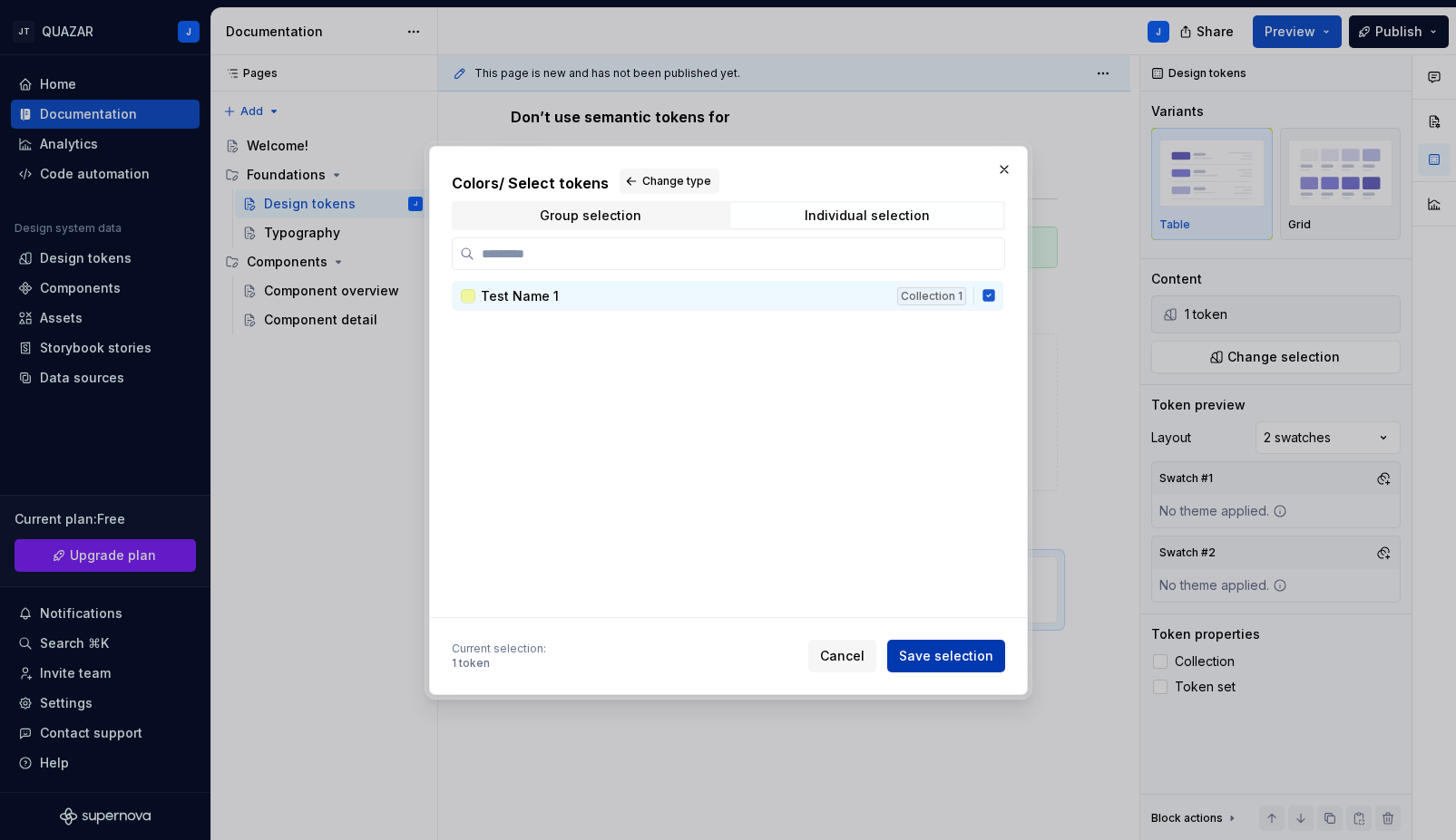
click at [919, 667] on button "Save selection" at bounding box center [946, 655] width 118 height 32
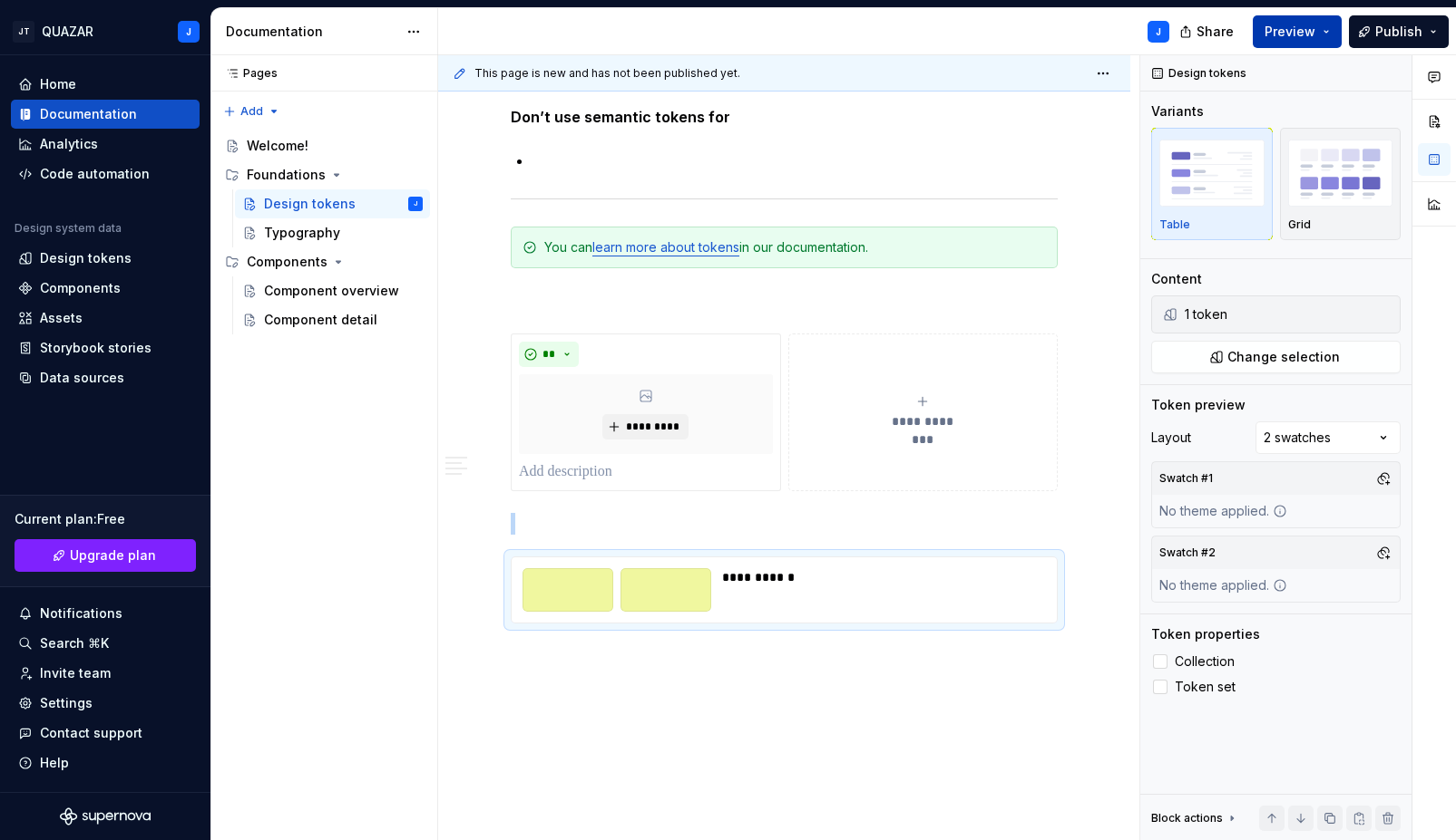
click at [1299, 32] on span "Preview" at bounding box center [1289, 31] width 51 height 19
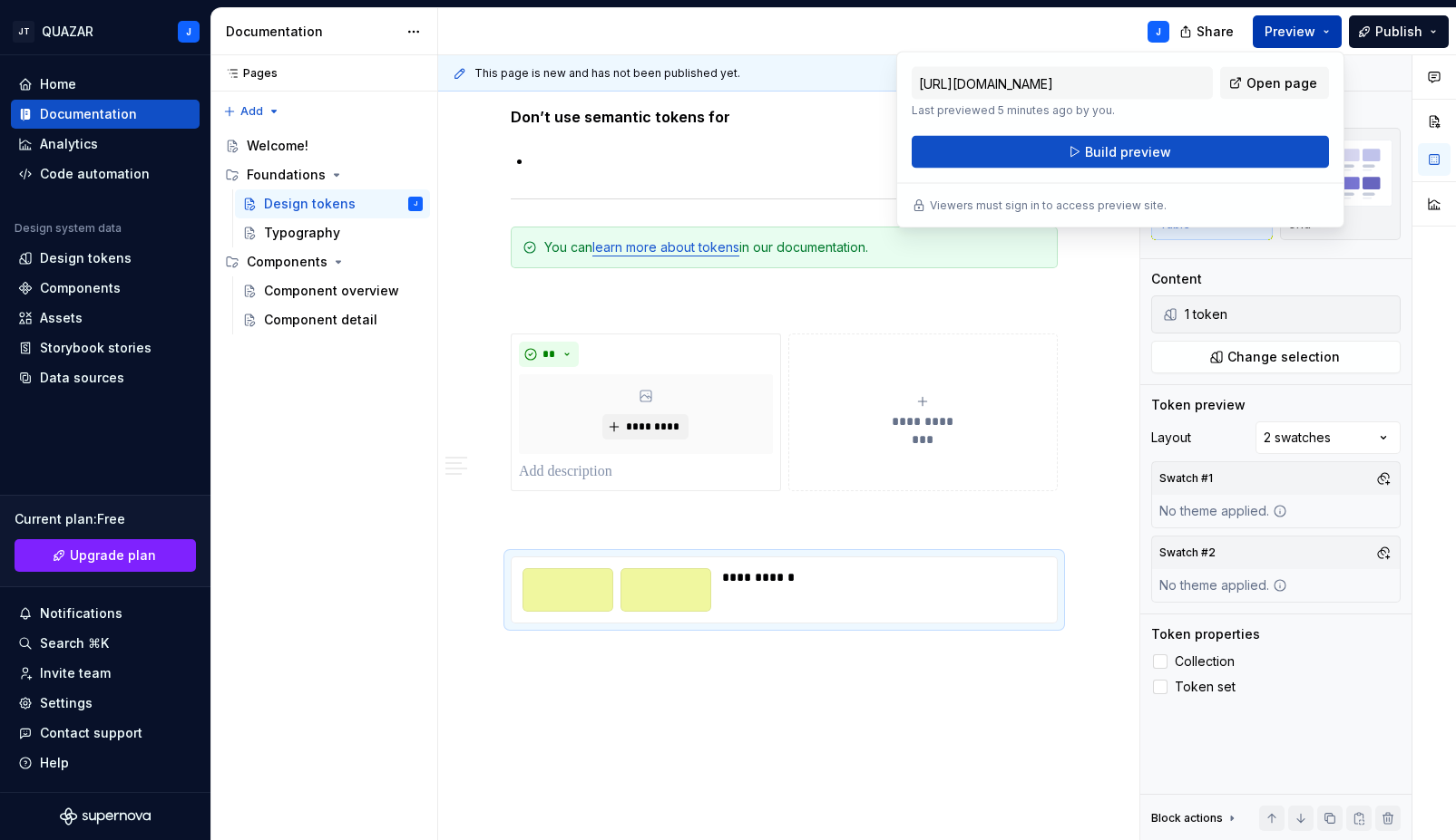
click at [1304, 28] on span "Preview" at bounding box center [1289, 31] width 51 height 19
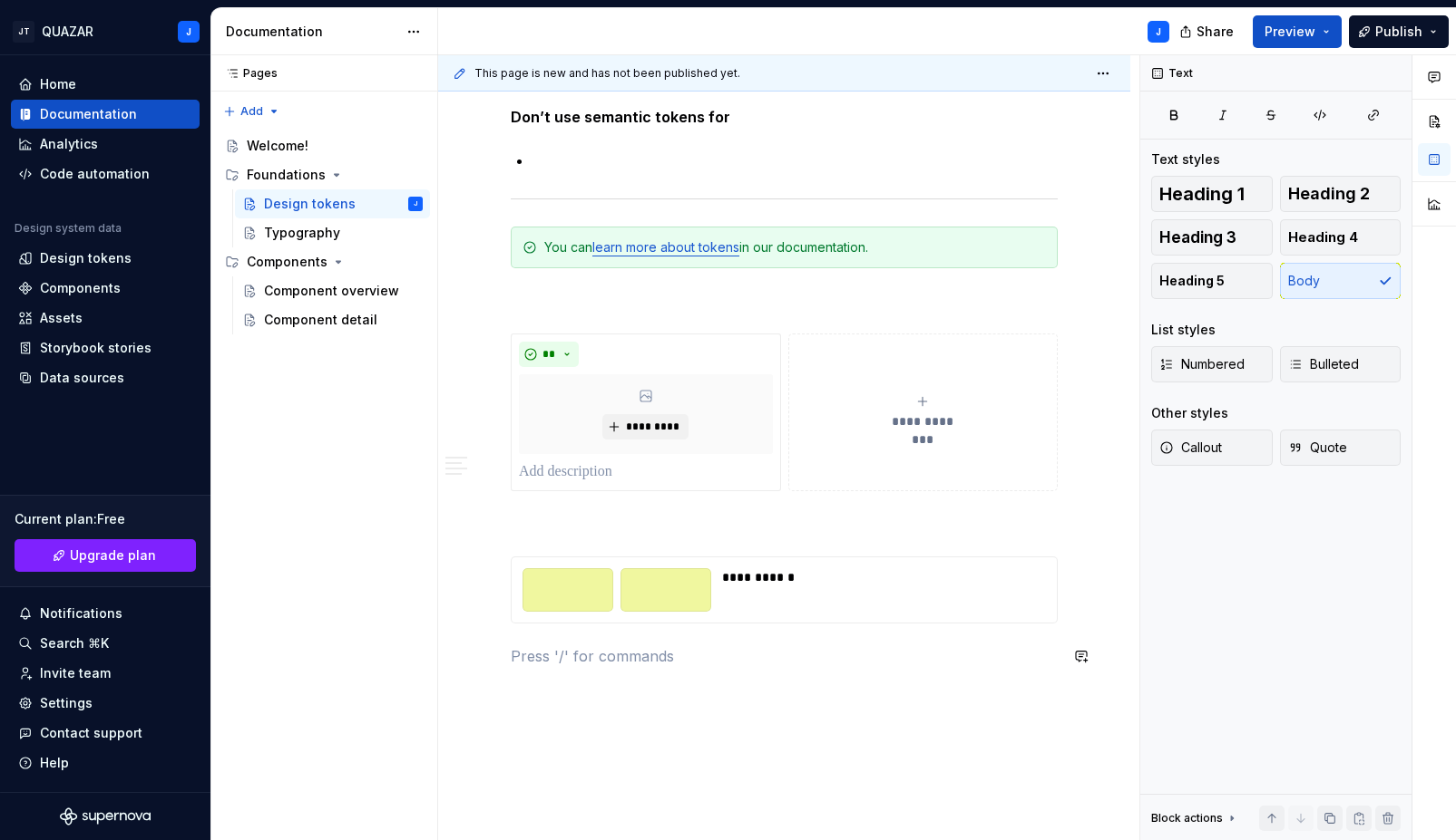
click at [474, 657] on button "button" at bounding box center [472, 657] width 25 height 25
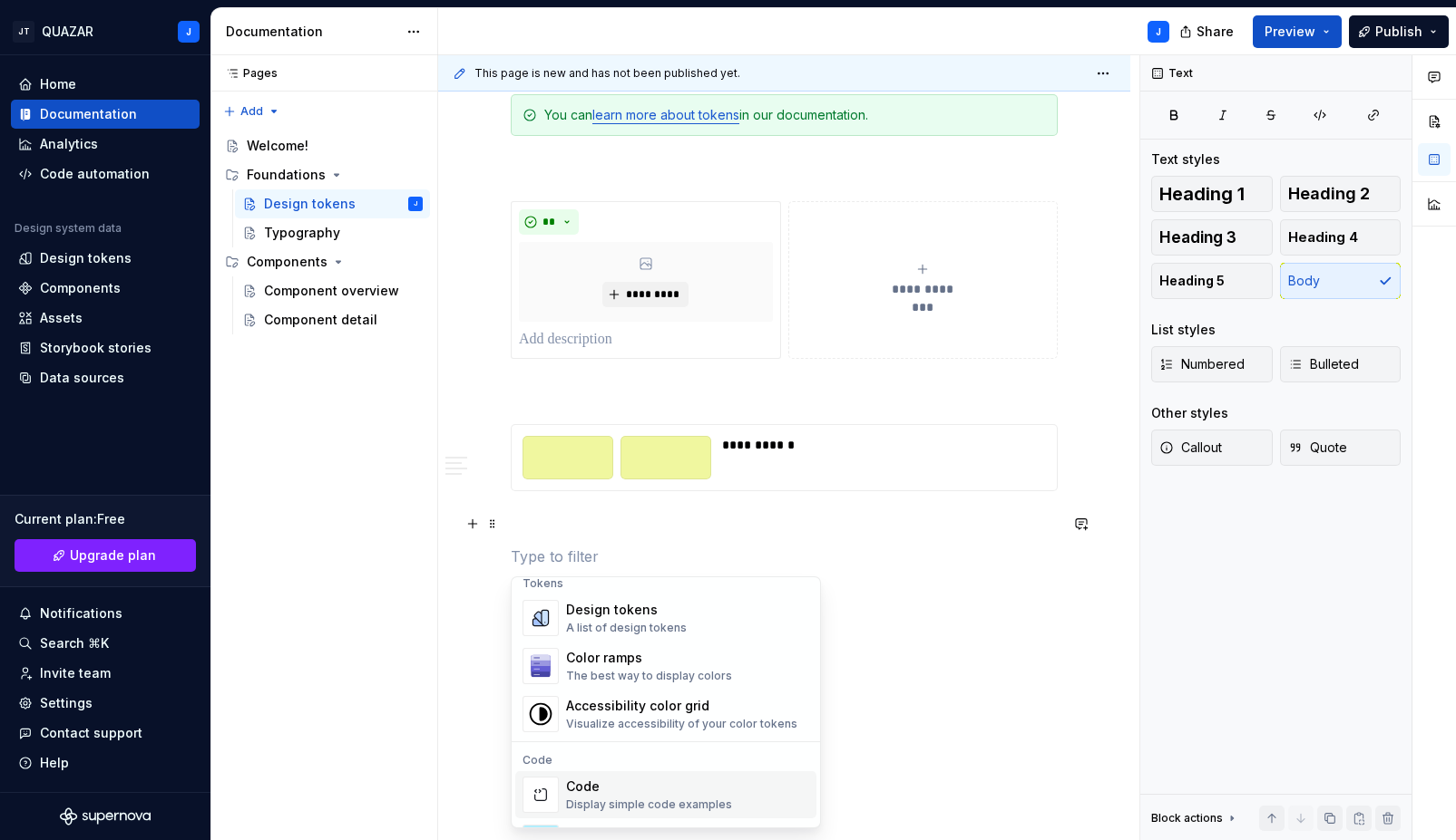
scroll to position [1292, 0]
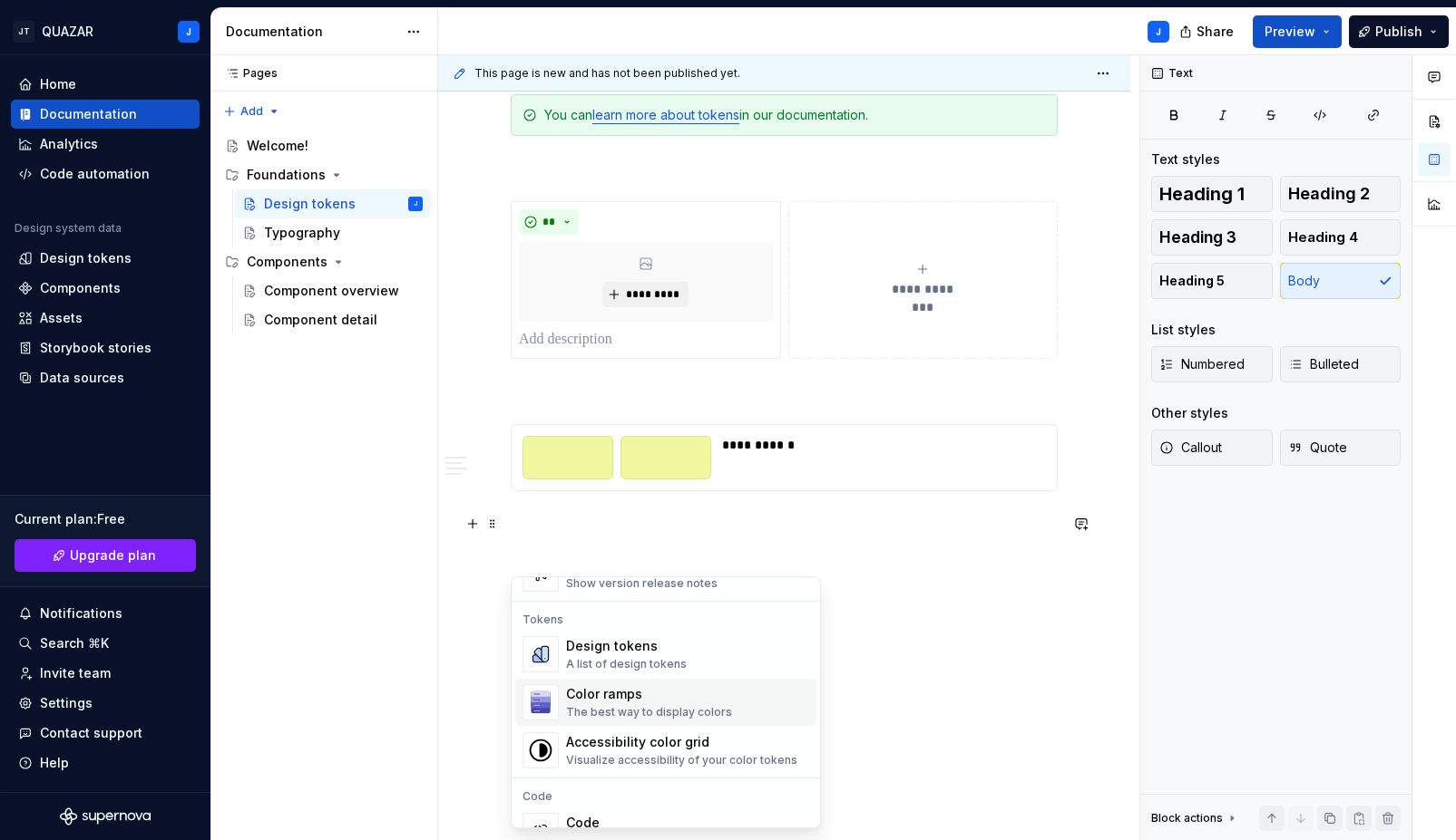
click at [644, 707] on div "The best way to display colors" at bounding box center [649, 712] width 166 height 15
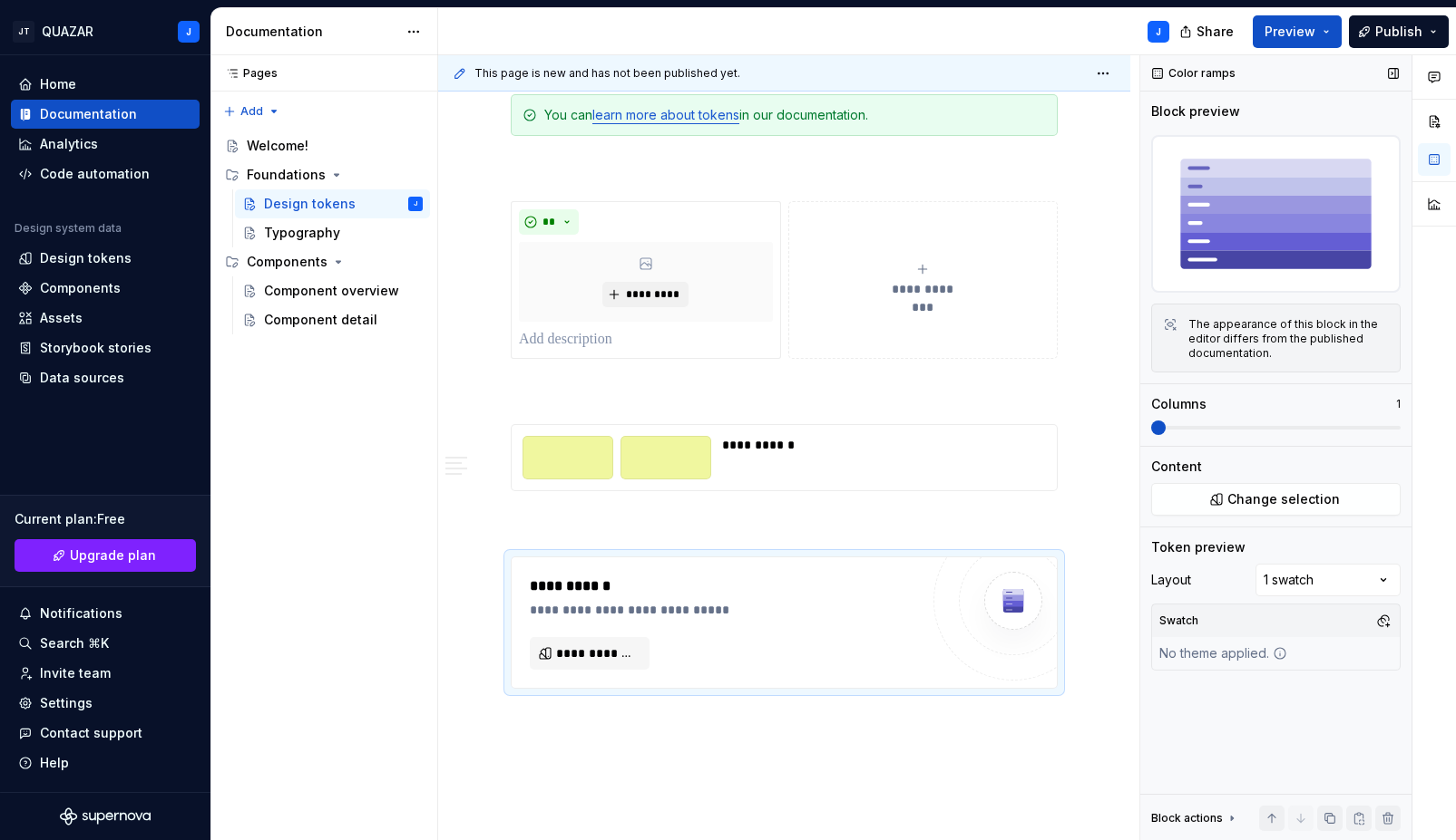
click at [1276, 215] on img at bounding box center [1275, 214] width 250 height 158
click at [1165, 429] on span at bounding box center [1157, 427] width 15 height 15
click at [1165, 428] on span at bounding box center [1157, 427] width 15 height 15
click at [546, 660] on button "**********" at bounding box center [589, 653] width 120 height 32
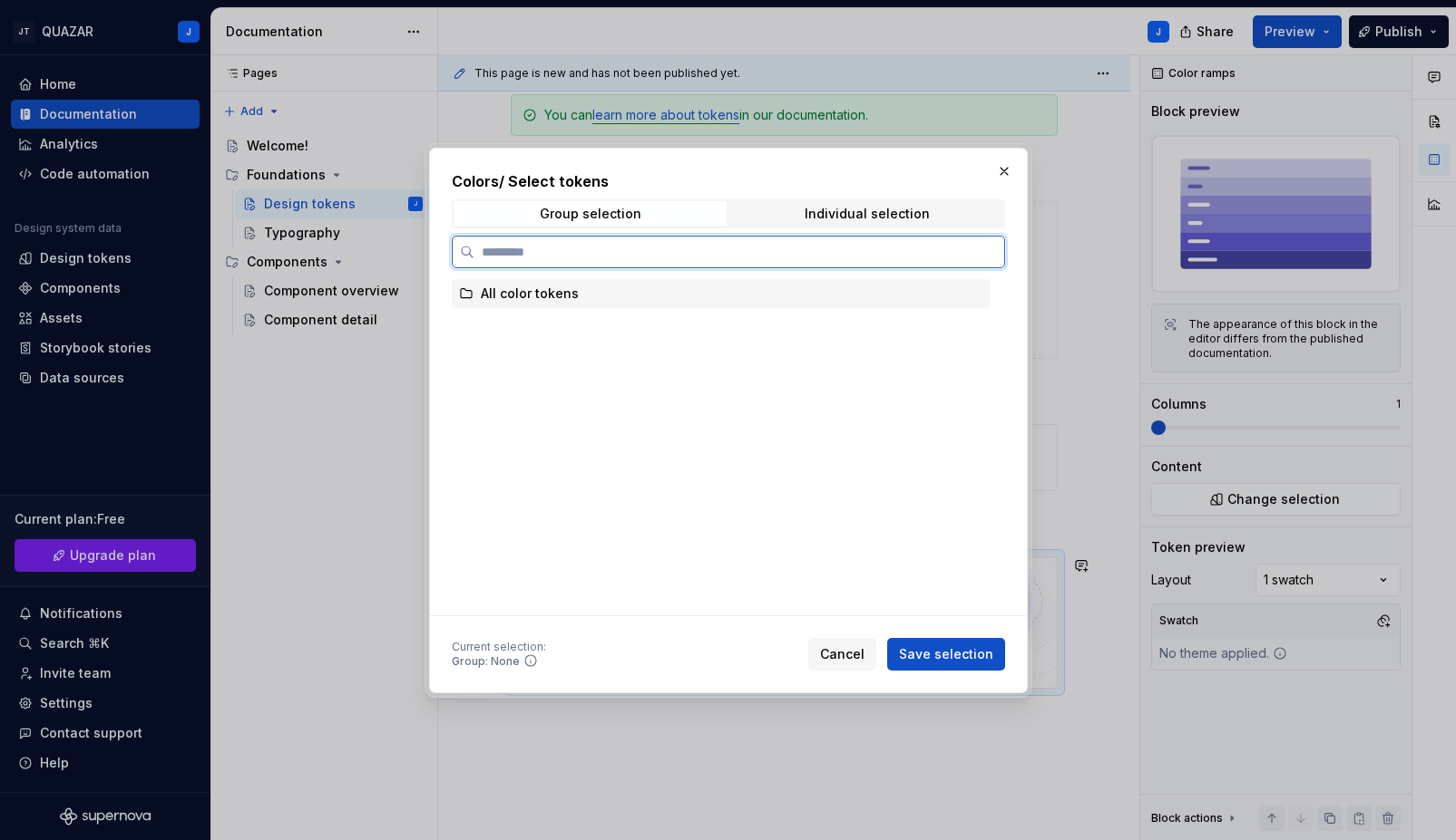
click at [689, 280] on div "All color tokens" at bounding box center [721, 294] width 539 height 29
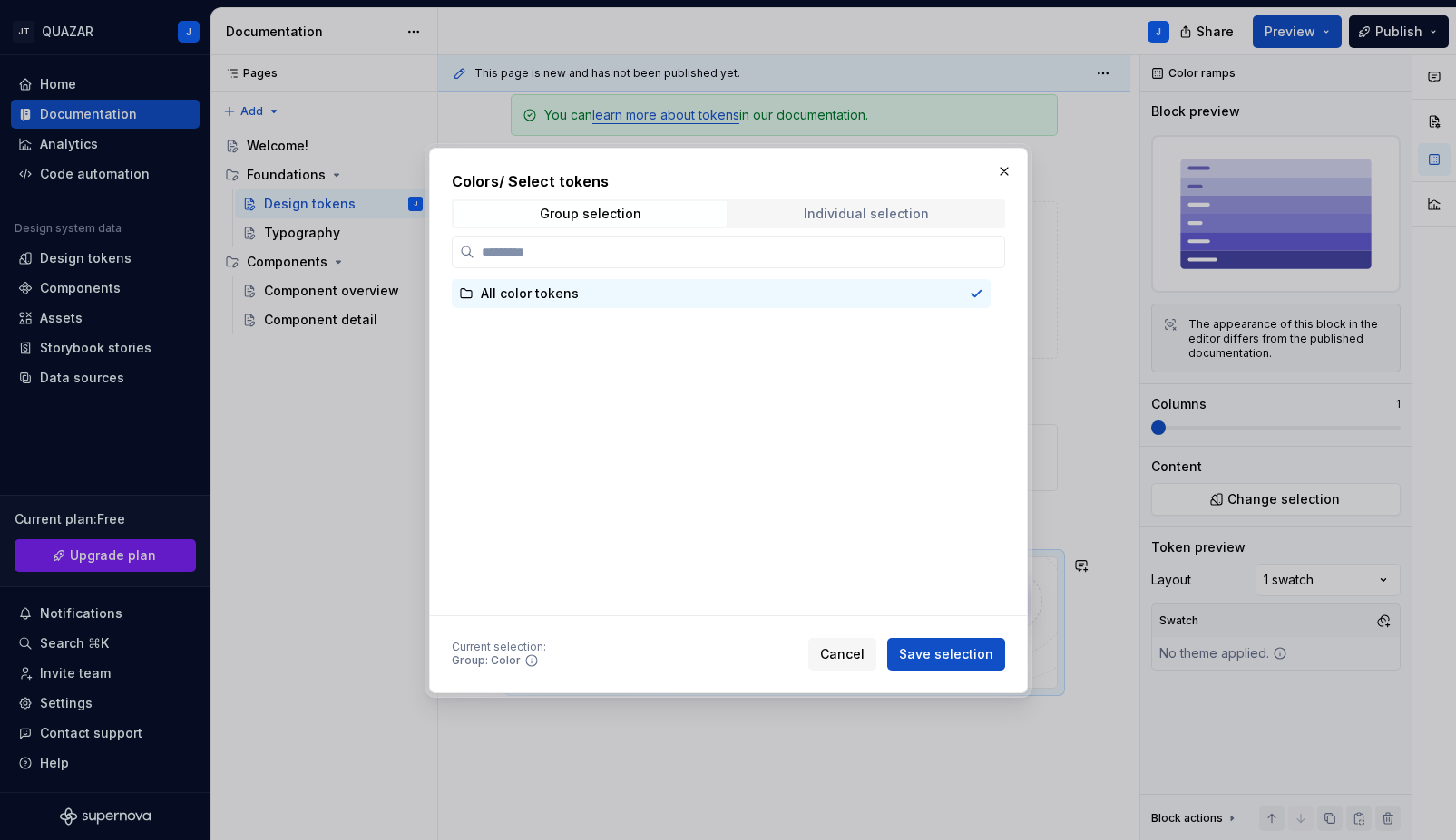
click at [820, 223] on span "Individual selection" at bounding box center [867, 214] width 273 height 25
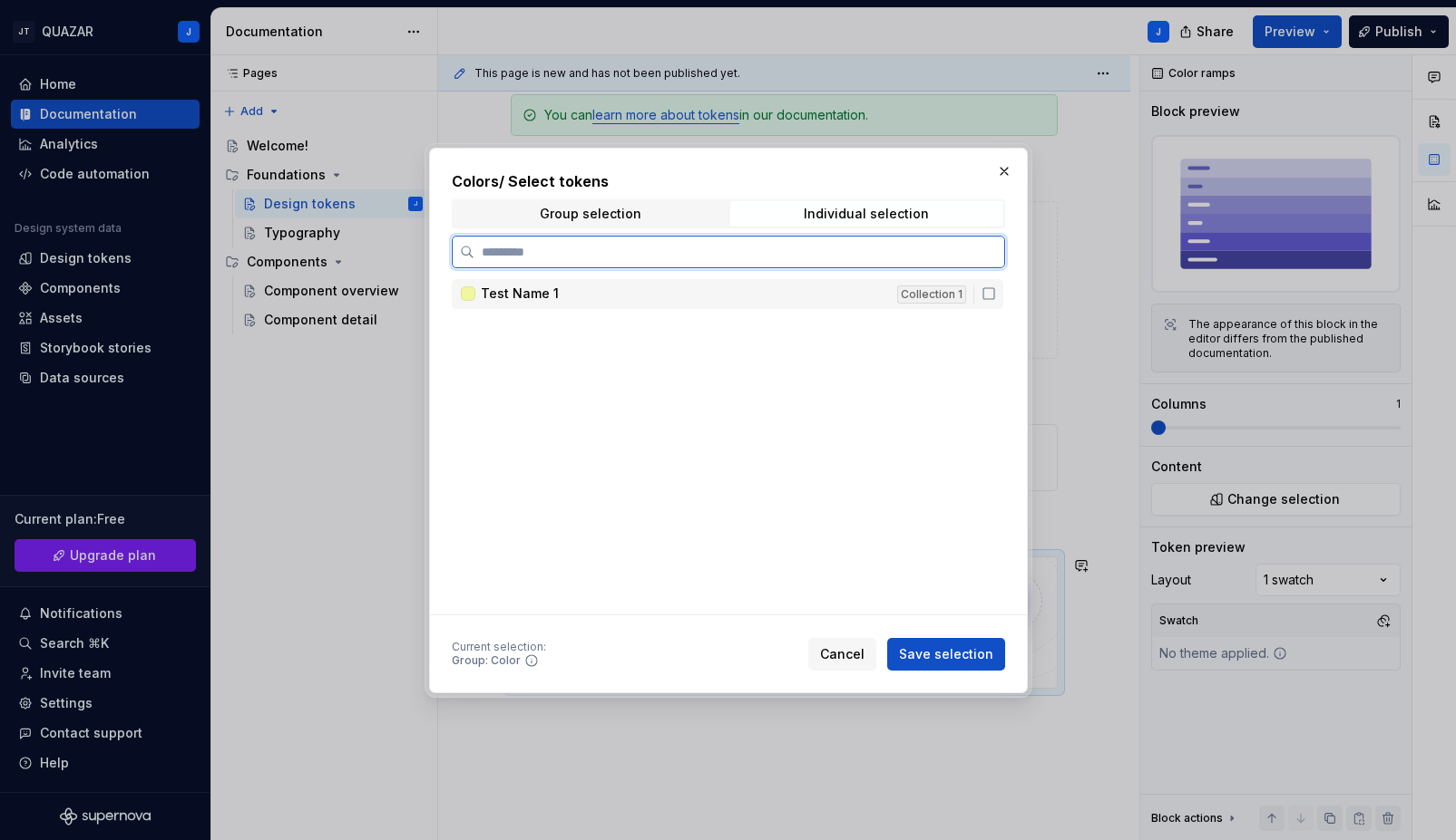
drag, startPoint x: 984, startPoint y: 299, endPoint x: 979, endPoint y: 311, distance: 13.0
click at [984, 298] on icon at bounding box center [989, 294] width 15 height 15
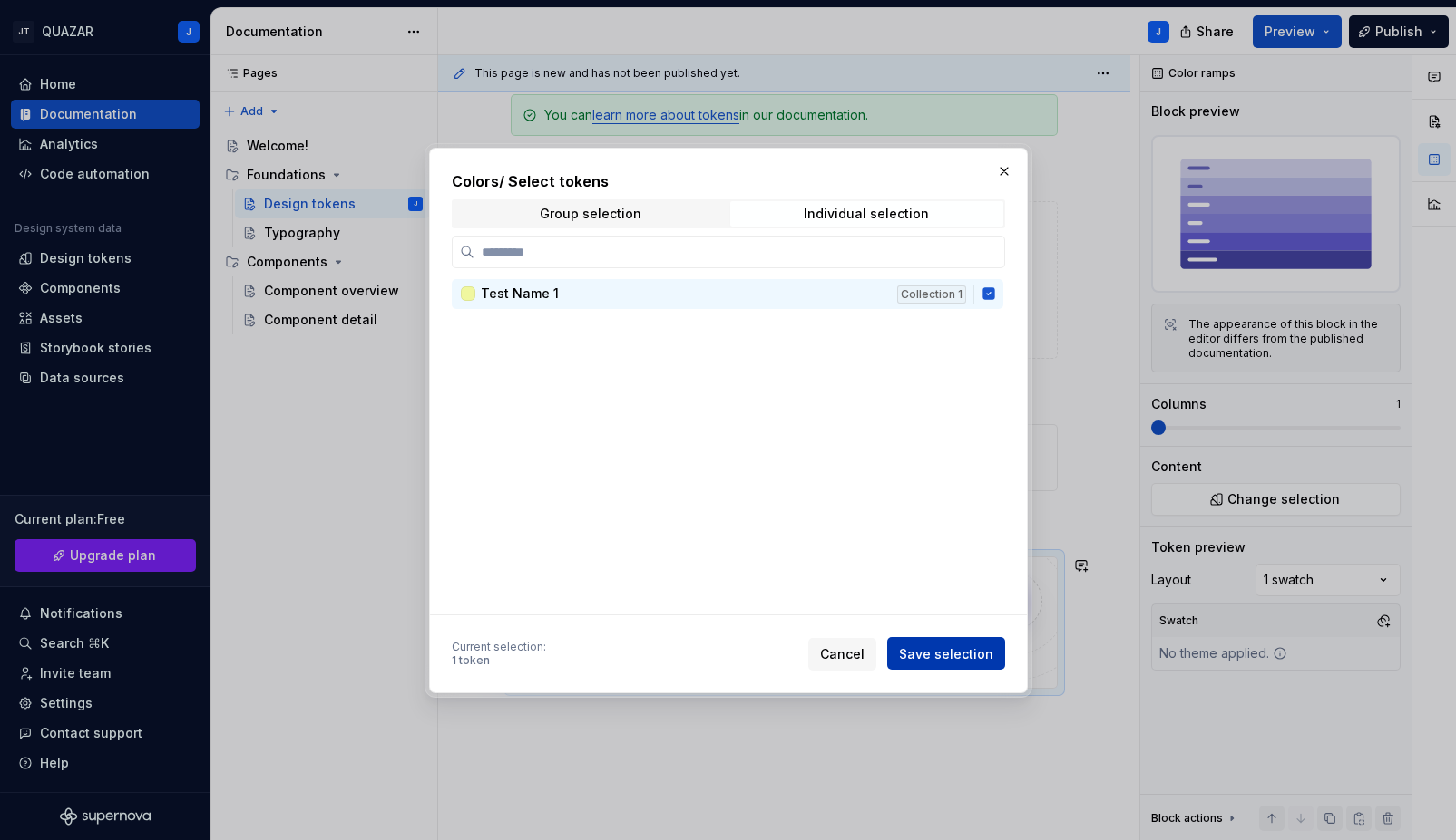
click at [931, 659] on span "Save selection" at bounding box center [946, 654] width 95 height 19
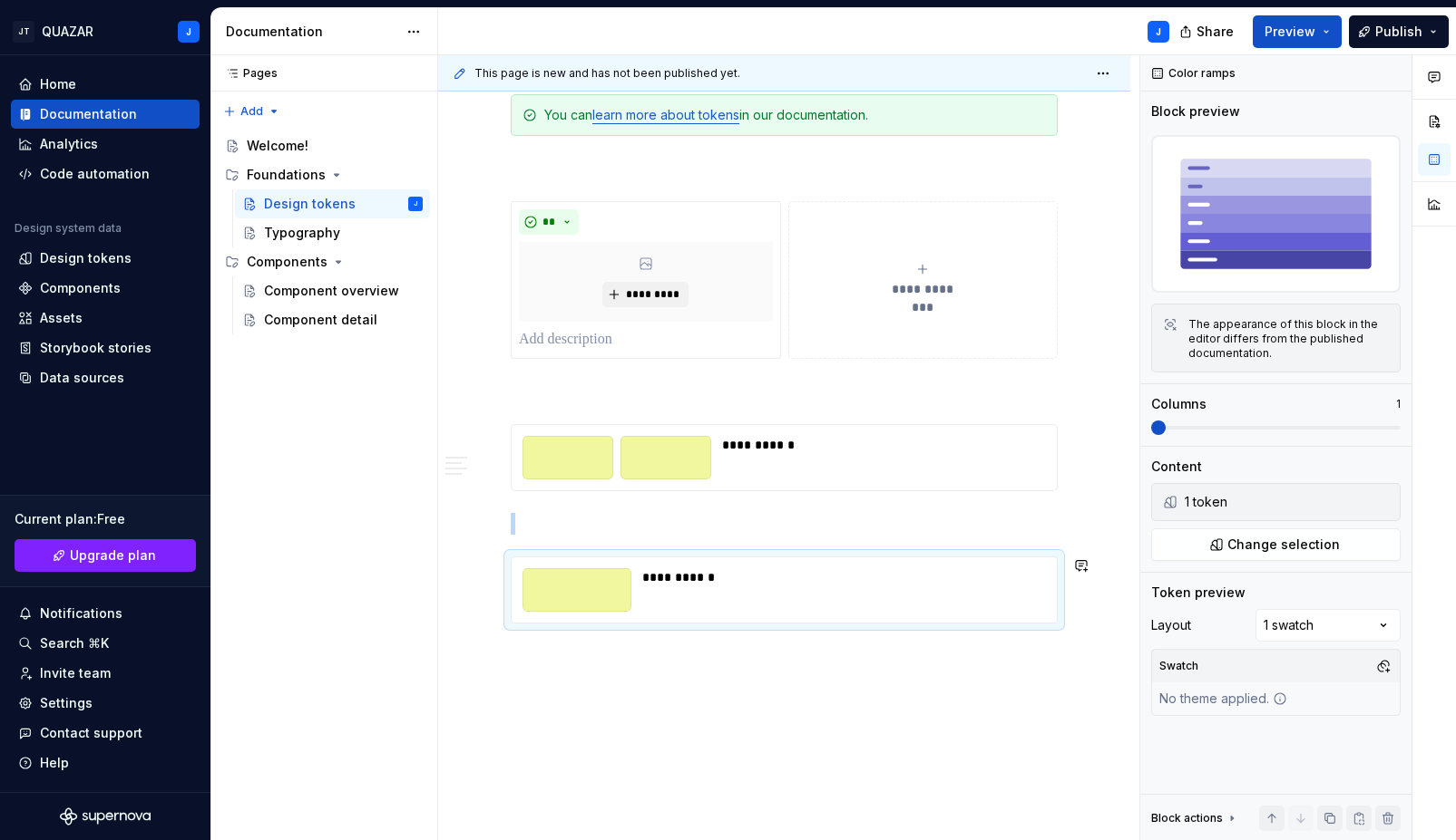
click at [853, 604] on div "**********" at bounding box center [838, 590] width 392 height 44
click at [1165, 427] on span at bounding box center [1157, 427] width 15 height 15
click at [1151, 426] on span at bounding box center [1157, 427] width 15 height 15
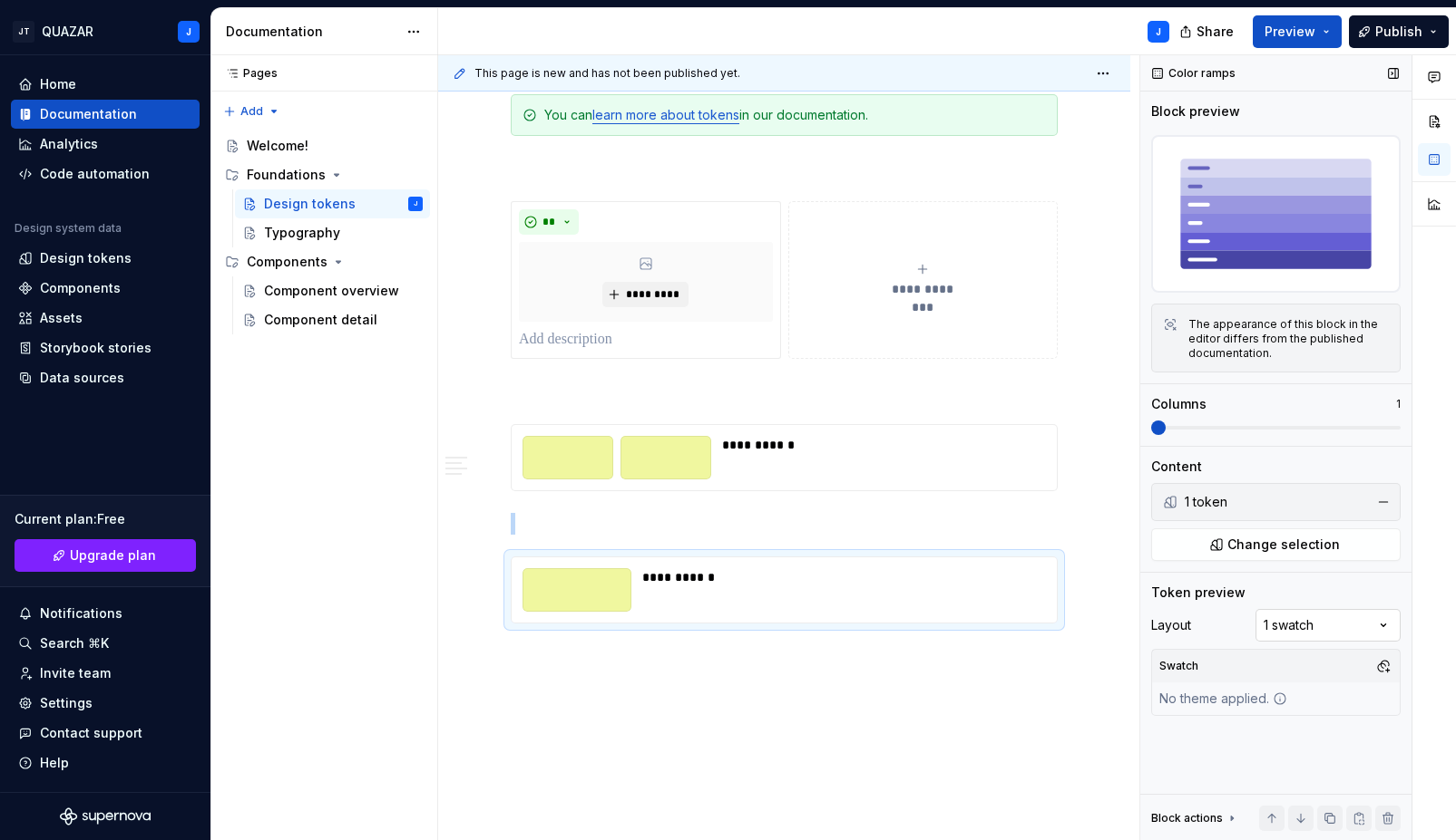
click at [1311, 621] on div "Comments Open comments No comments yet Select ‘Comment’ from the block context …" at bounding box center [1297, 449] width 315 height 786
click at [1436, 121] on button "button" at bounding box center [1434, 121] width 32 height 32
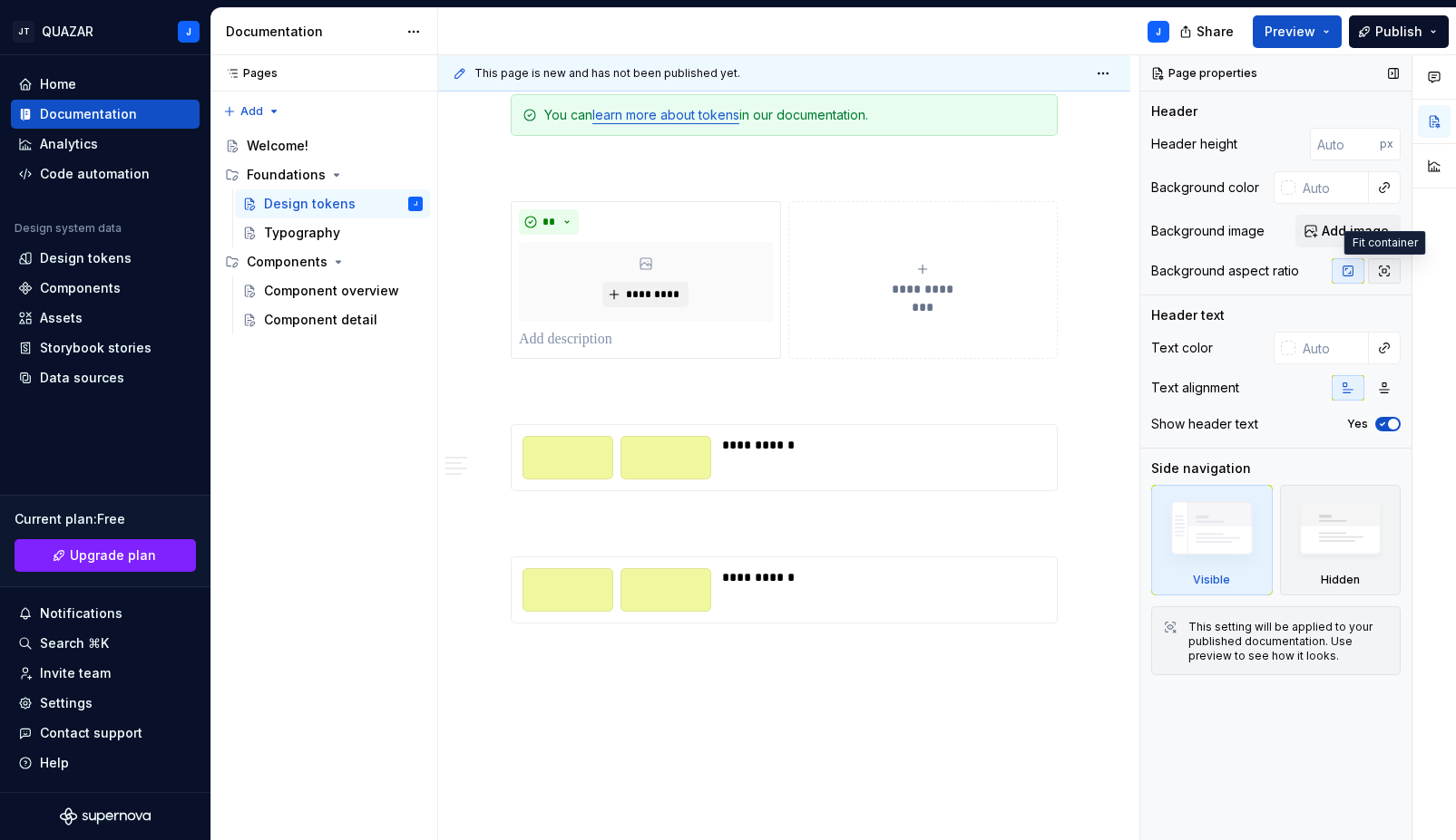
click at [1386, 269] on icon "button" at bounding box center [1385, 271] width 10 height 10
click at [1346, 272] on icon "button" at bounding box center [1348, 270] width 15 height 15
click at [1388, 421] on span "button" at bounding box center [1393, 423] width 11 height 11
click at [1388, 421] on icon "button" at bounding box center [1382, 423] width 15 height 11
click at [1389, 398] on button "button" at bounding box center [1383, 388] width 32 height 25
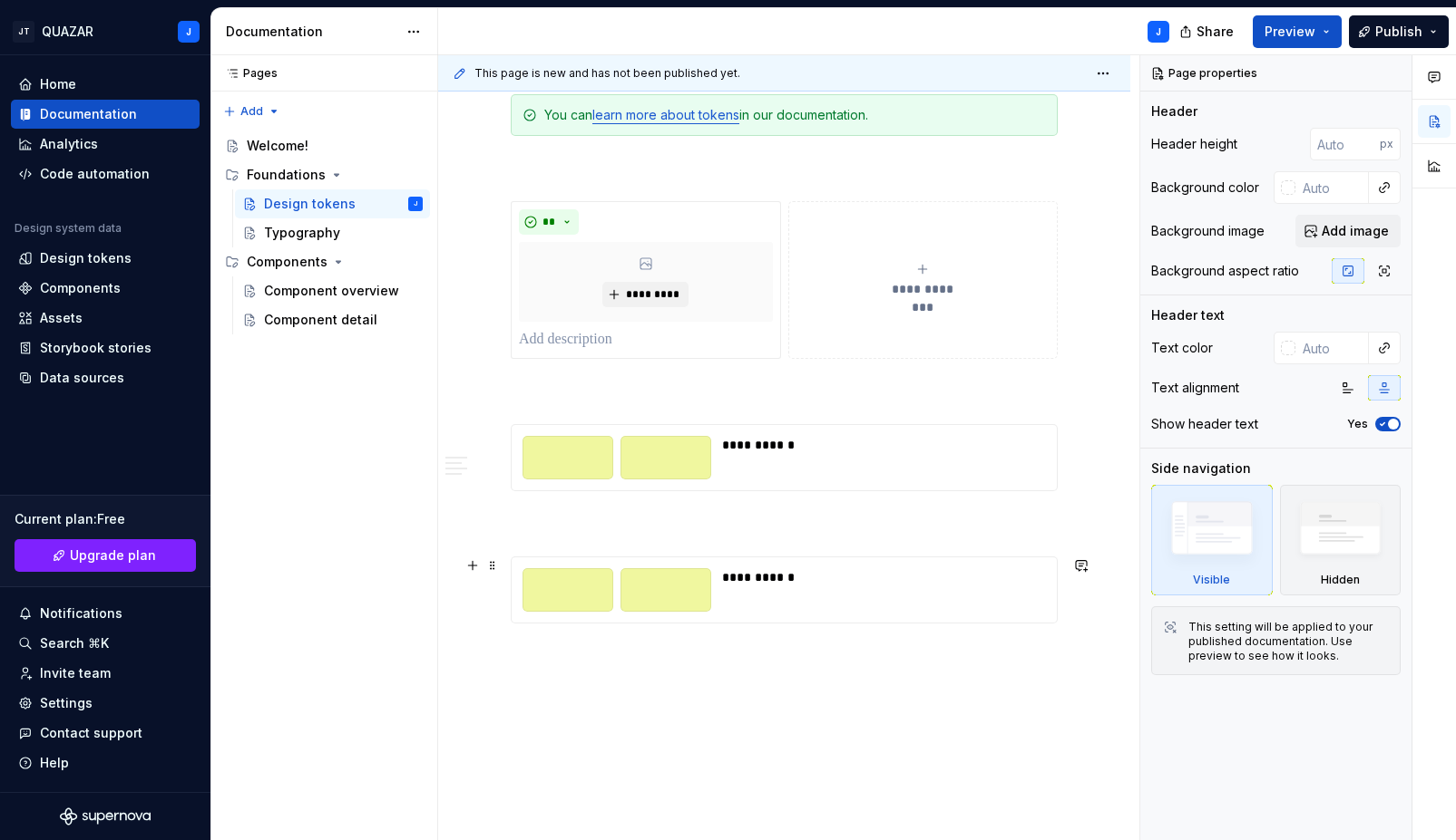
click at [756, 660] on p at bounding box center [784, 657] width 546 height 21
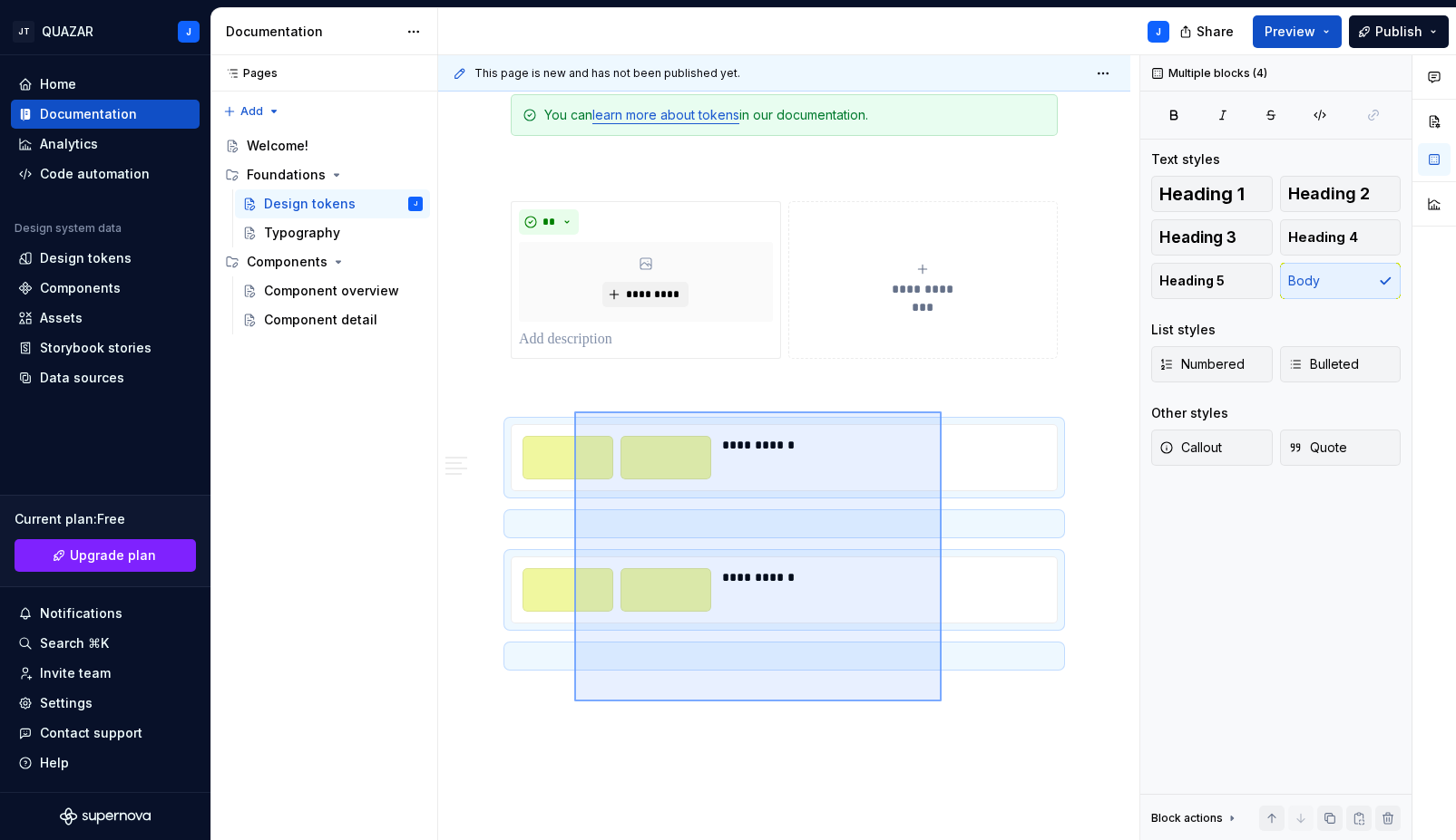
drag, startPoint x: 942, startPoint y: 701, endPoint x: 506, endPoint y: 380, distance: 541.4
click at [506, 380] on div "**********" at bounding box center [789, 449] width 701 height 786
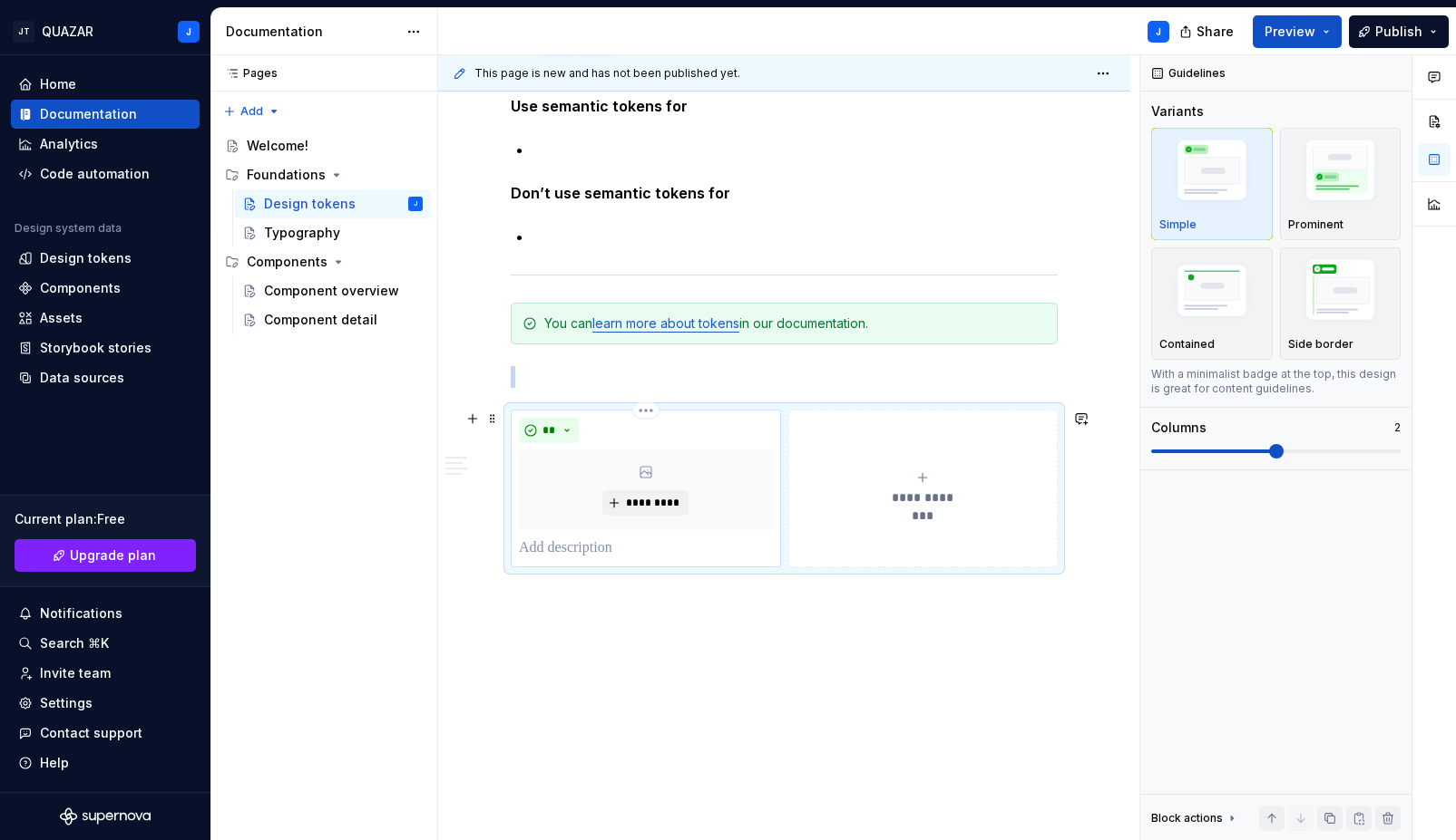
scroll to position [1724, 0]
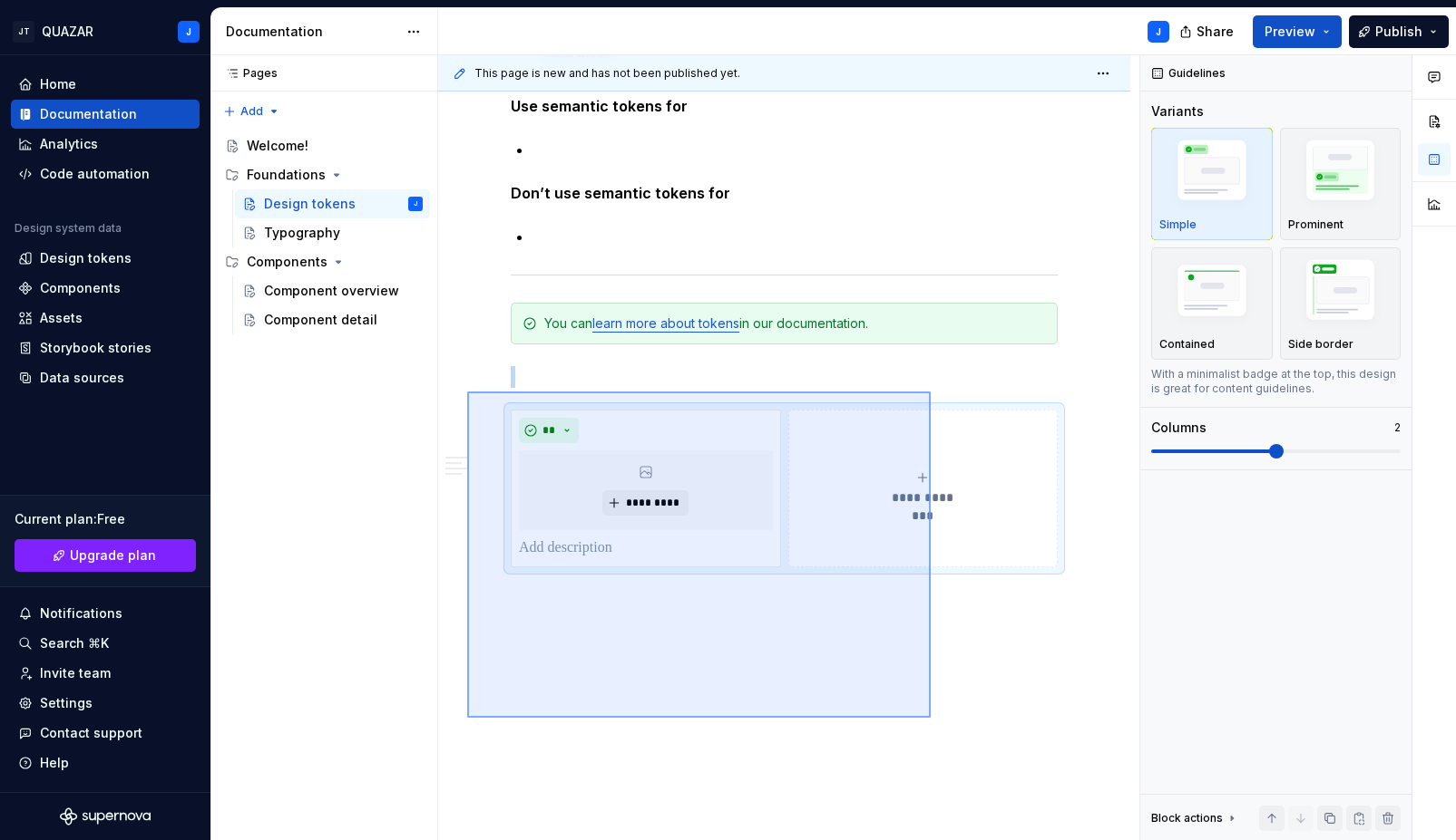
drag, startPoint x: 664, startPoint y: 568, endPoint x: 467, endPoint y: 388, distance: 266.9
click at [467, 388] on div "**********" at bounding box center [789, 449] width 701 height 786
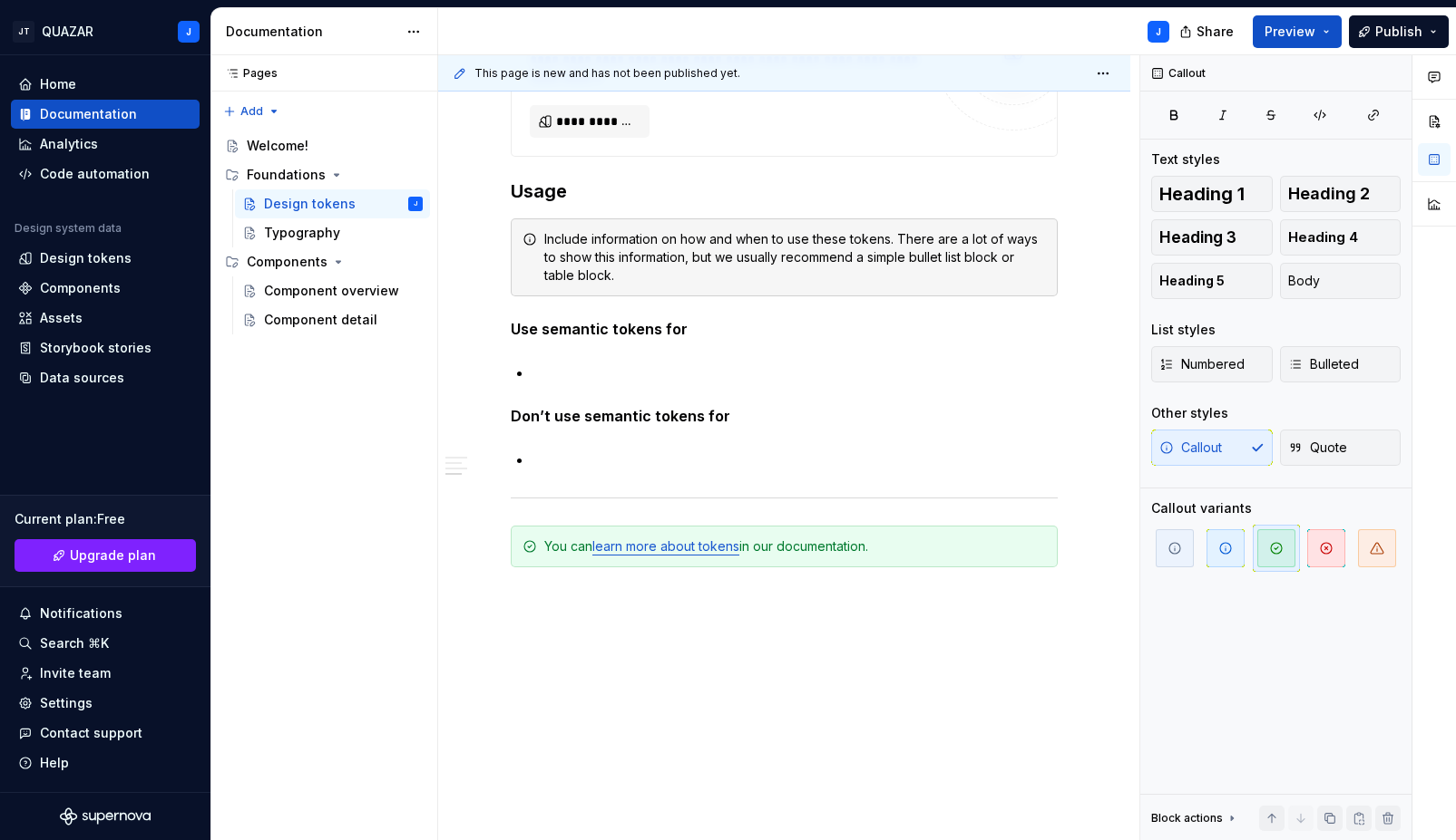
scroll to position [1500, 0]
drag, startPoint x: 639, startPoint y: 635, endPoint x: 632, endPoint y: 628, distance: 9.9
click at [632, 628] on div "**********" at bounding box center [789, 449] width 701 height 786
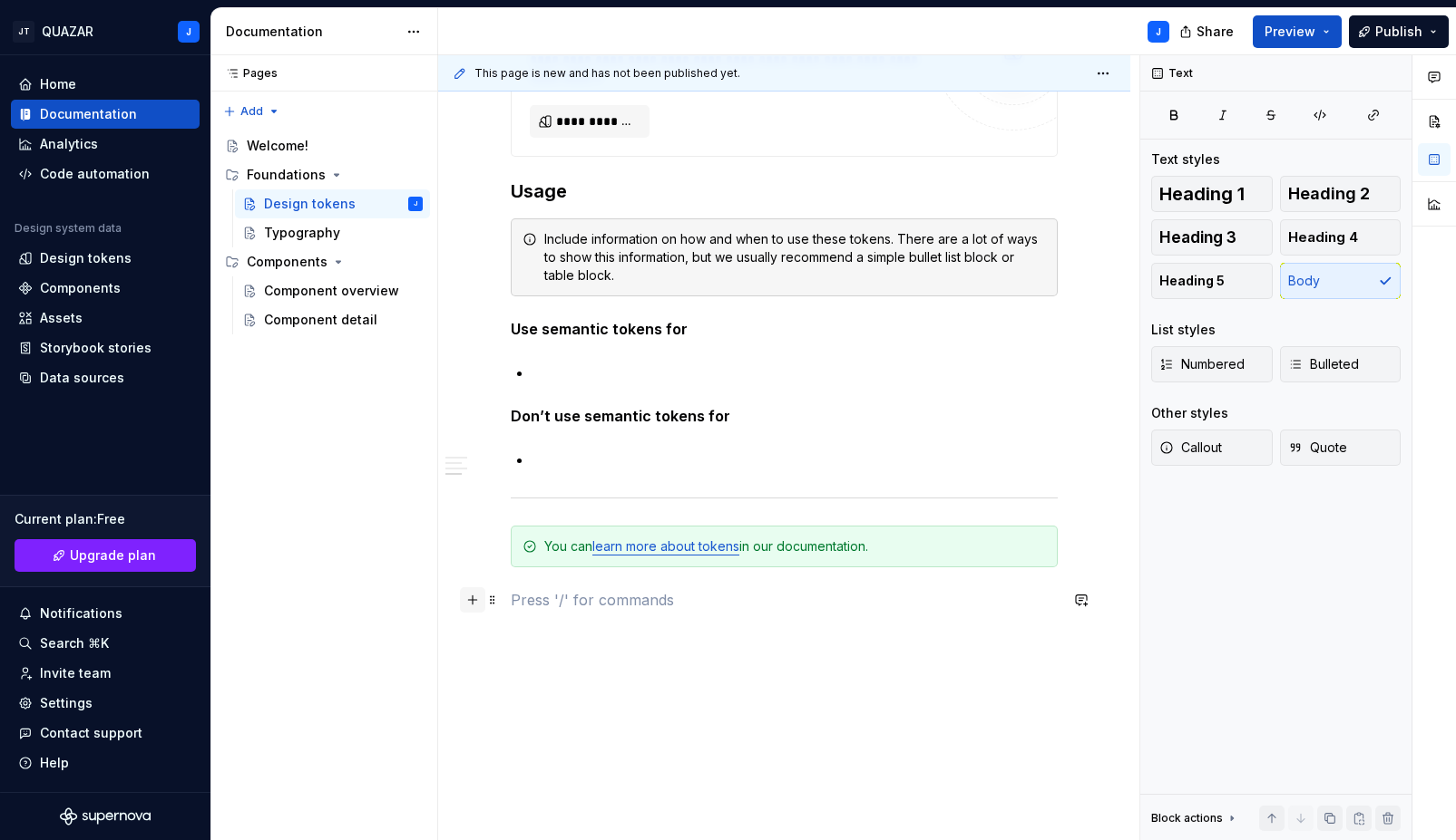
click at [468, 608] on button "button" at bounding box center [472, 600] width 25 height 25
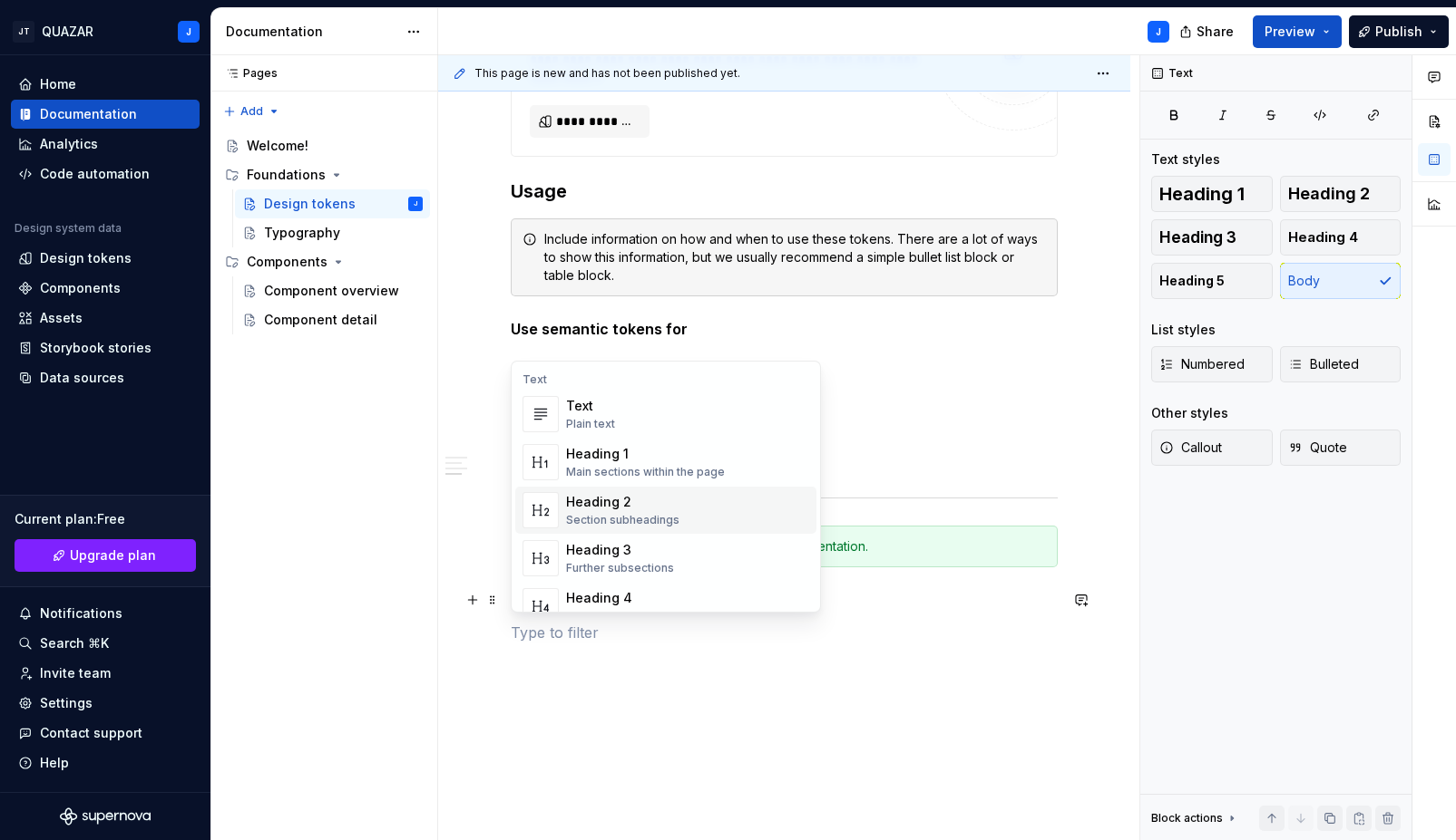
scroll to position [762, 0]
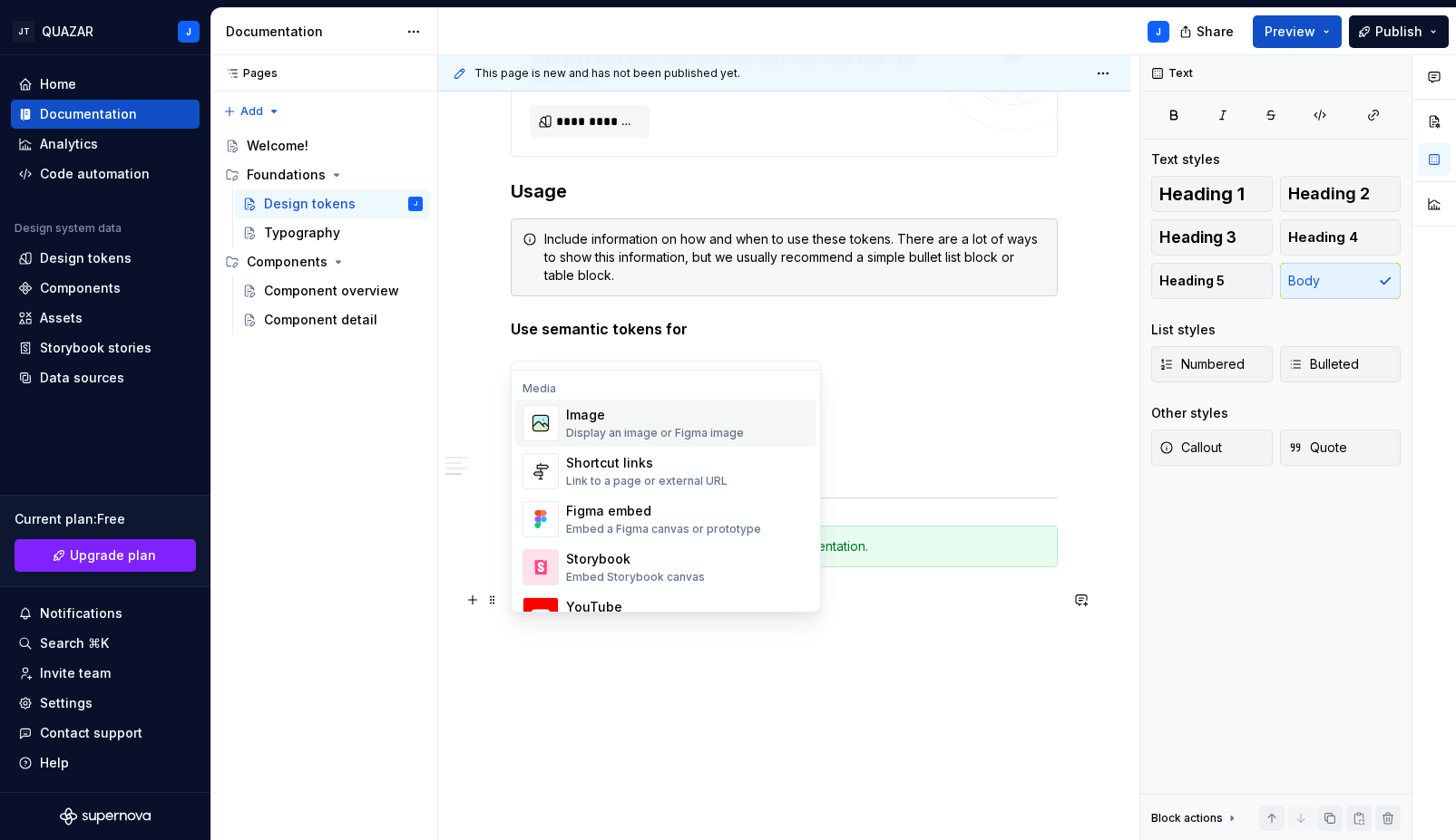
type textarea "*"
